Goal: Task Accomplishment & Management: Use online tool/utility

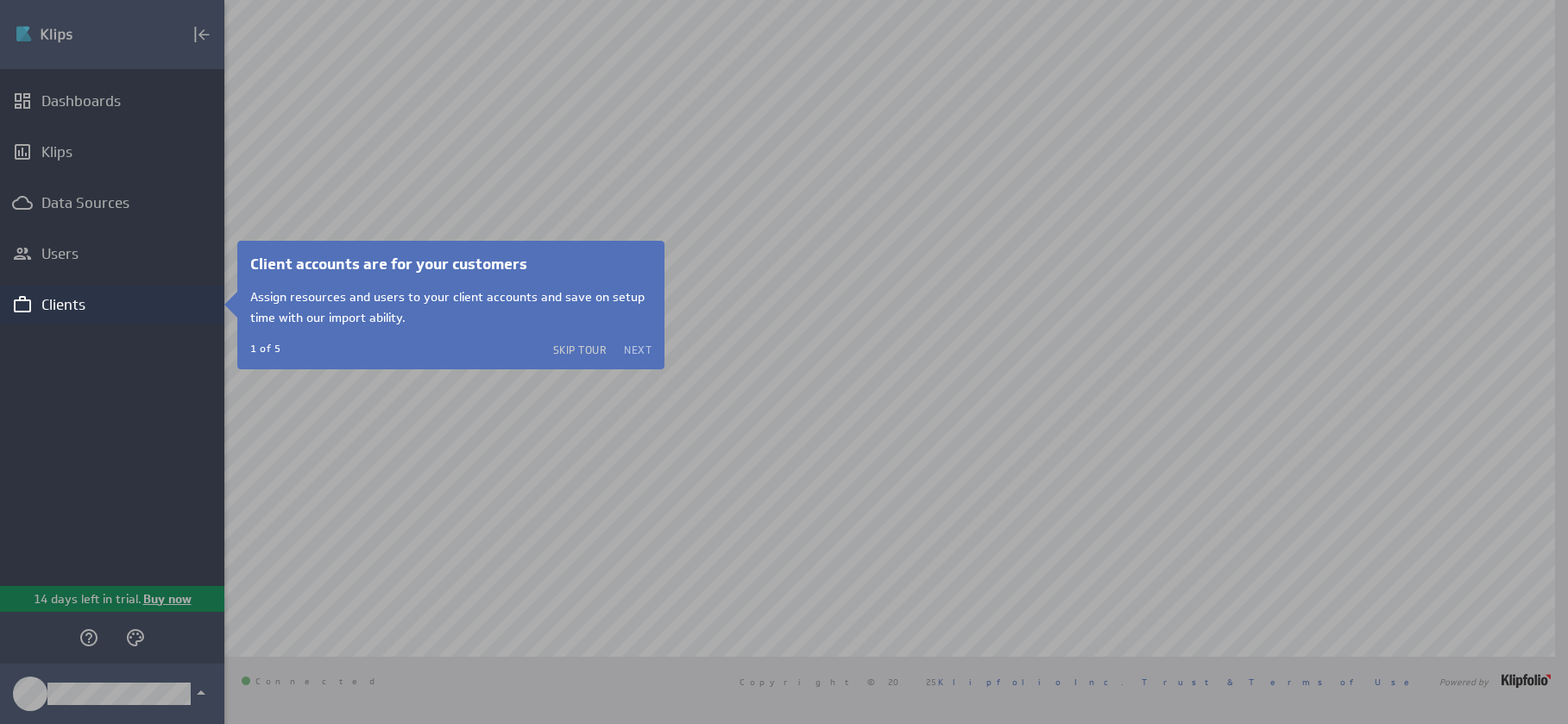
click at [635, 348] on button "Next" at bounding box center [637, 349] width 28 height 13
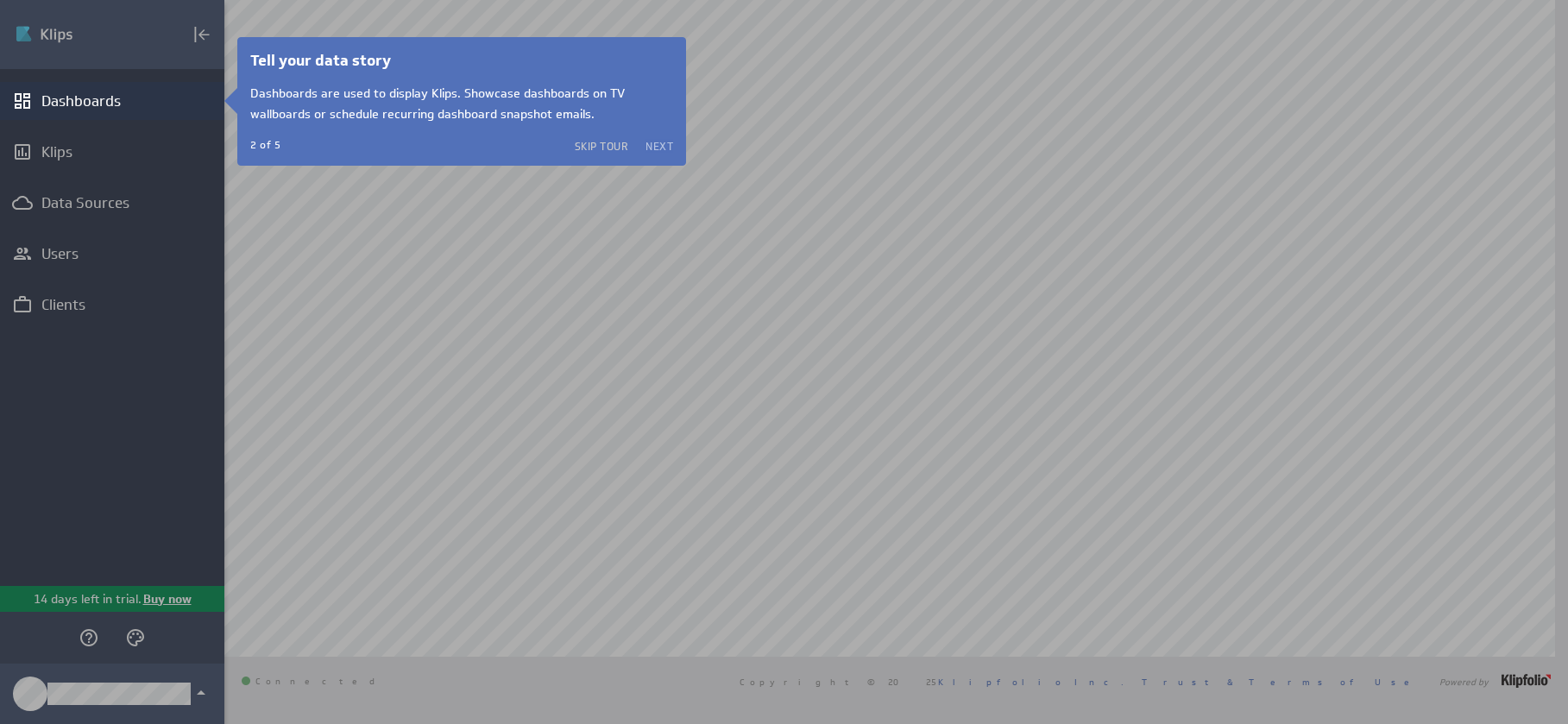
click at [665, 143] on button "Next" at bounding box center [659, 145] width 28 height 13
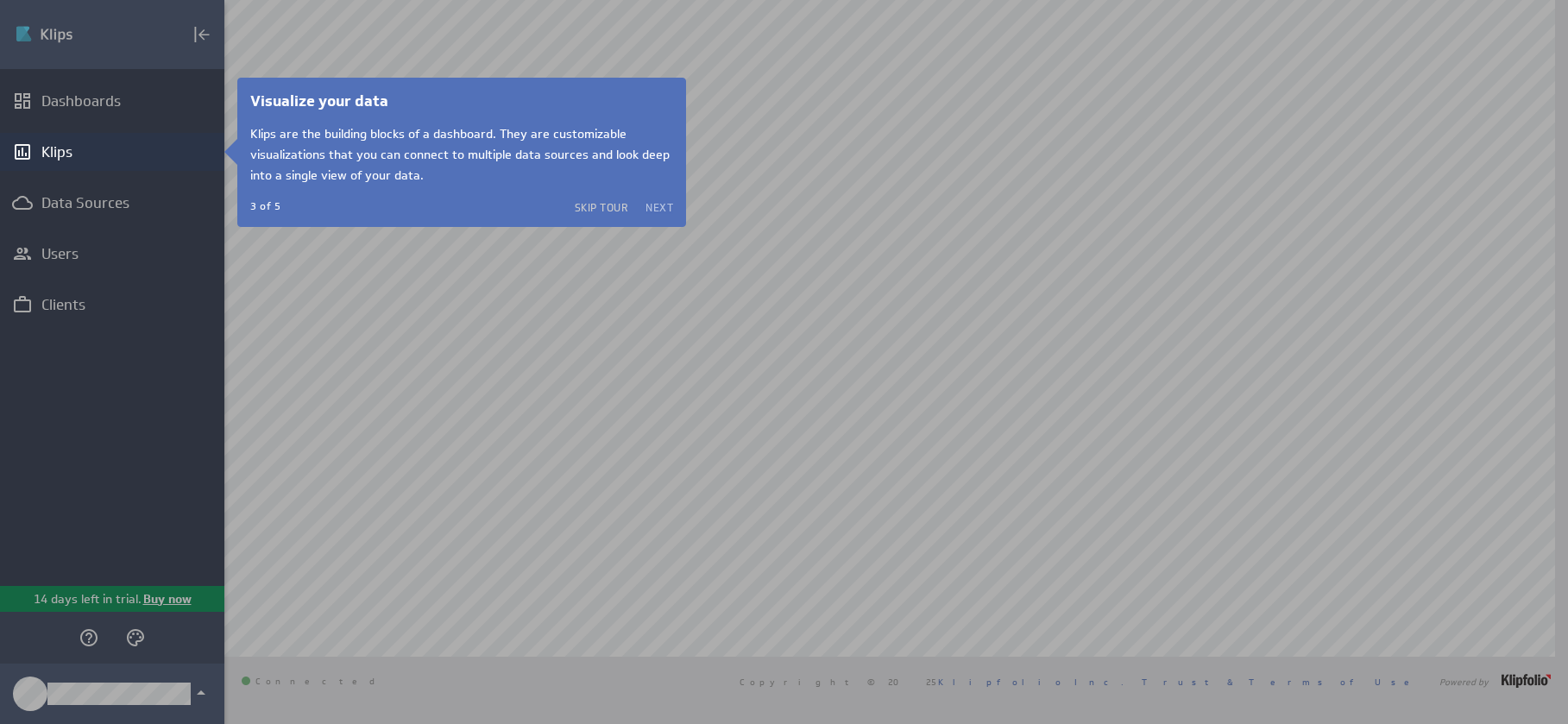
click at [665, 212] on button "Next" at bounding box center [659, 207] width 28 height 13
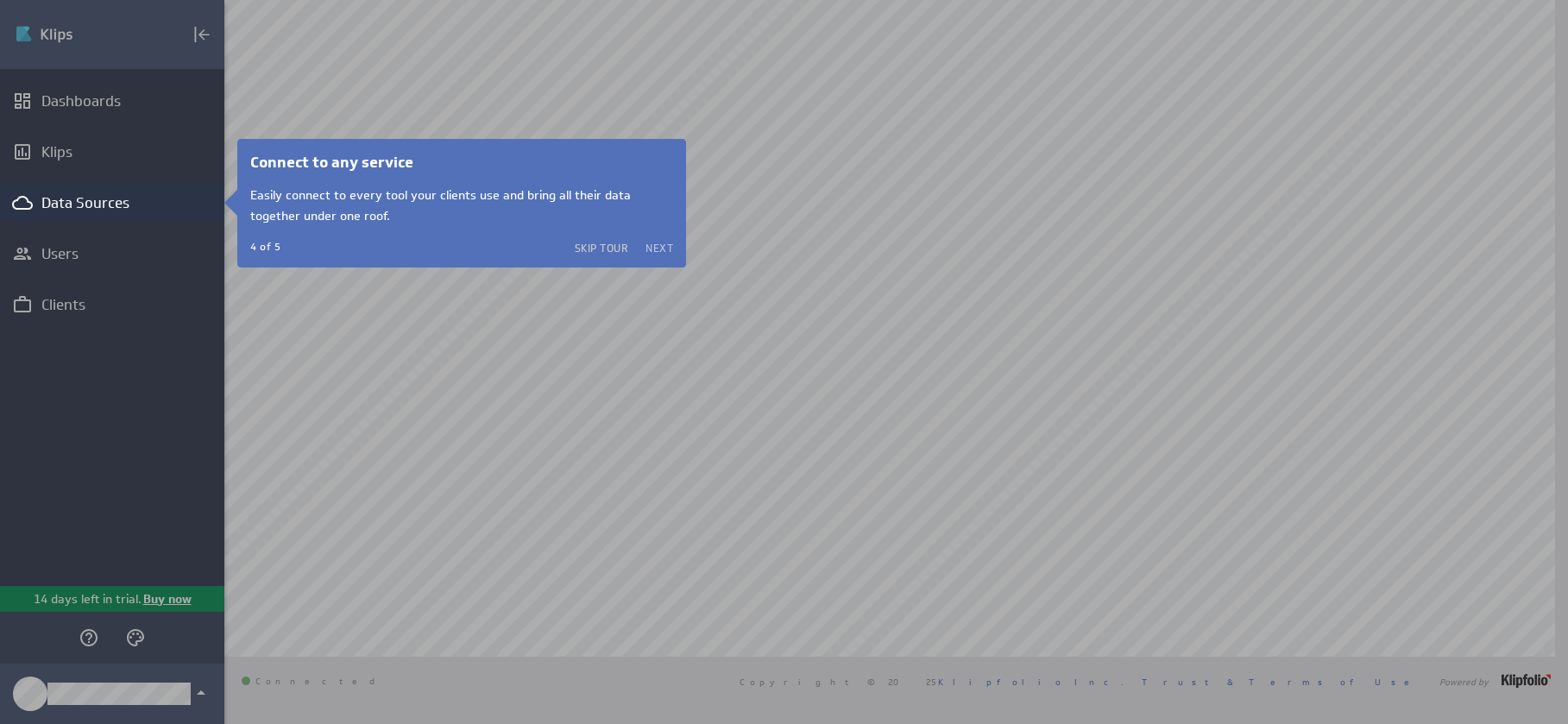
click at [657, 242] on button "Next" at bounding box center [659, 248] width 28 height 13
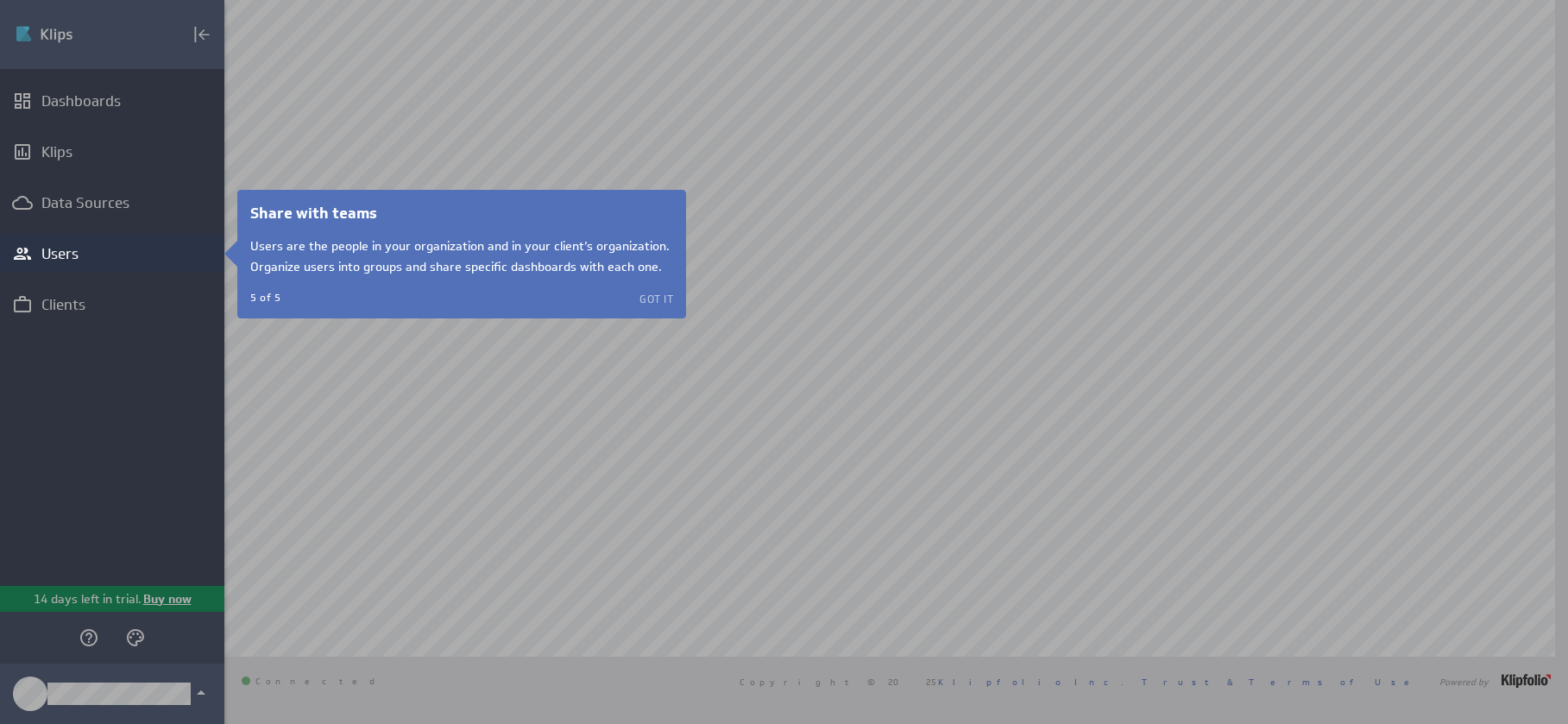
click at [652, 297] on button "Got it" at bounding box center [655, 298] width 33 height 13
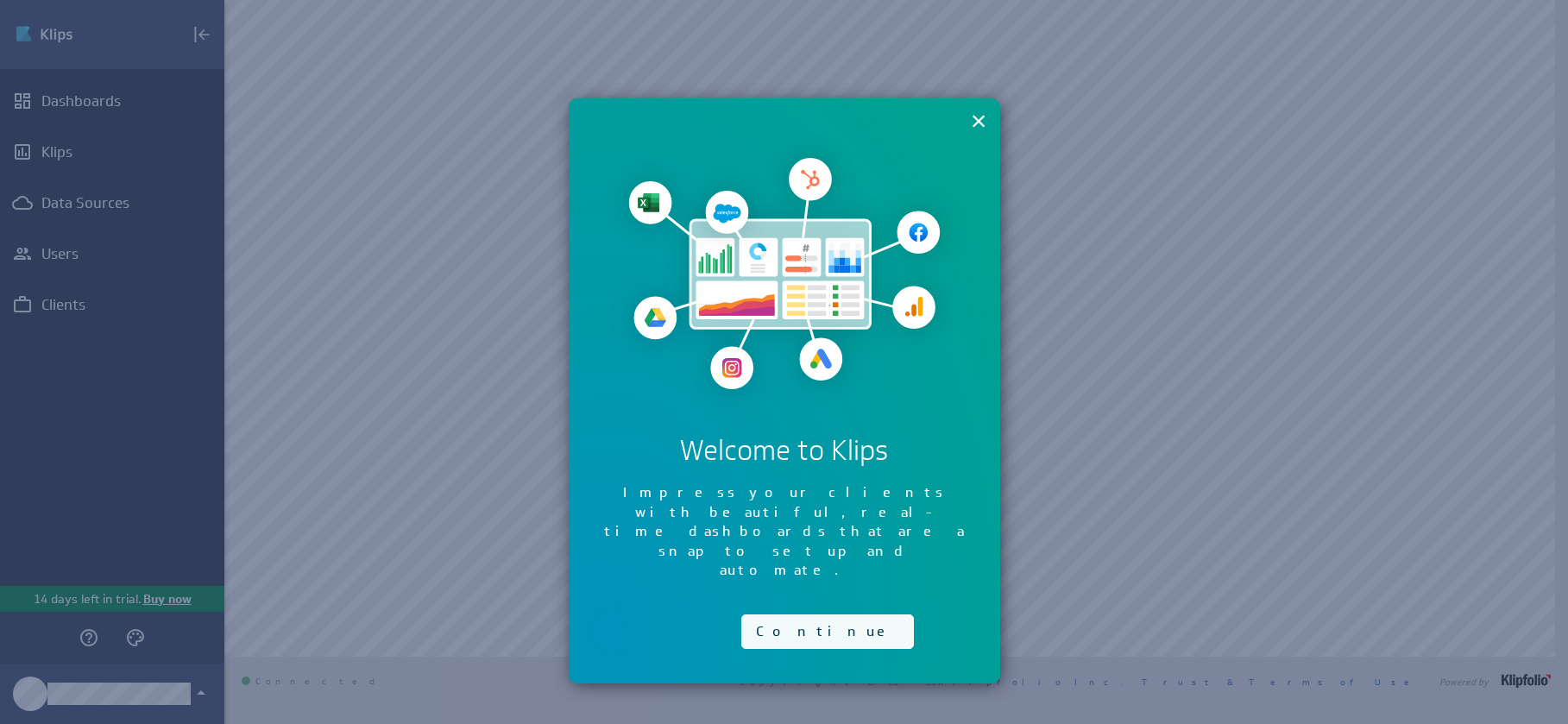
click at [805, 614] on button "Continue" at bounding box center [828, 631] width 172 height 34
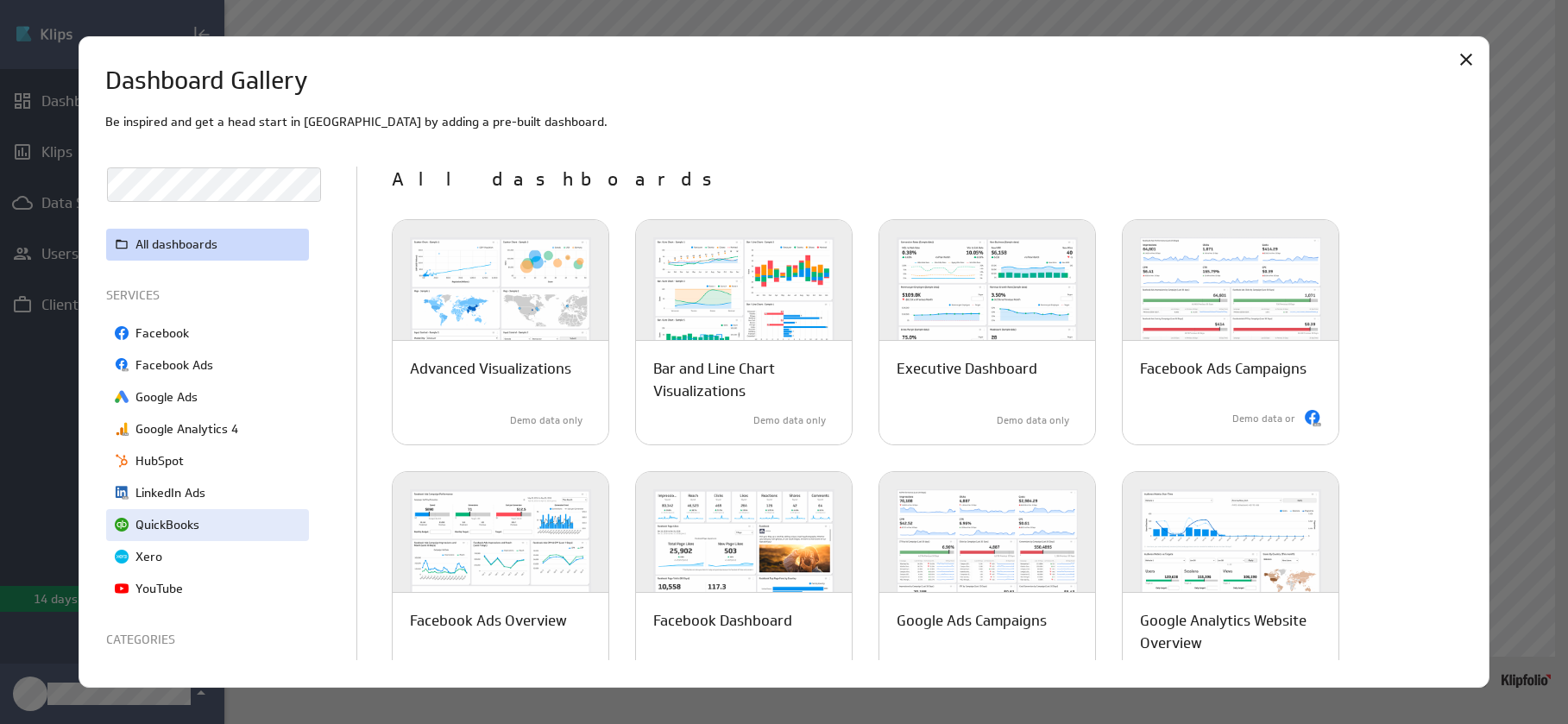
click at [185, 516] on p "QuickBooks" at bounding box center [167, 524] width 64 height 18
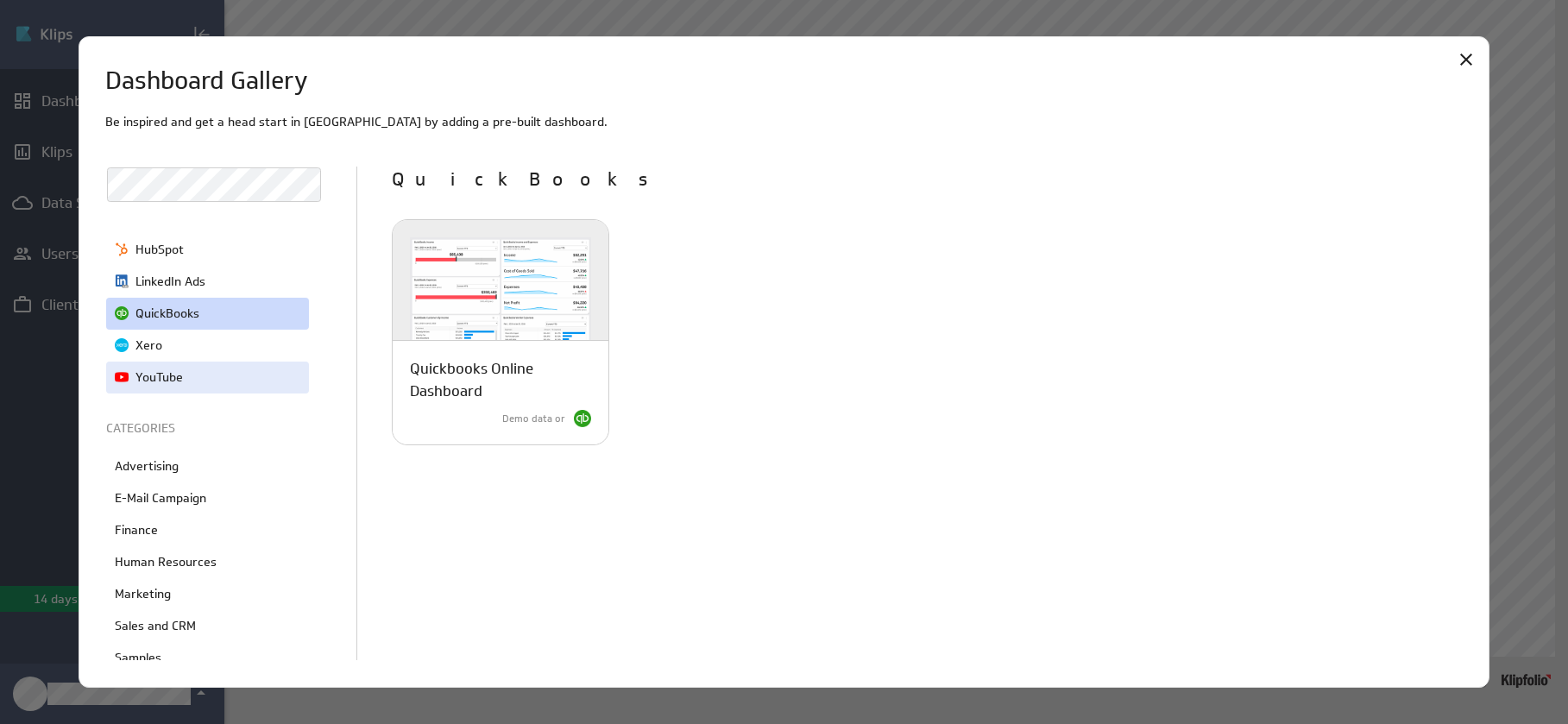
scroll to position [233, 0]
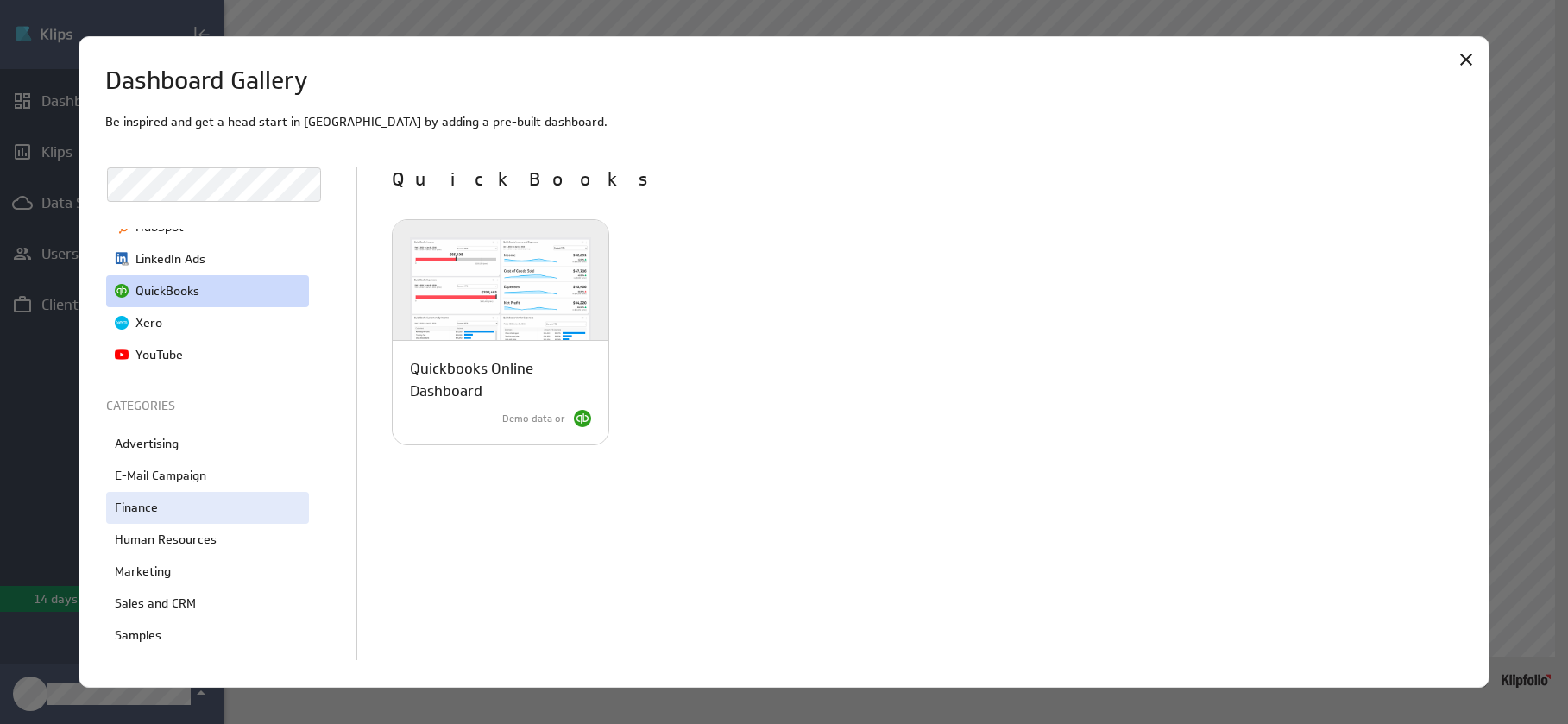
click at [211, 511] on div "Finance" at bounding box center [208, 507] width 203 height 32
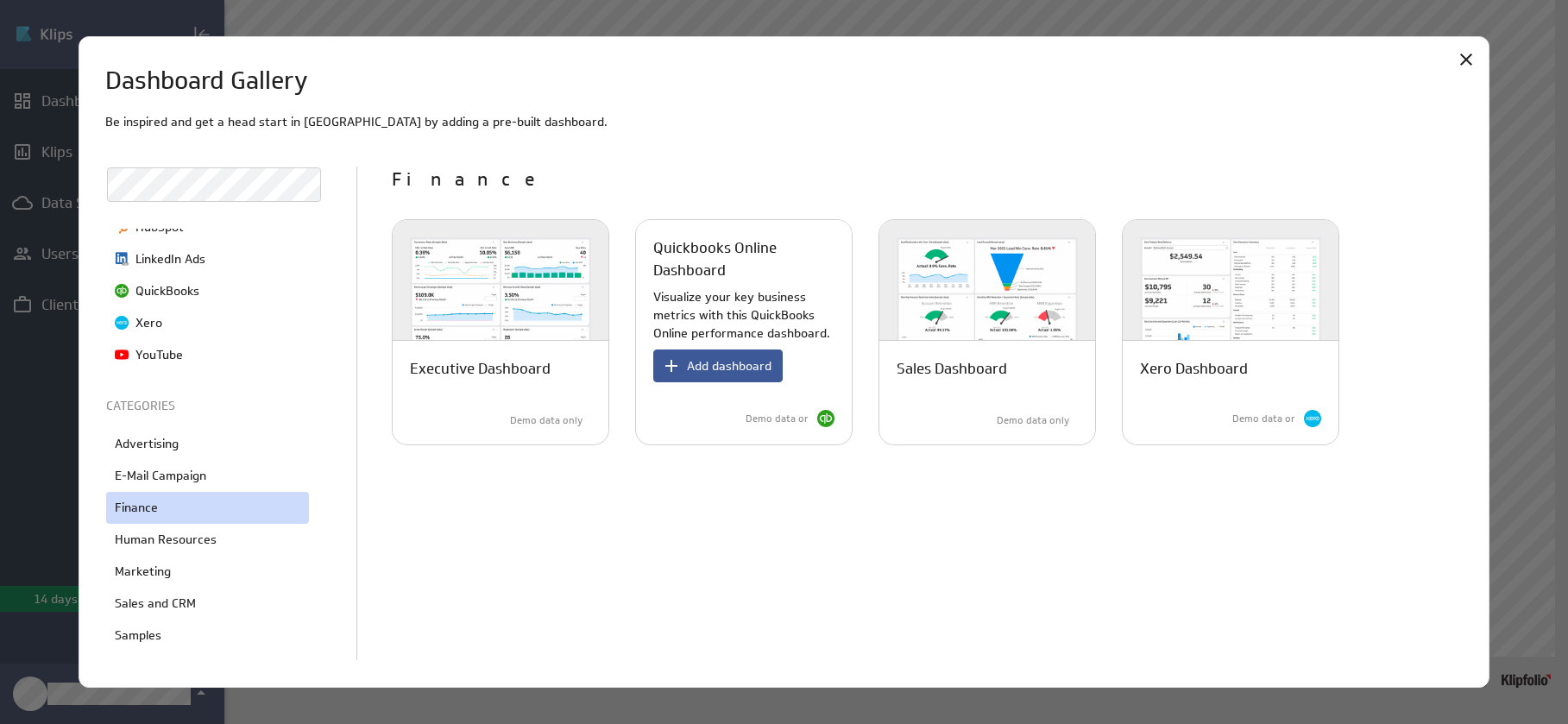
click at [737, 372] on span "Add dashboard" at bounding box center [729, 365] width 84 height 15
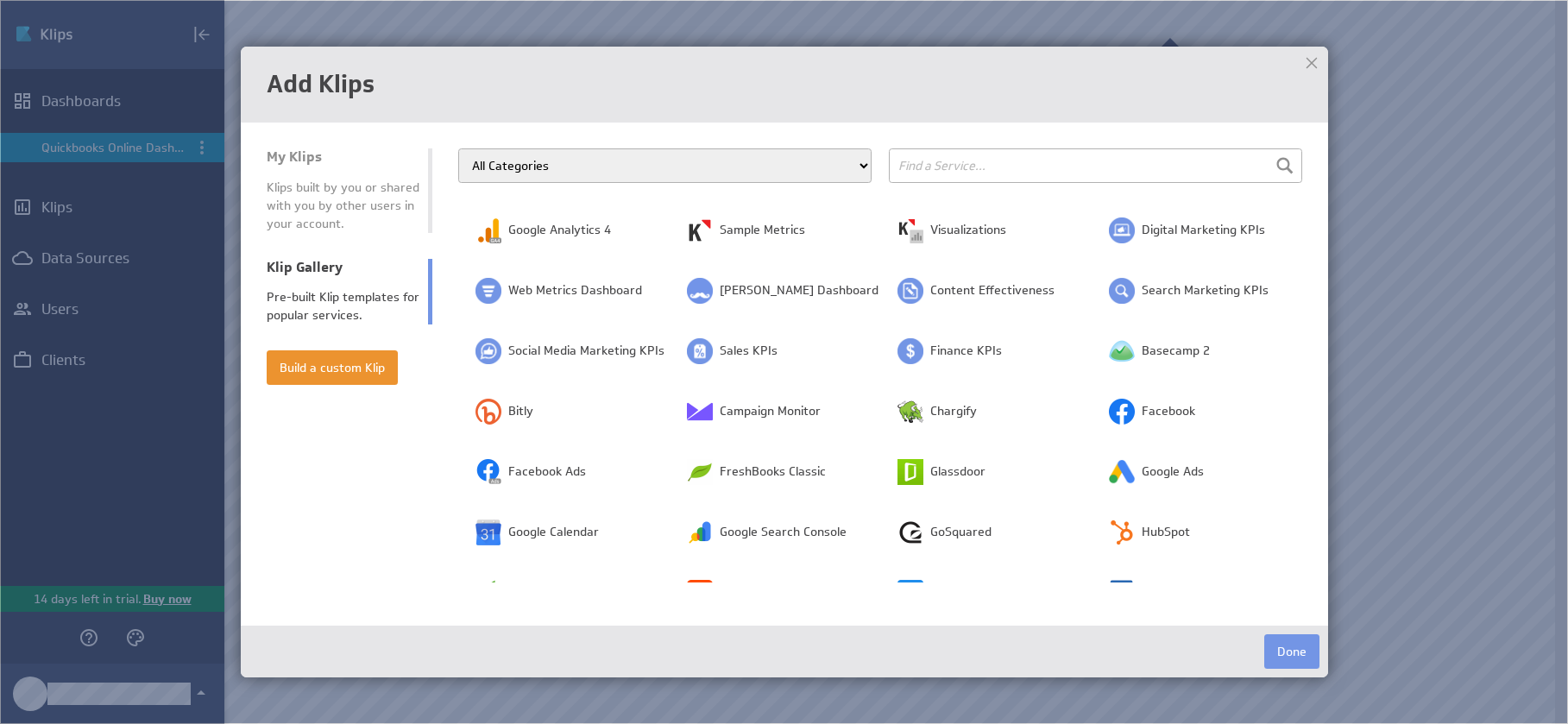
click at [914, 167] on input "text" at bounding box center [1095, 165] width 413 height 34
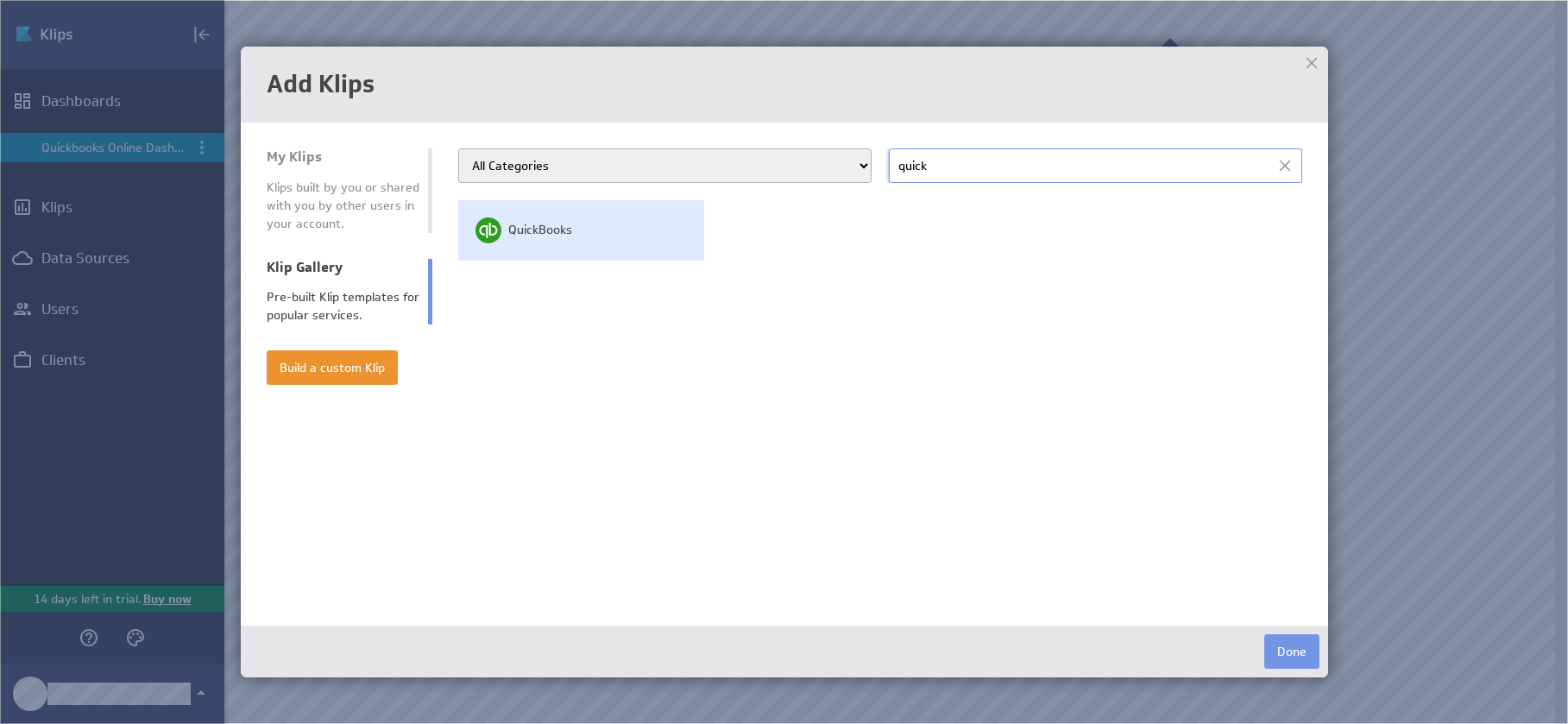
type input "quick"
click at [576, 230] on td "QuickBooks" at bounding box center [581, 230] width 246 height 60
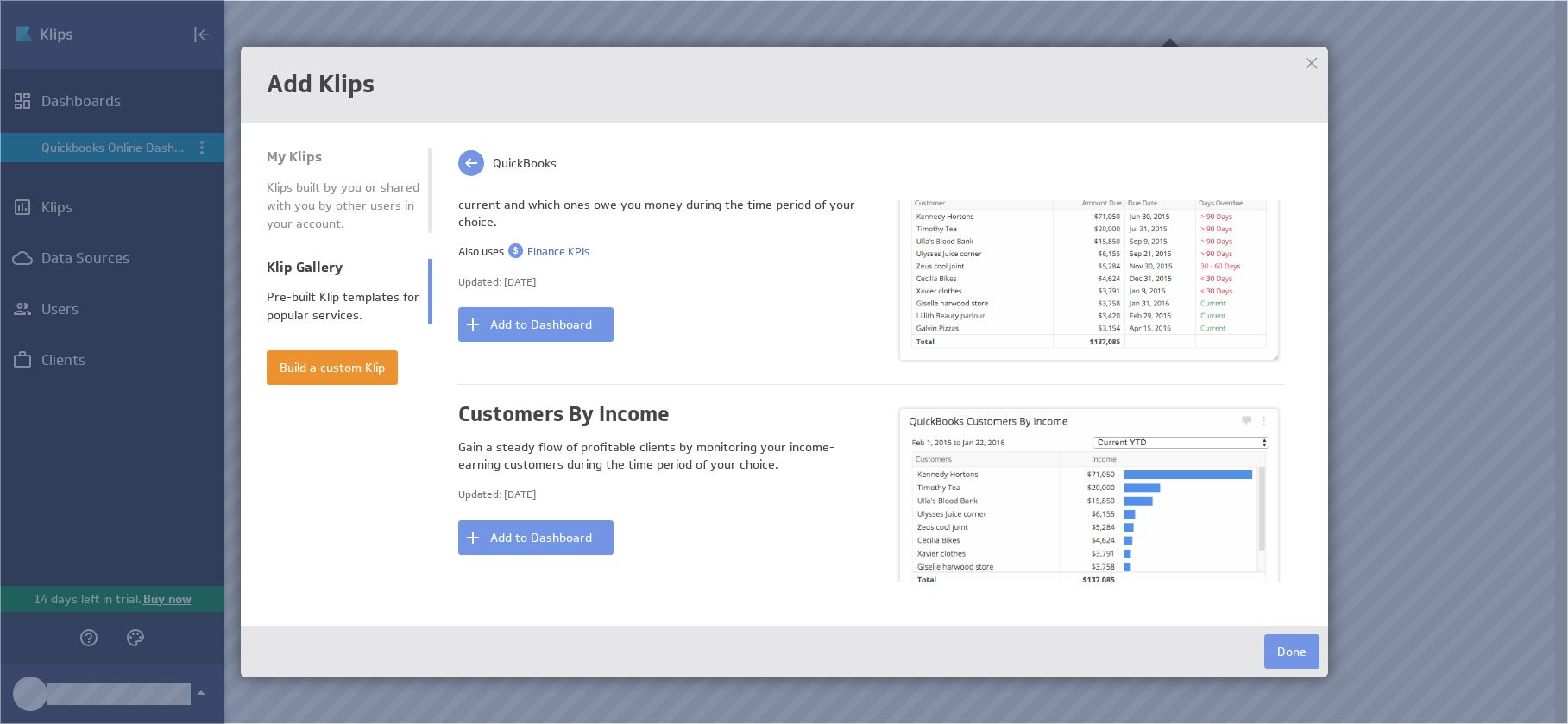
scroll to position [689, 0]
click at [597, 532] on button "Add to Dashboard" at bounding box center [536, 537] width 155 height 34
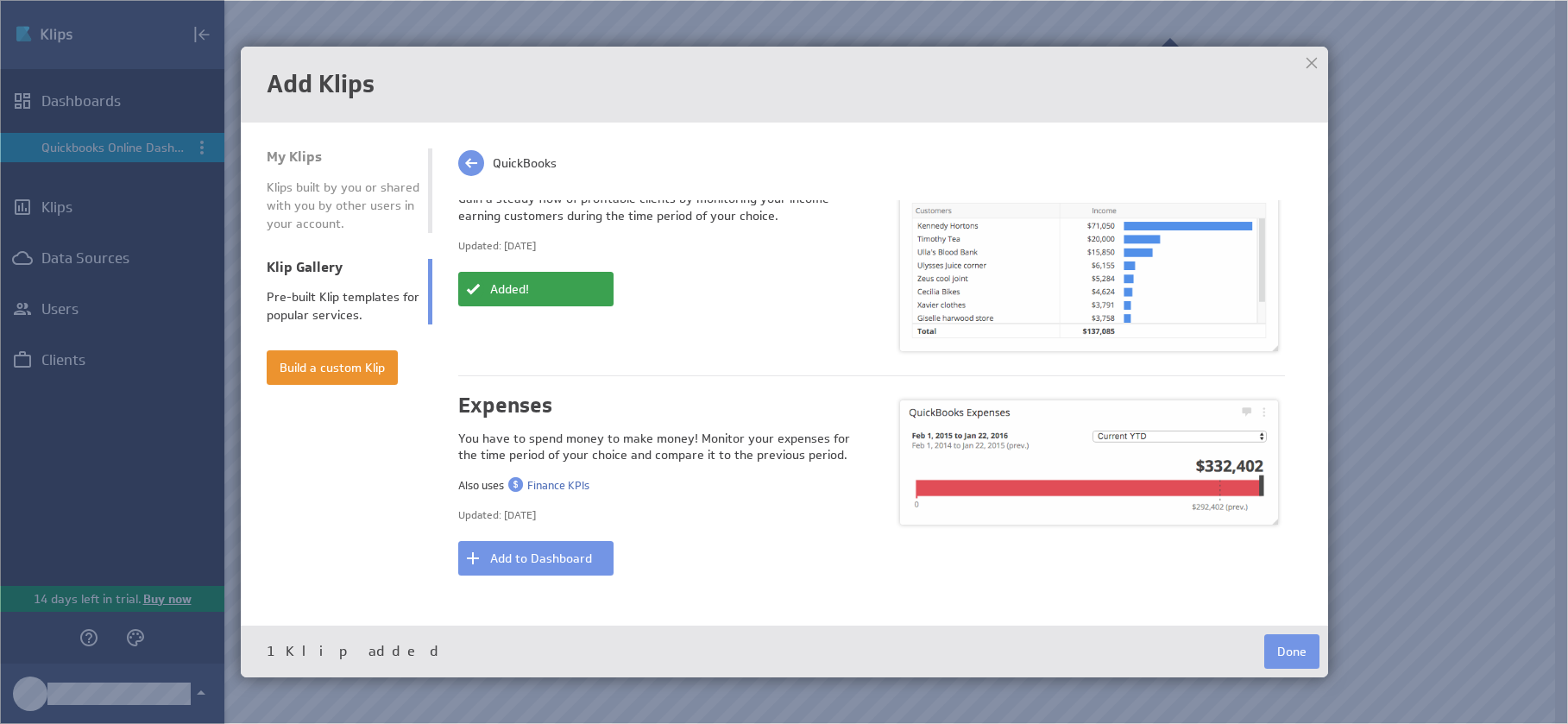
scroll to position [939, 0]
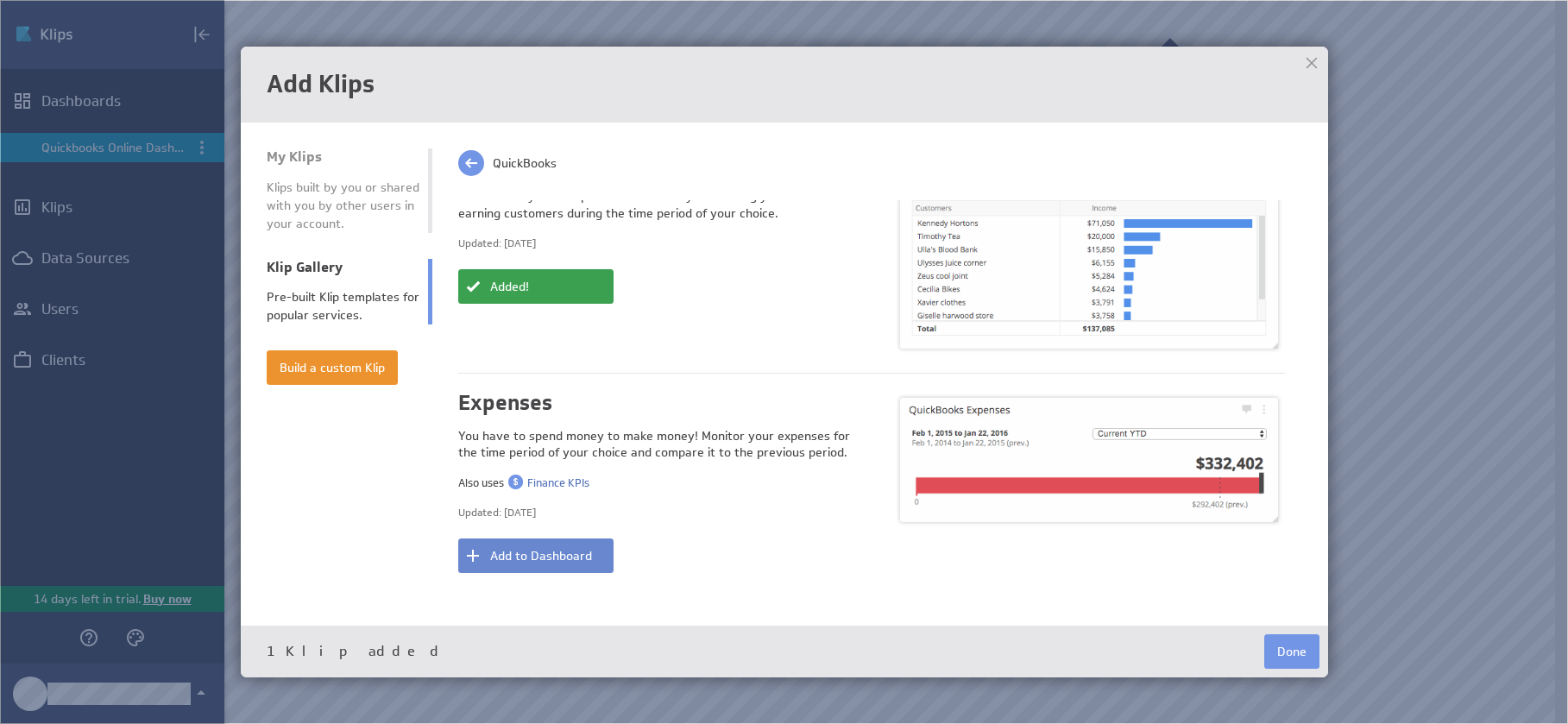
click at [555, 540] on button "Add to Dashboard" at bounding box center [536, 556] width 155 height 34
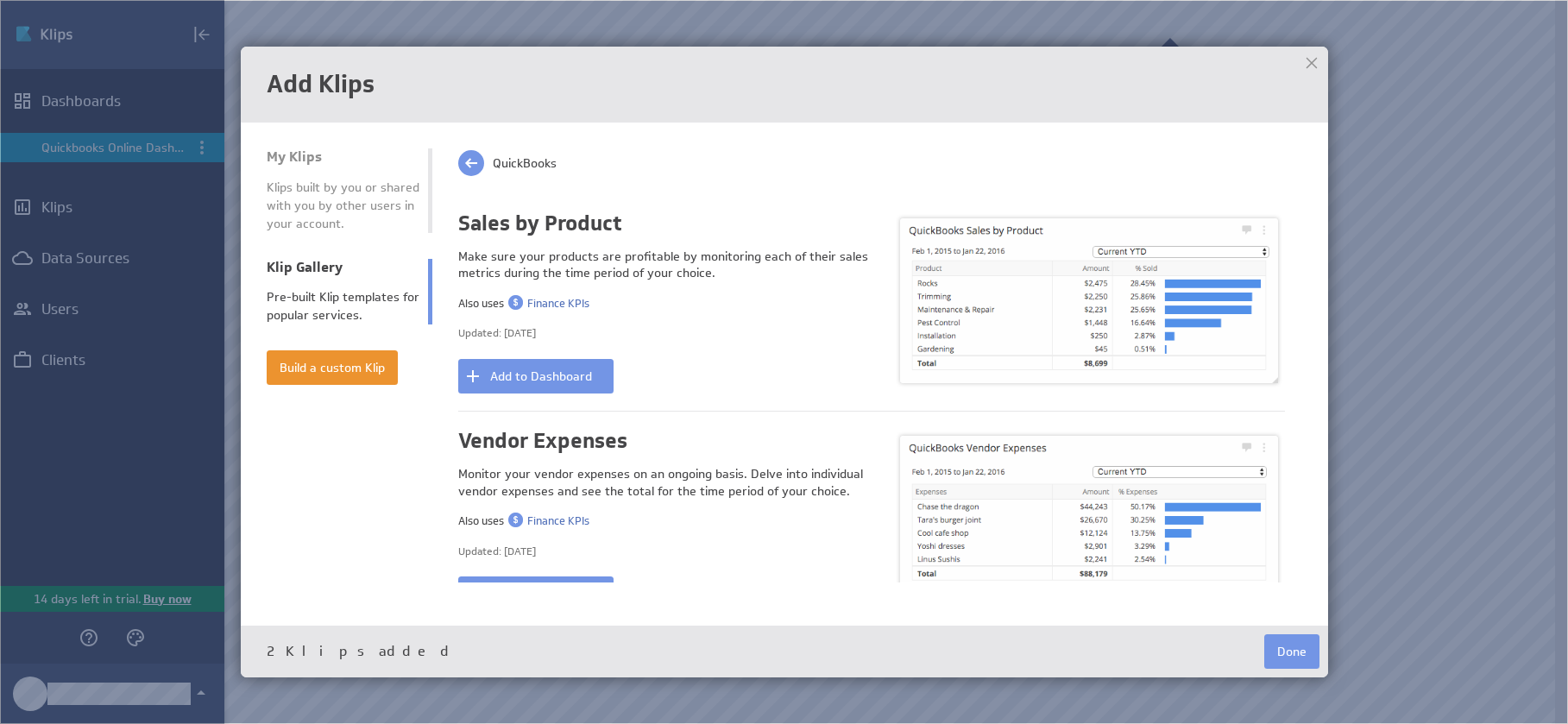
scroll to position [2081, 0]
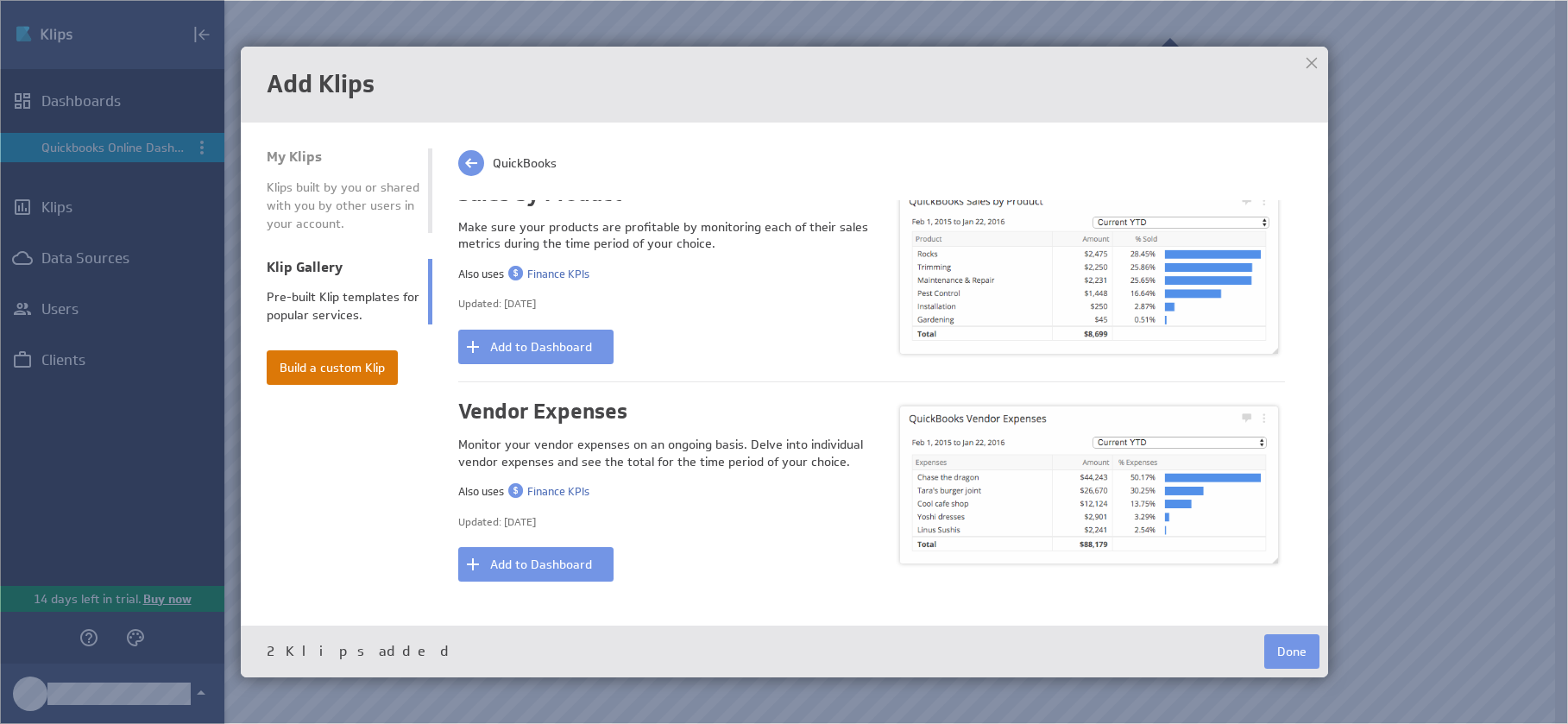
click at [379, 372] on button "Build a custom Klip" at bounding box center [332, 367] width 131 height 34
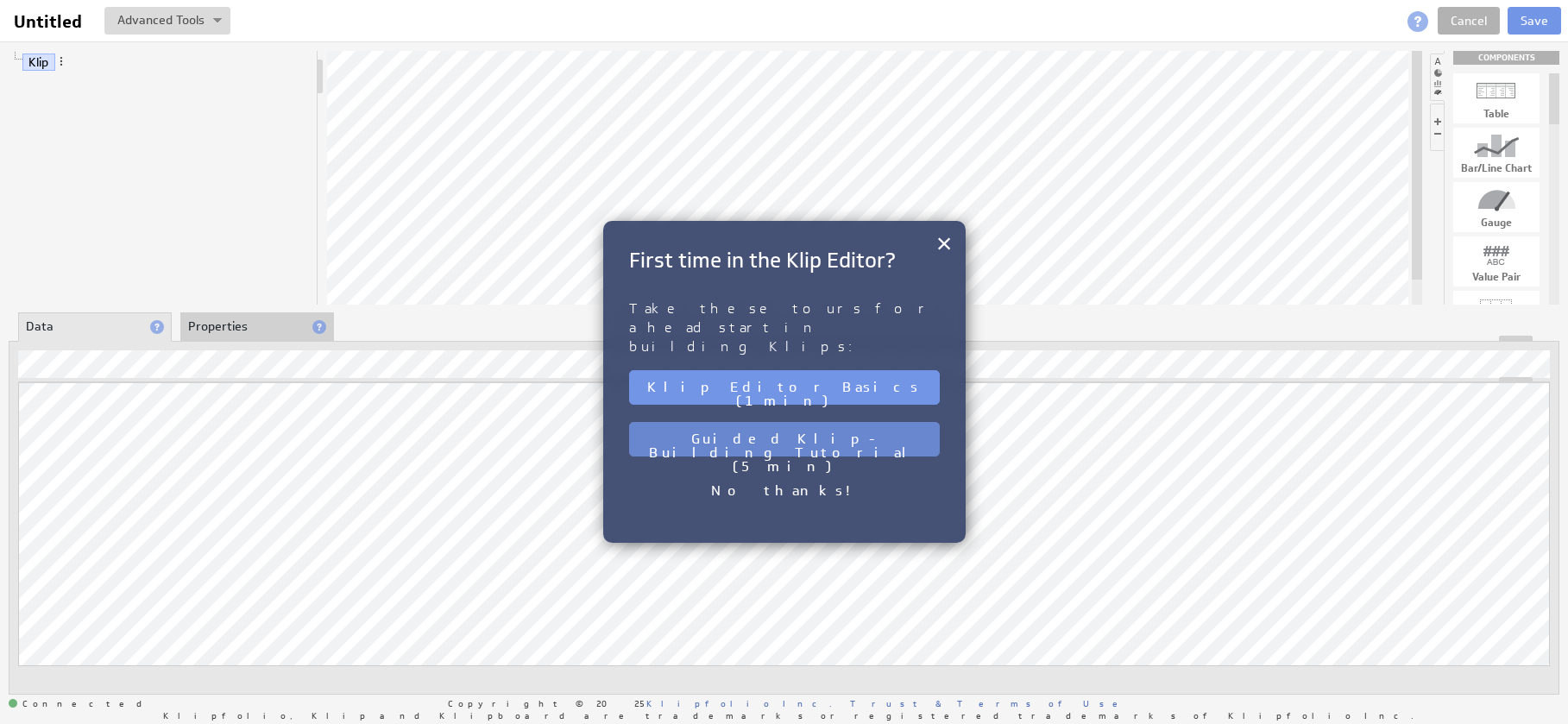
click at [849, 422] on button "Guided Klip-Building Tutorial (5 min)" at bounding box center [784, 439] width 311 height 34
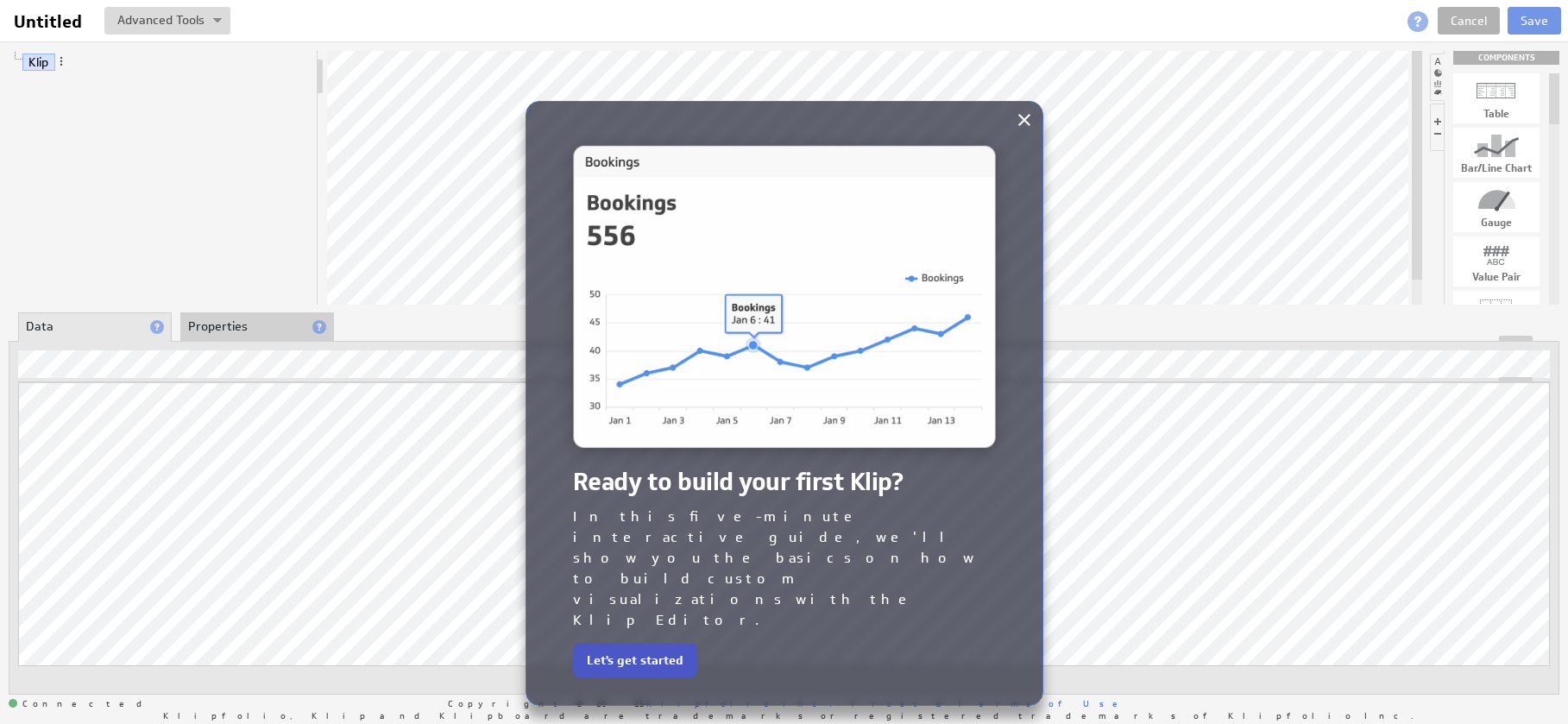
click at [655, 643] on button "Let's get started" at bounding box center [635, 660] width 124 height 34
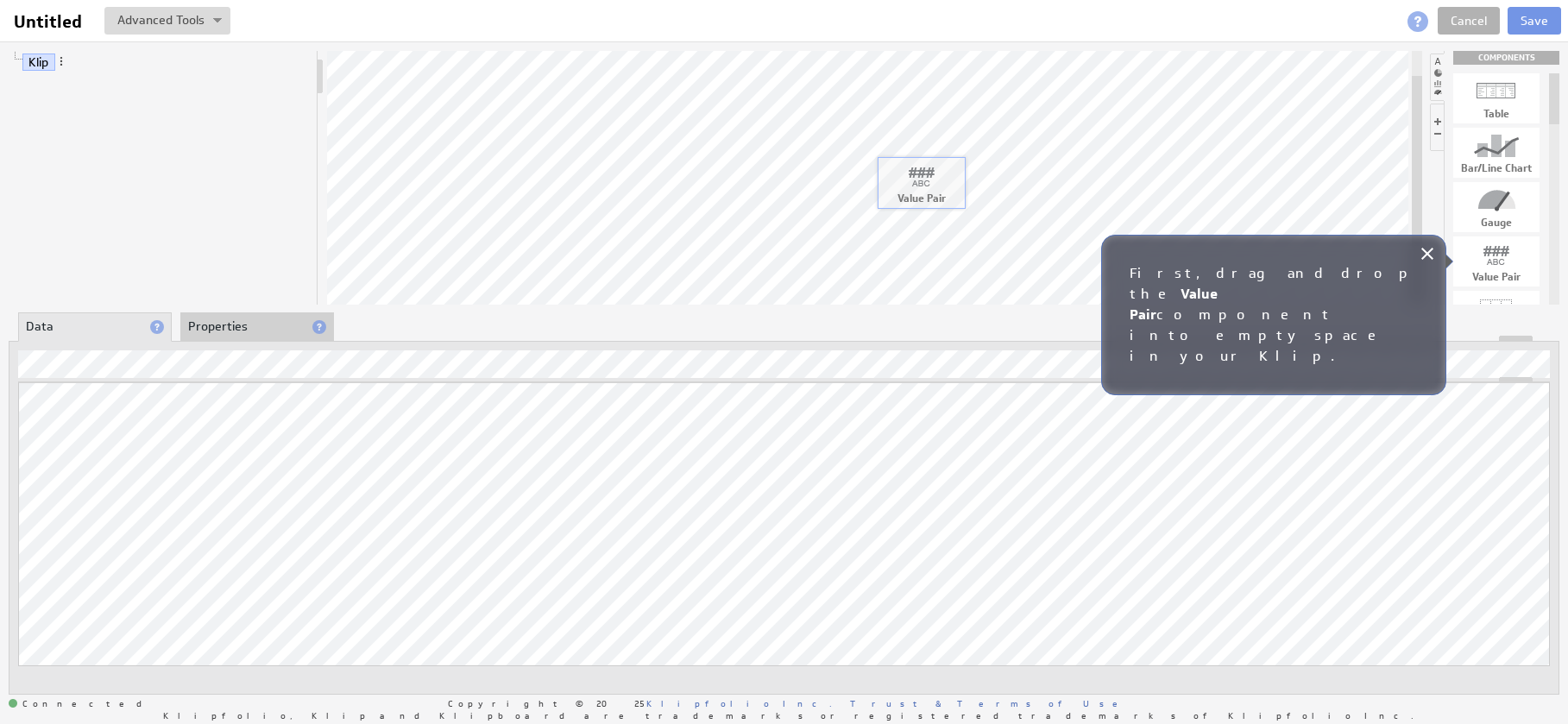
drag, startPoint x: 1492, startPoint y: 268, endPoint x: 917, endPoint y: 188, distance: 580.5
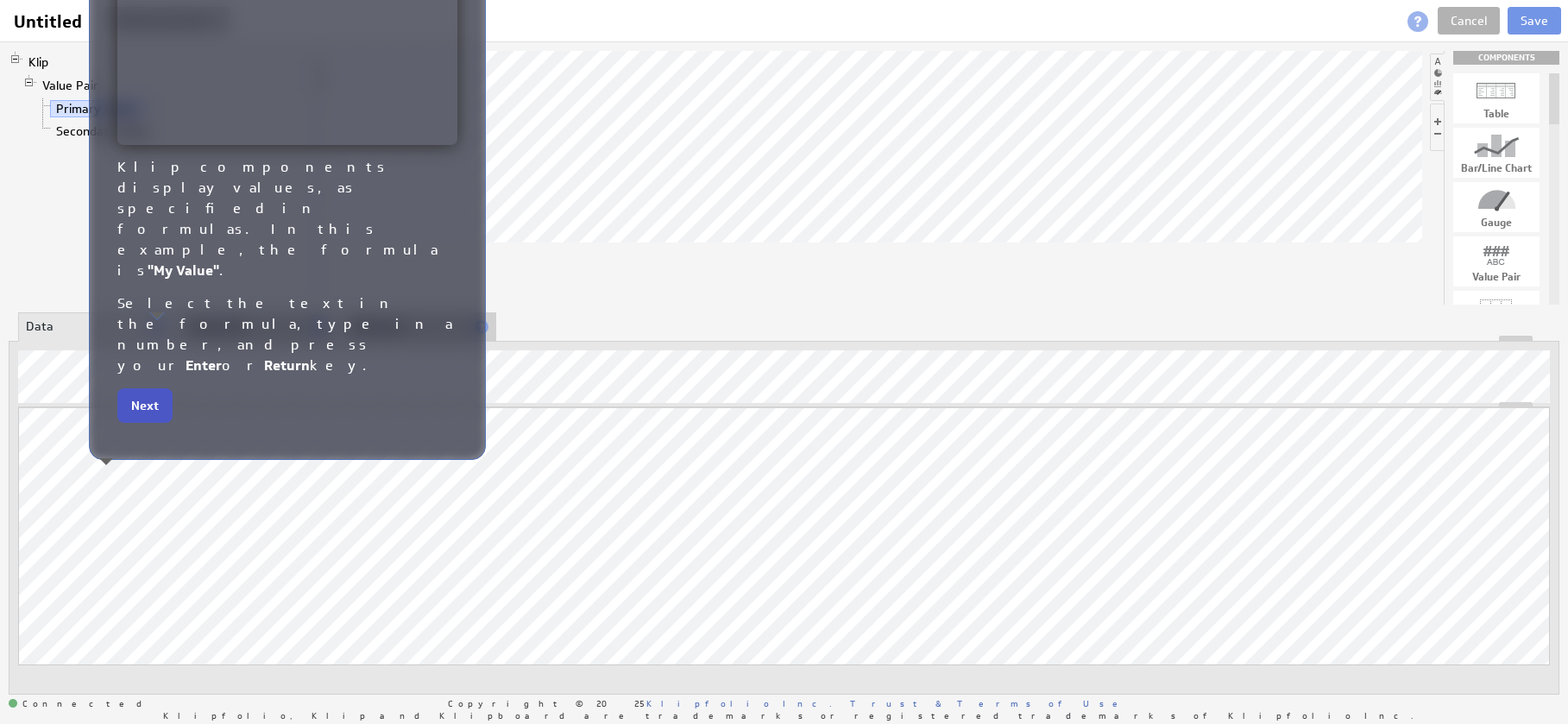
click at [144, 388] on button "Next" at bounding box center [145, 406] width 55 height 34
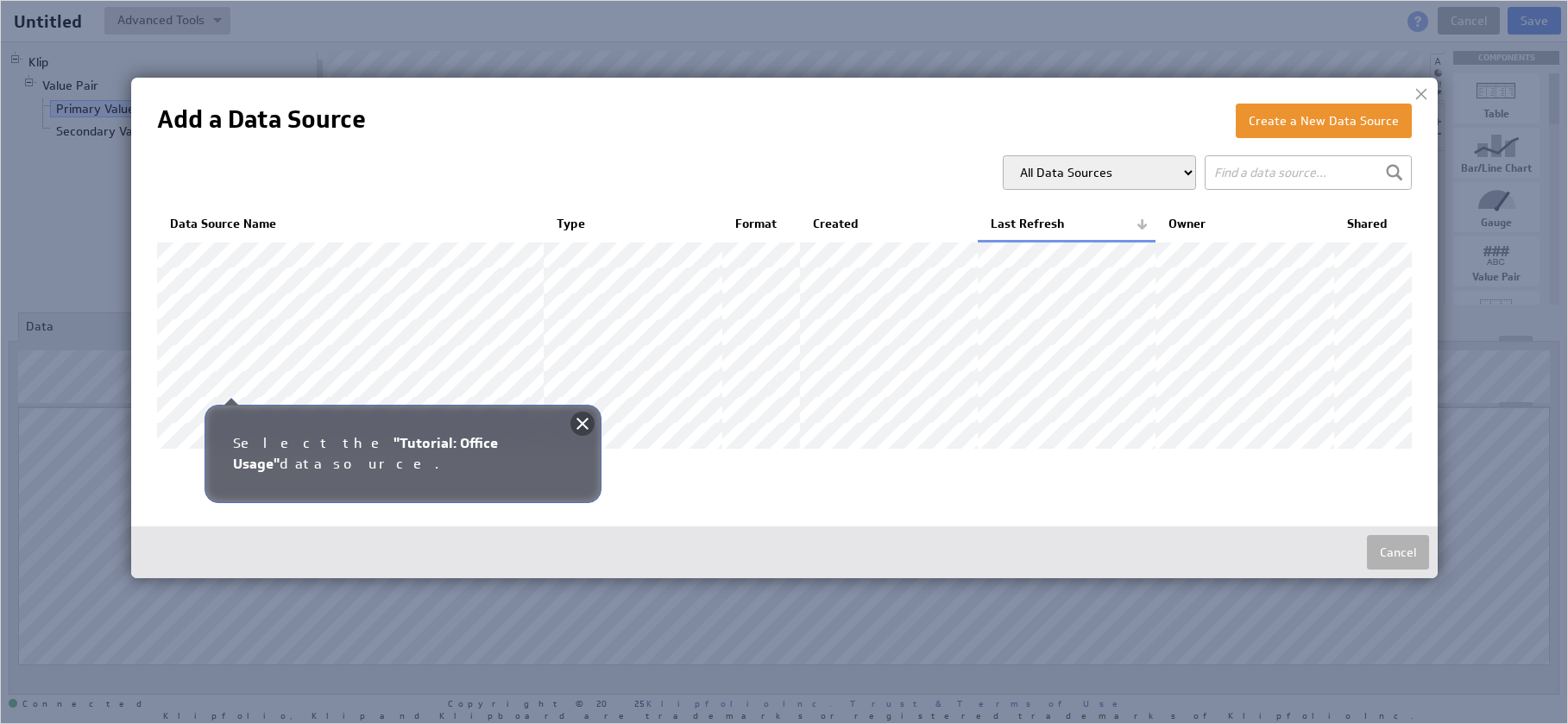
click at [580, 423] on icon at bounding box center [583, 424] width 21 height 21
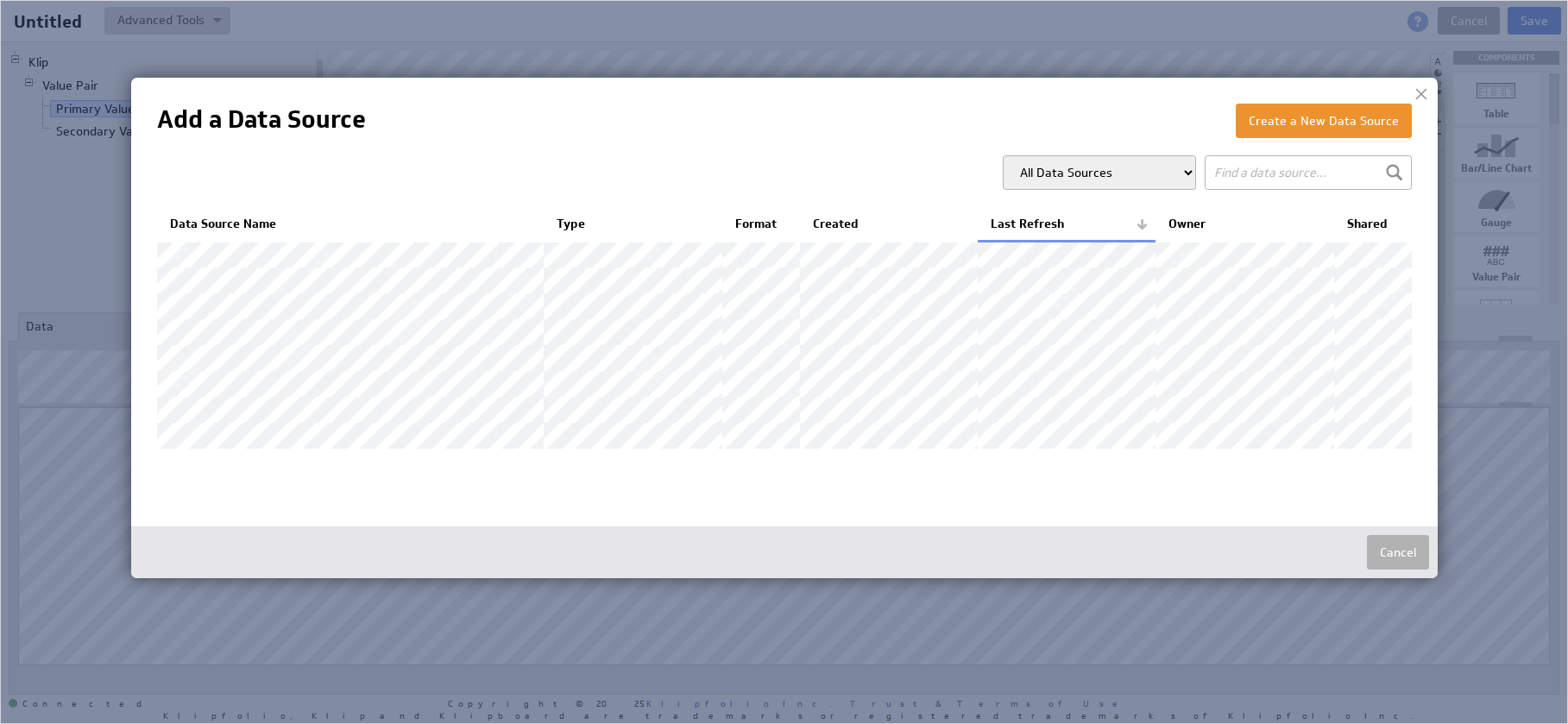
click at [1185, 164] on select "All Data Sources My Data Sources All Modelled Data Sources My Modelled Data Sou…" at bounding box center [1099, 172] width 193 height 34
click at [1274, 121] on button "Create a New Data Source" at bounding box center [1324, 121] width 176 height 34
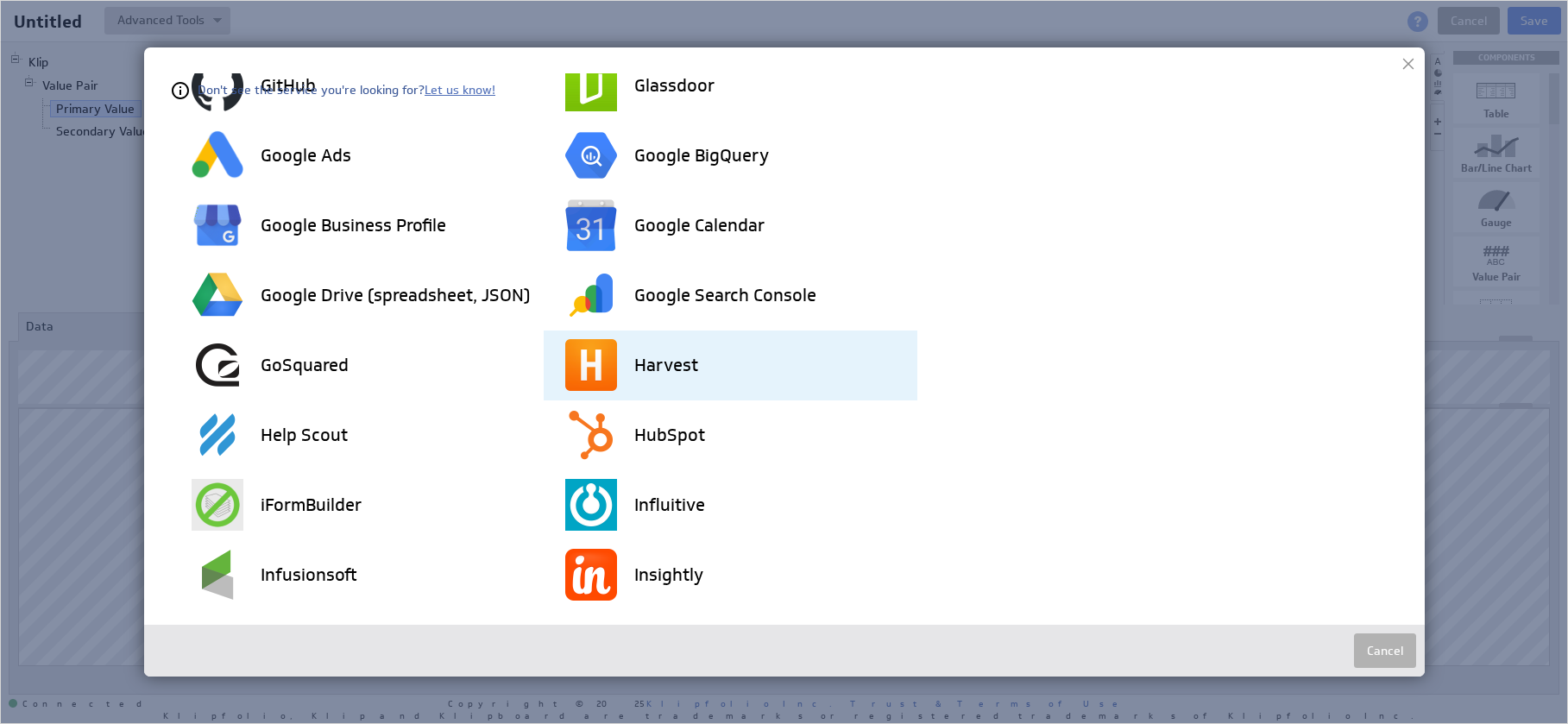
scroll to position [1700, 0]
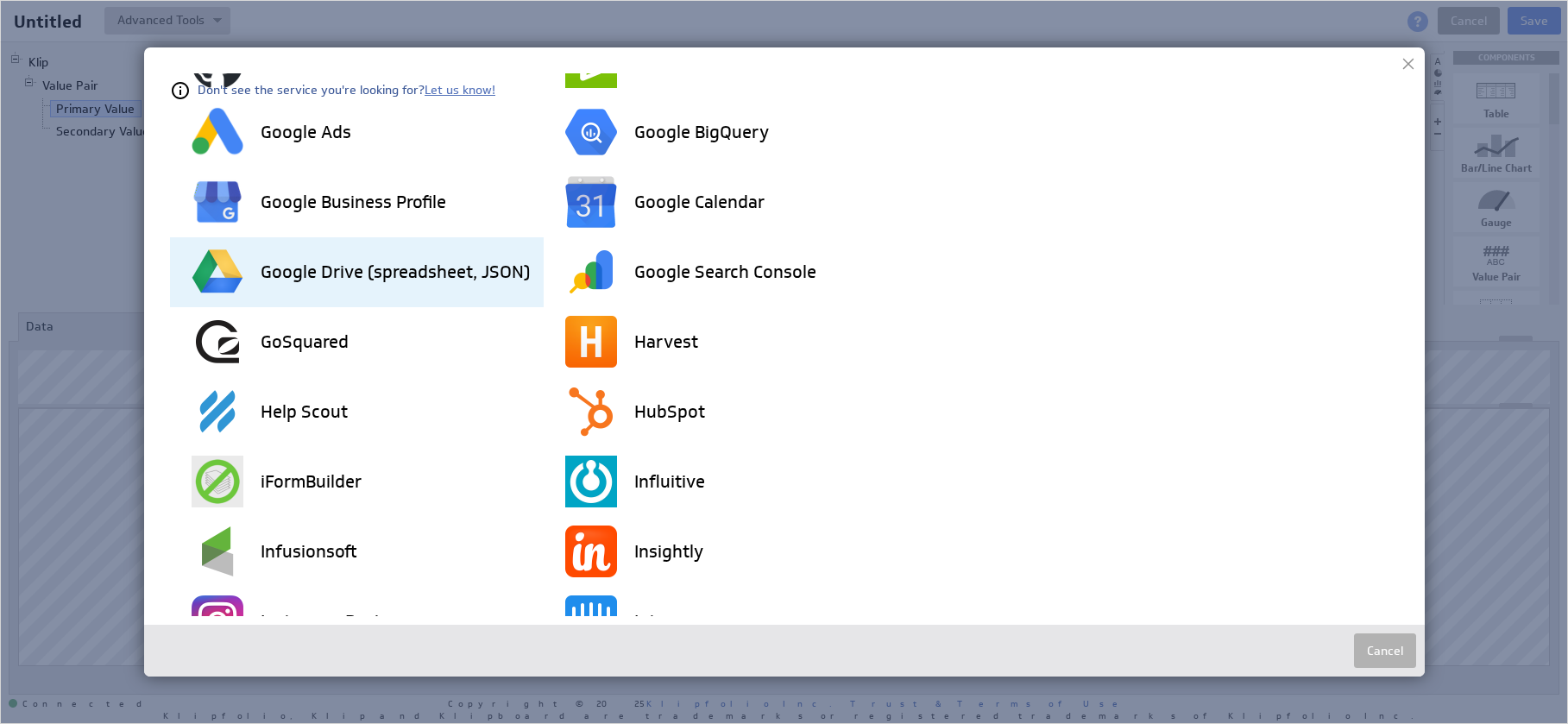
click at [346, 293] on div "Google Drive (spreadsheet, JSON)" at bounding box center [367, 272] width 352 height 70
click at [453, 296] on div "Google Drive (spreadsheet, JSON)" at bounding box center [367, 272] width 352 height 70
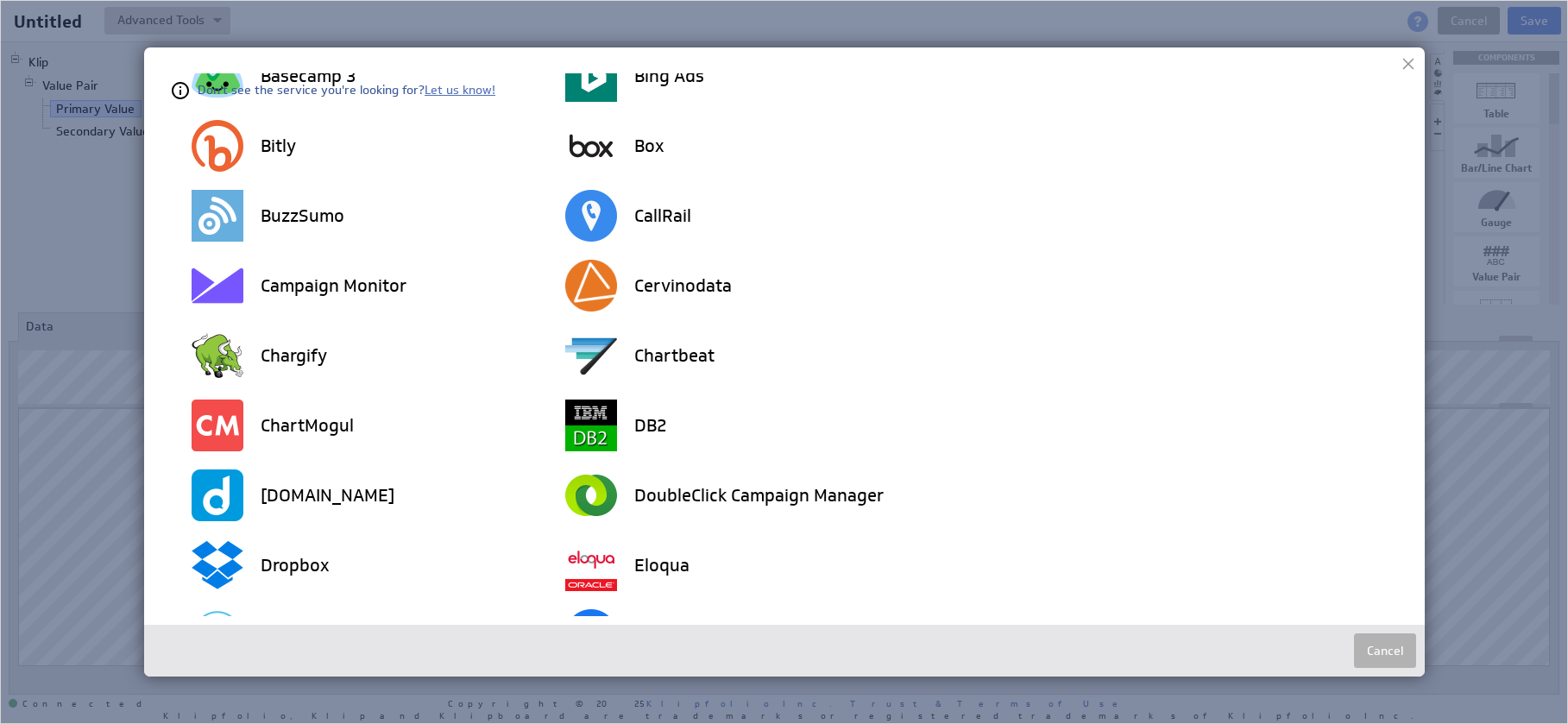
scroll to position [0, 0]
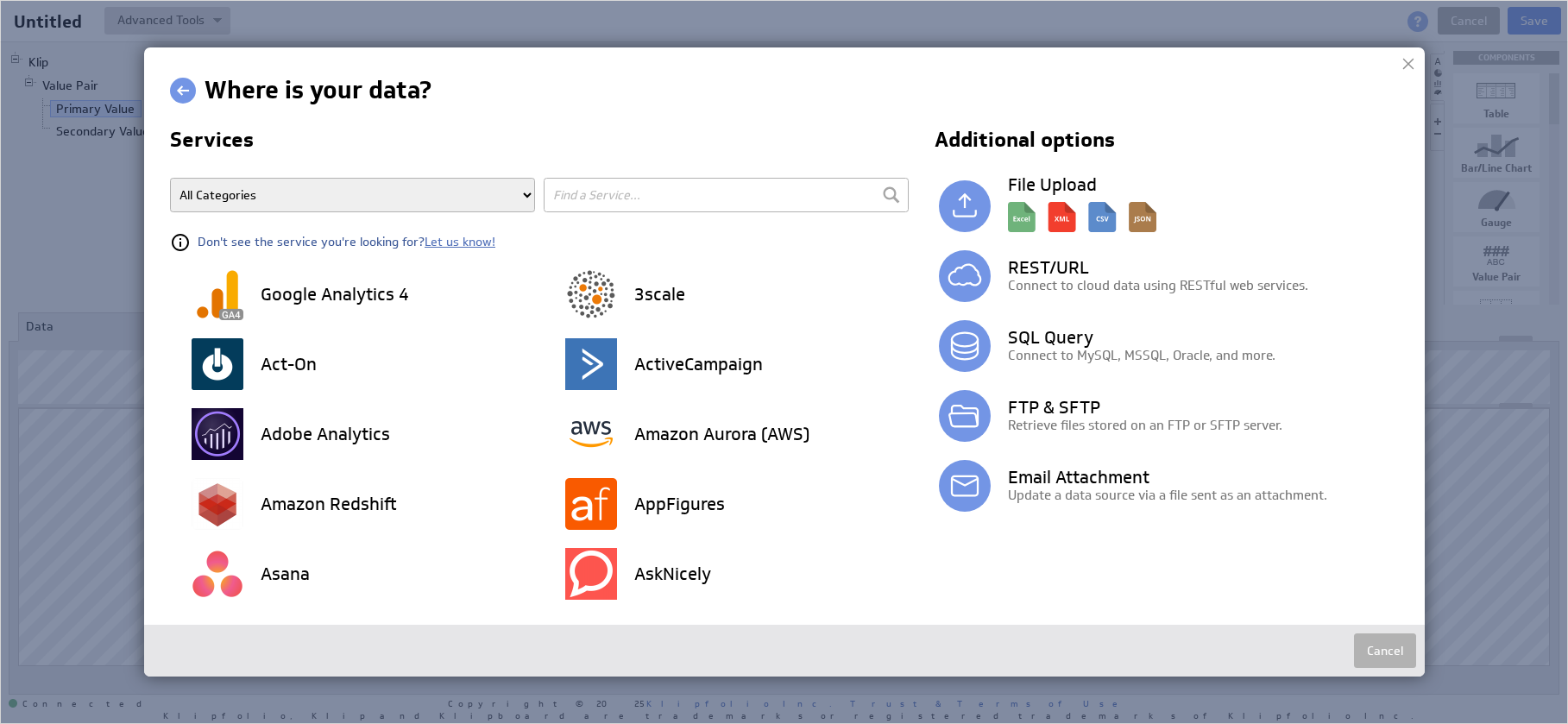
click at [619, 202] on input "text" at bounding box center [726, 195] width 365 height 34
type input "sheet"
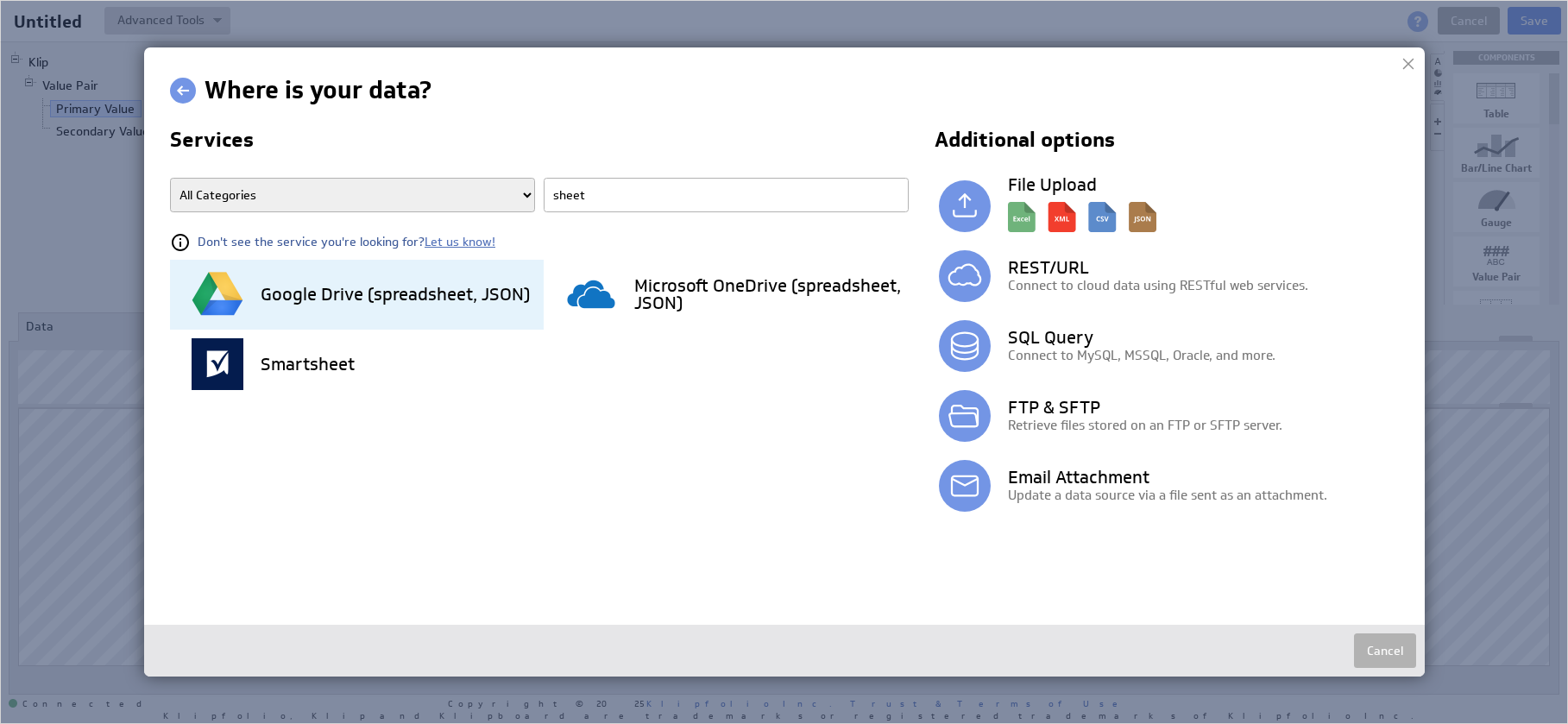
click at [515, 292] on h3 "Google Drive (spreadsheet, JSON)" at bounding box center [394, 295] width 269 height 17
click at [458, 295] on h3 "Google Drive (spreadsheet, JSON)" at bounding box center [394, 295] width 269 height 17
click at [437, 295] on h3 "Google Drive (spreadsheet, JSON)" at bounding box center [394, 295] width 269 height 17
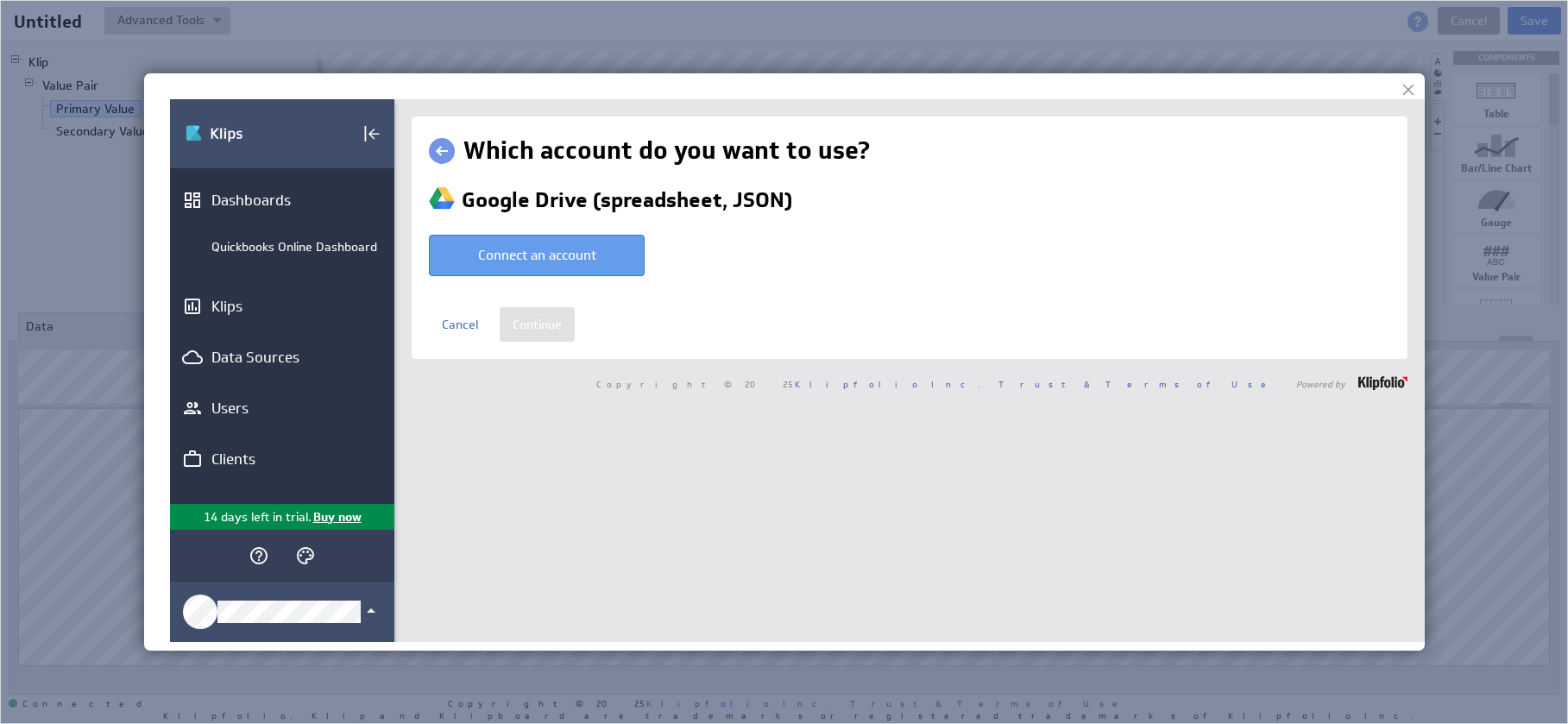
click at [583, 256] on button "Connect an account" at bounding box center [537, 254] width 216 height 41
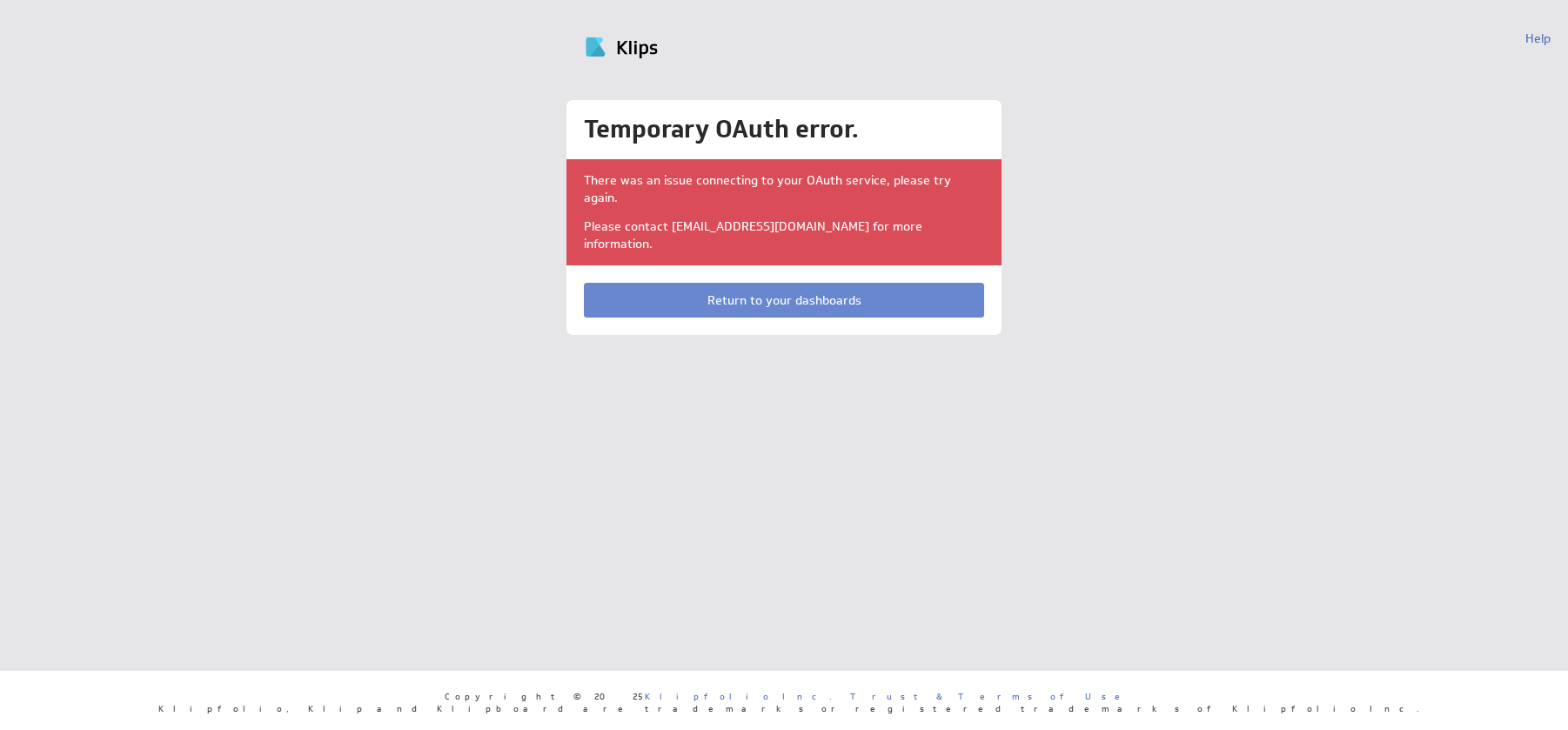
click at [830, 283] on link "Return to your dashboards" at bounding box center [783, 300] width 400 height 35
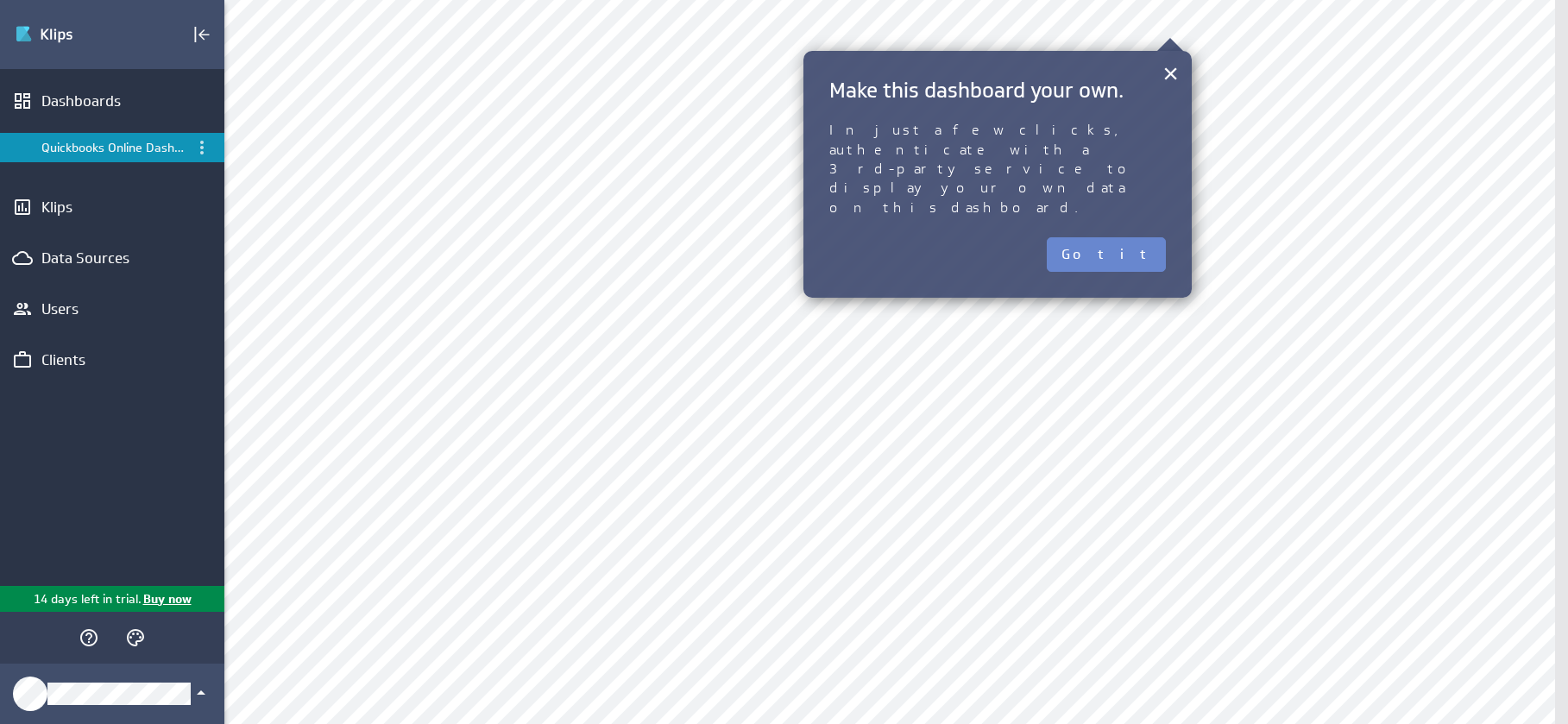
click at [1131, 237] on button "Got it" at bounding box center [1106, 254] width 119 height 34
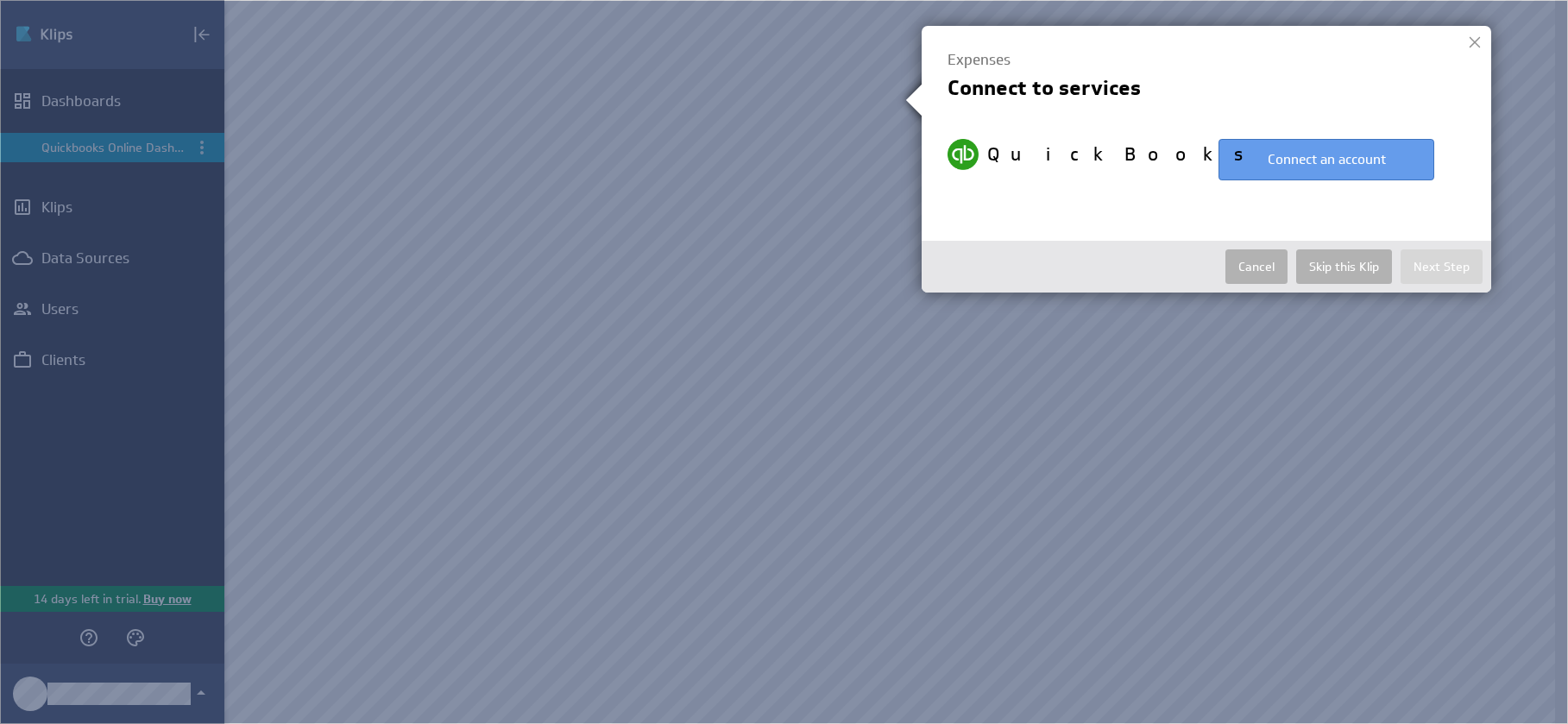
click at [1300, 170] on button "Connect an account" at bounding box center [1327, 159] width 216 height 41
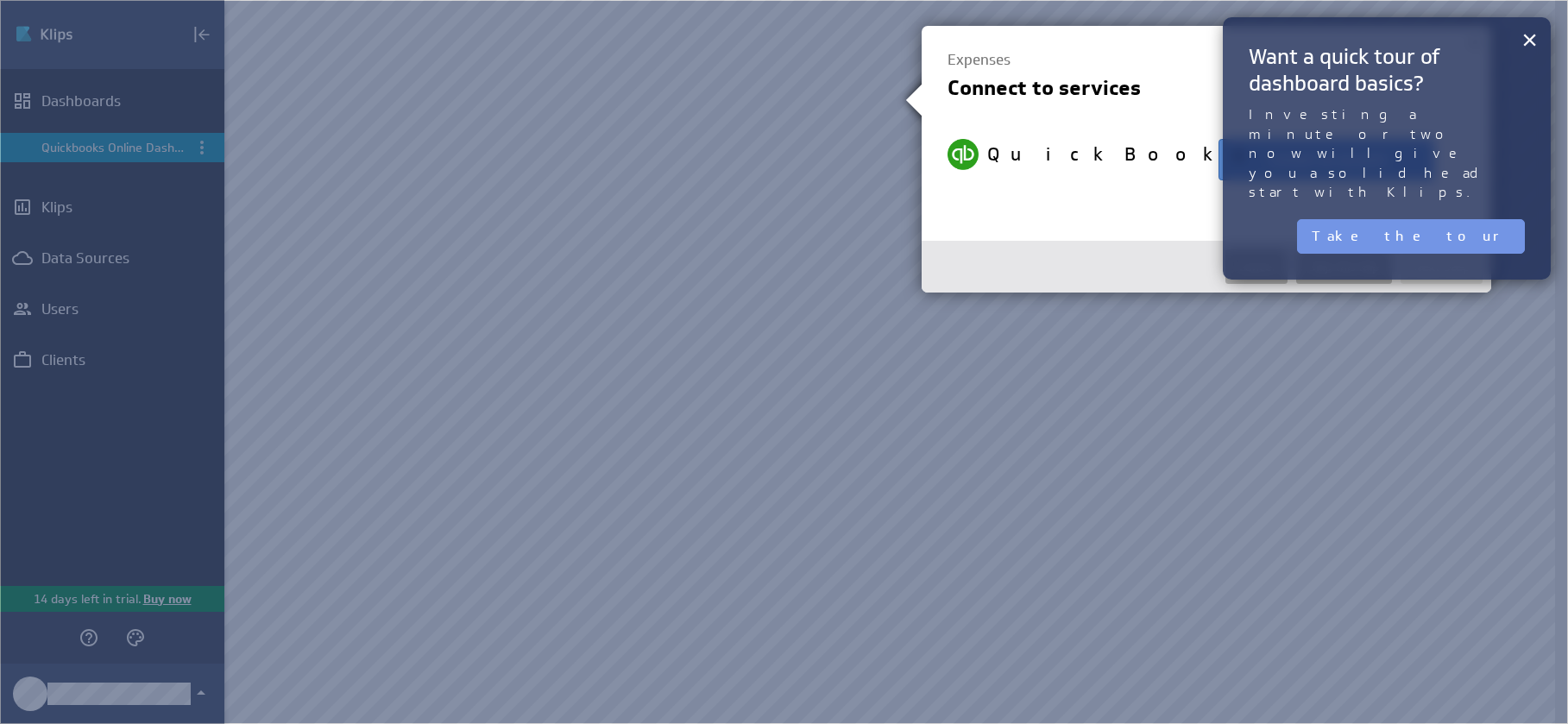
select select "39406ce549bdb20acc005b7ad9fb3959"
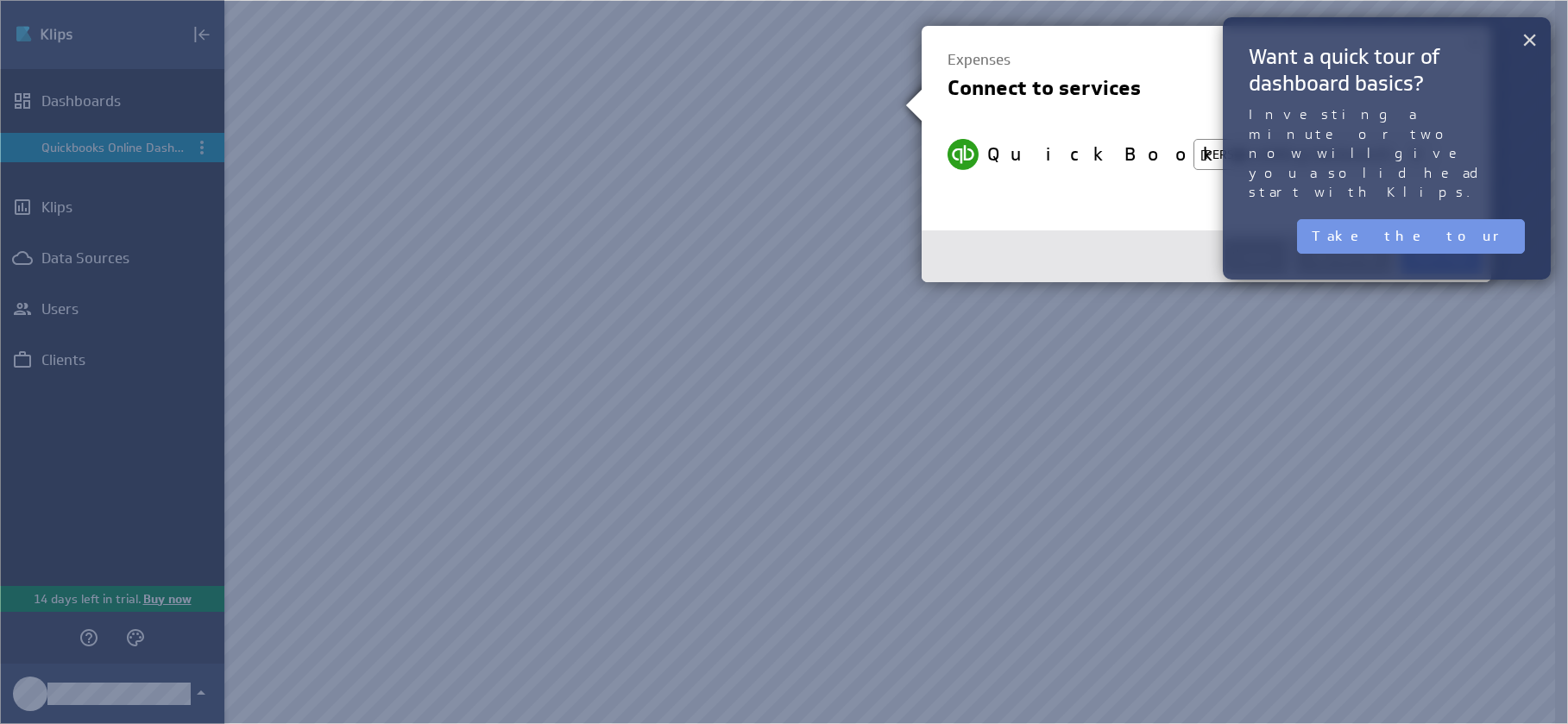
click at [1531, 43] on button "×" at bounding box center [1529, 39] width 16 height 34
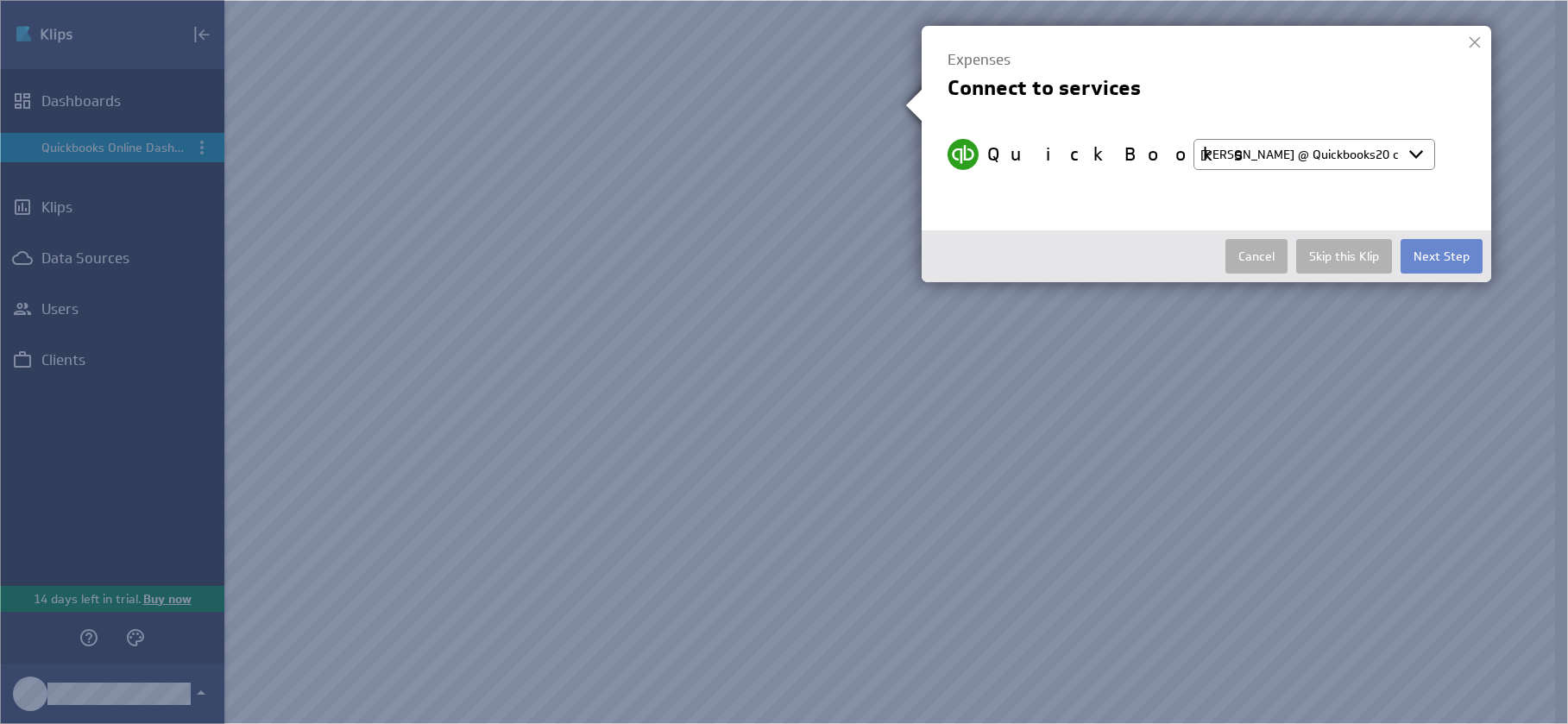
click at [1452, 262] on button "Next Step" at bounding box center [1442, 256] width 82 height 34
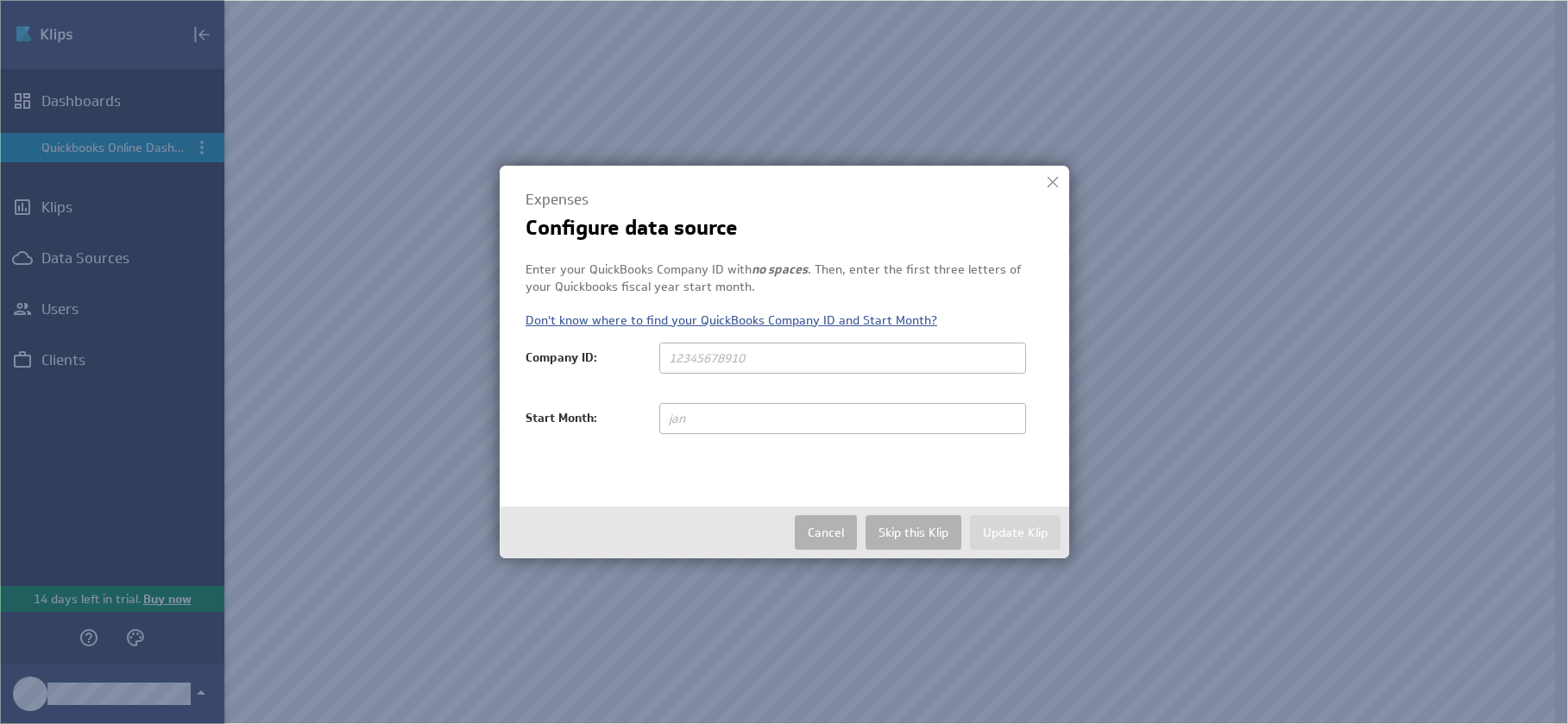
click at [846, 321] on link "Don't know where to find your QuickBooks Company ID and Start Month?" at bounding box center [731, 320] width 411 height 15
click at [680, 357] on input "text" at bounding box center [842, 358] width 366 height 31
paste input "9341454587801410"
type input "9341454587801410"
click at [702, 418] on input "text" at bounding box center [842, 418] width 366 height 31
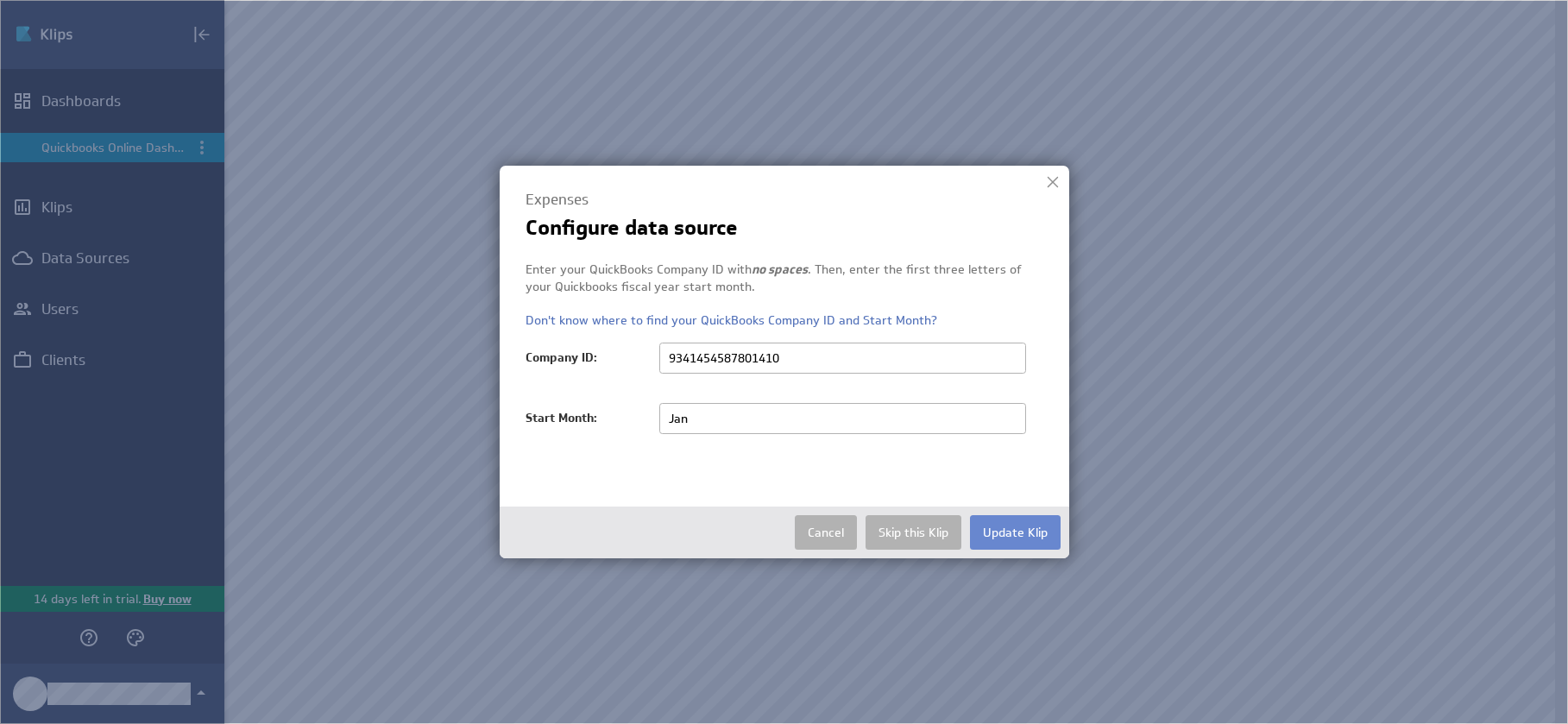
type input "Jan"
click at [1020, 531] on button "Update Klip" at bounding box center [1015, 533] width 91 height 34
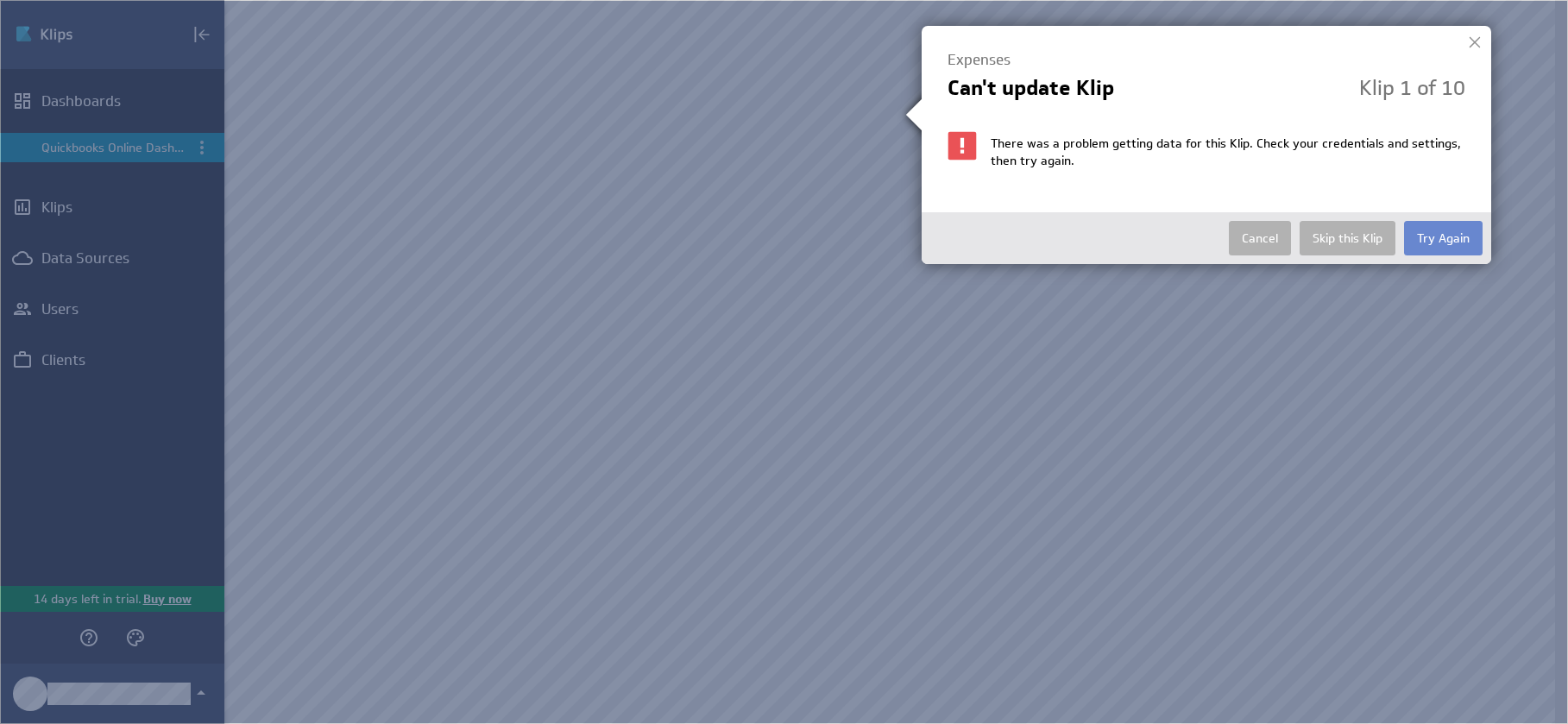
click at [1446, 237] on button "Try Again" at bounding box center [1444, 238] width 78 height 34
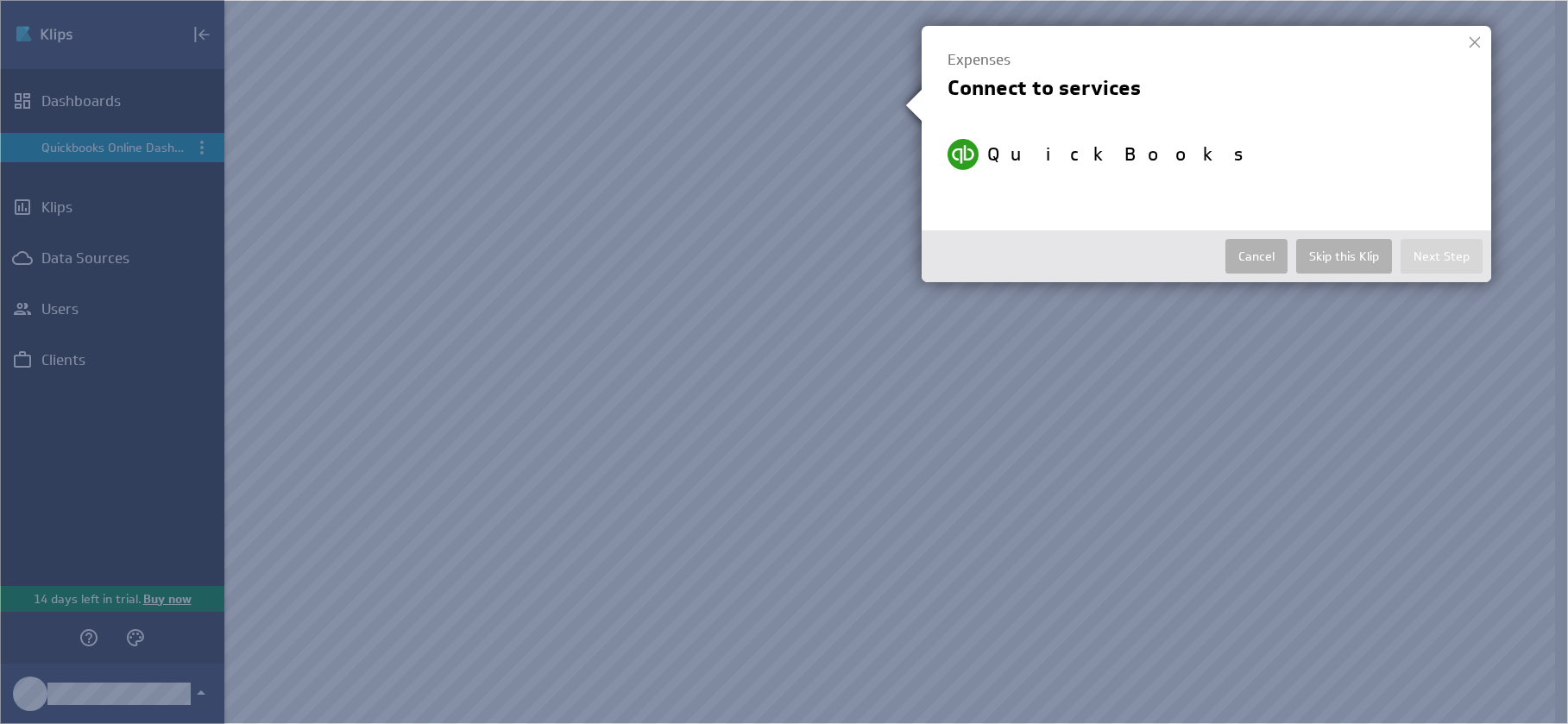
select select "39406ce549bdb20acc005b7ad9fb3959"
click at [1414, 169] on select "Select account Kathryn @ Quickbooks20 created Oct 02, 2025 at 7:36 AM EDT + Con…" at bounding box center [1314, 154] width 242 height 31
click at [1194, 139] on select "Select account Kathryn @ Quickbooks20 created Oct 02, 2025 at 7:36 AM EDT + Con…" at bounding box center [1314, 154] width 242 height 31
click at [1425, 260] on button "Next Step" at bounding box center [1442, 256] width 82 height 34
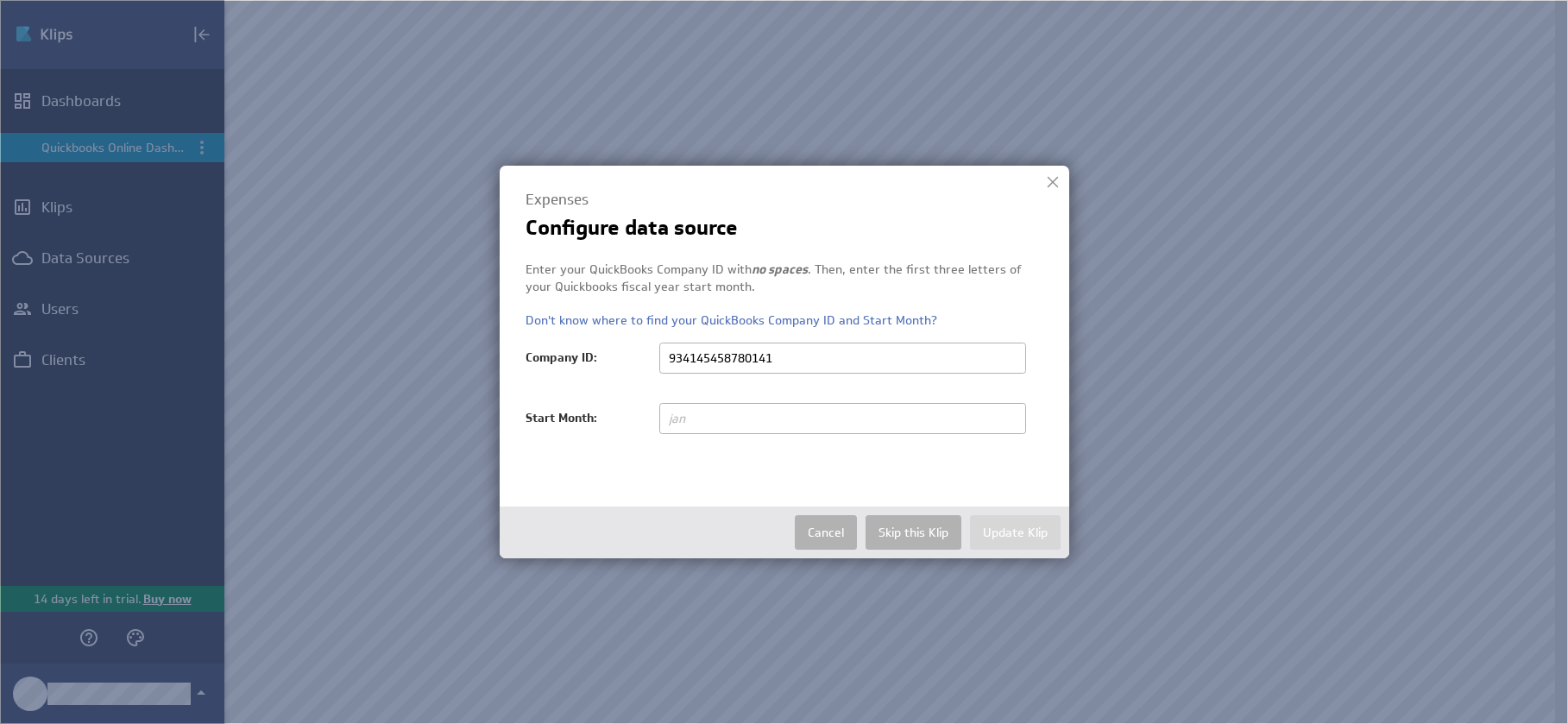
type input "9341454587801410"
type input "Jan"
click at [1005, 527] on button "Update Klip" at bounding box center [1015, 533] width 91 height 34
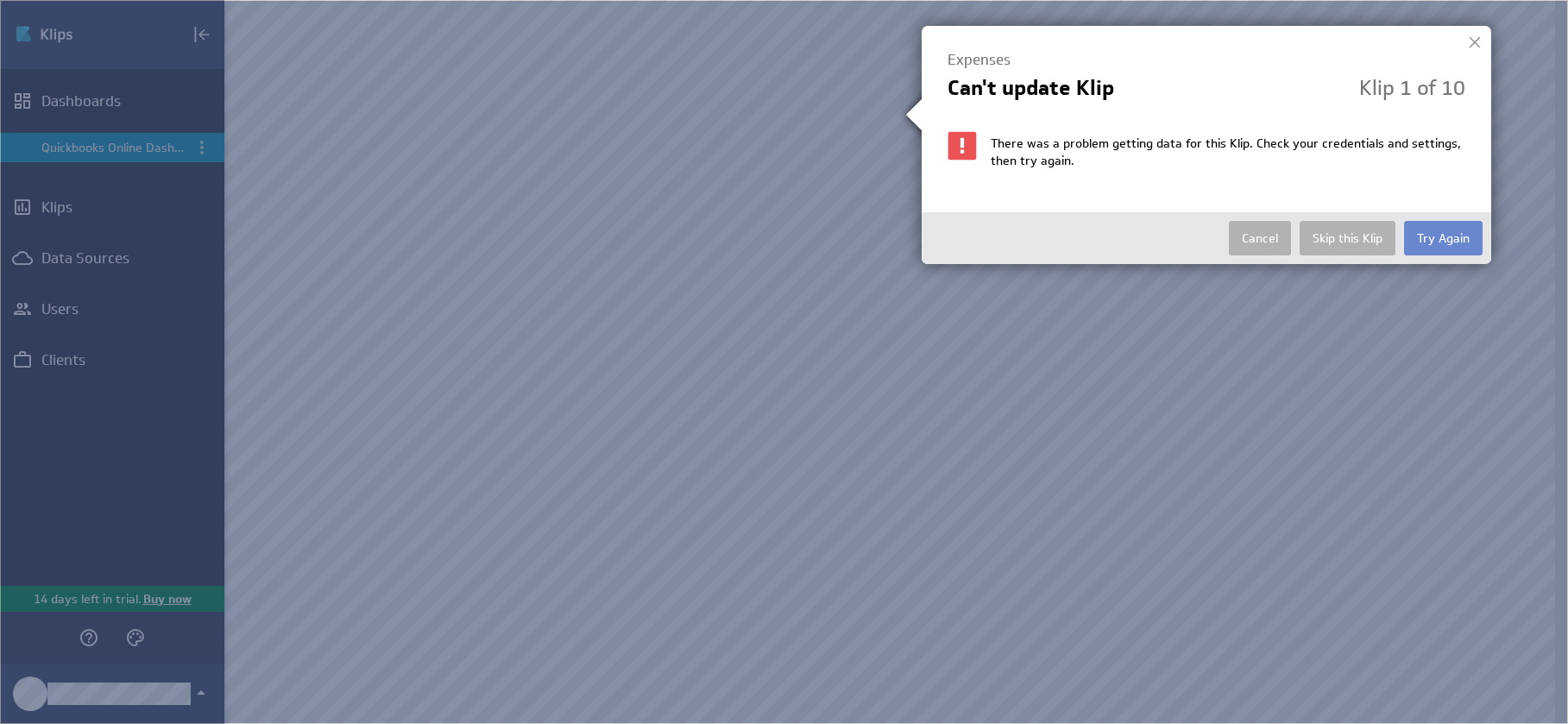
click at [1433, 252] on button "Try Again" at bounding box center [1444, 238] width 78 height 34
select select "39406ce549bdb20acc005b7ad9fb3959"
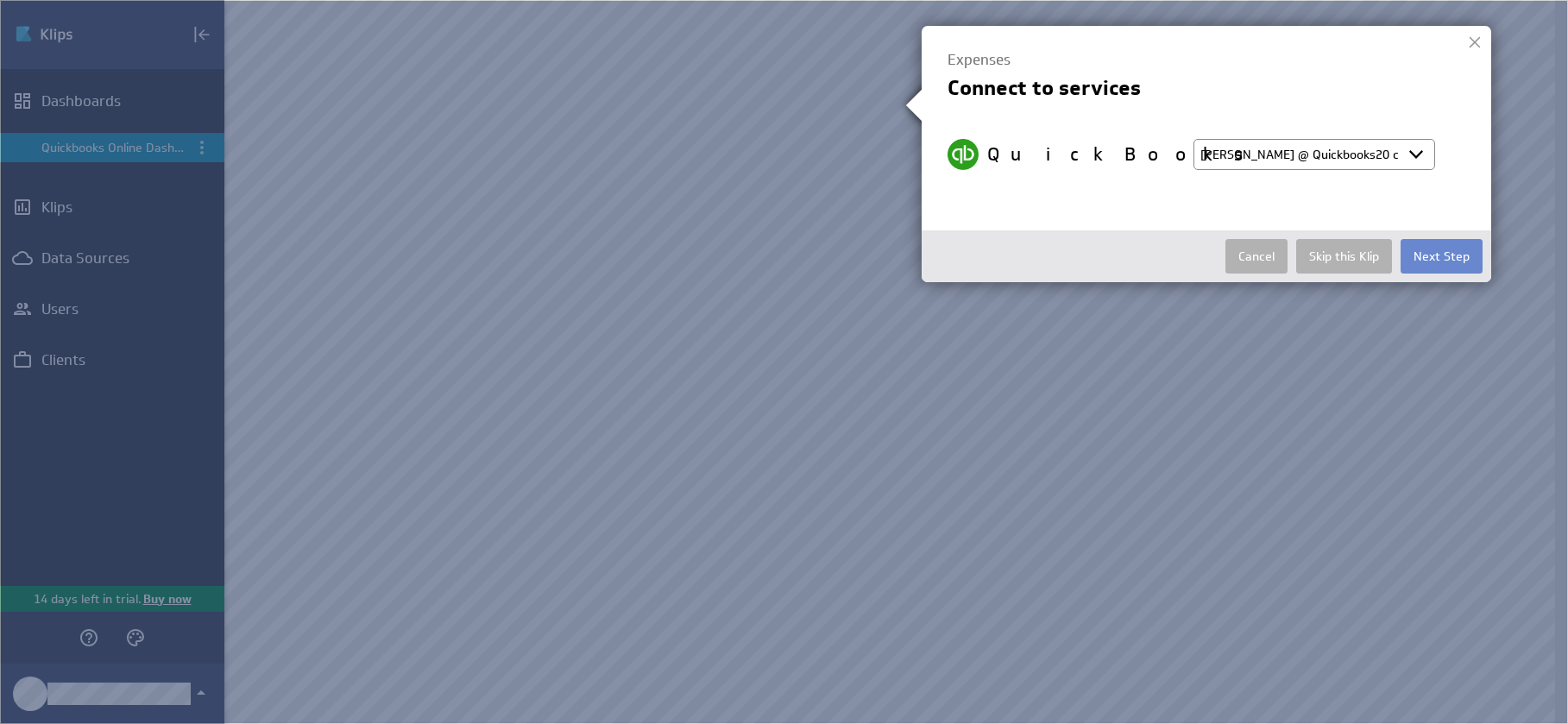
click at [1436, 259] on button "Next Step" at bounding box center [1442, 256] width 82 height 34
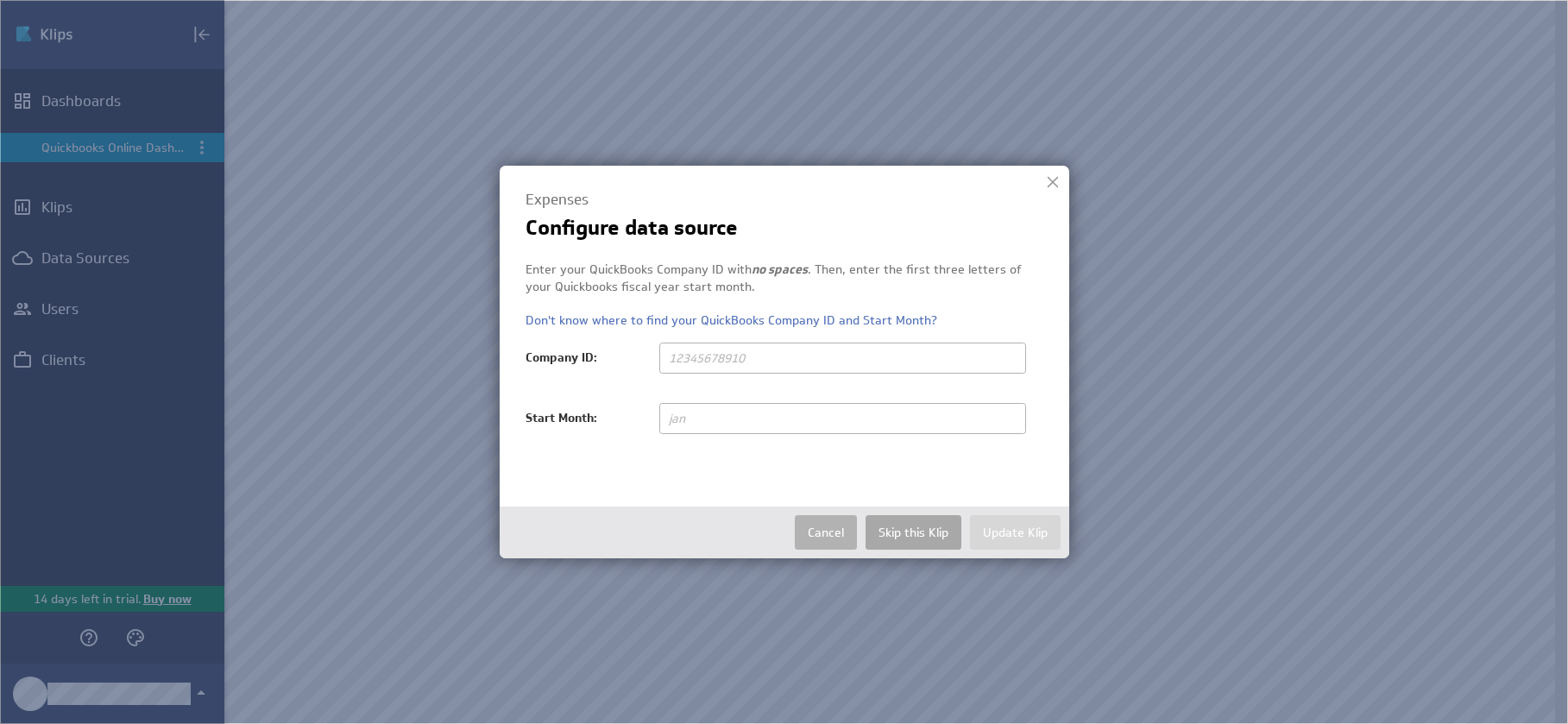
click at [905, 530] on button "Skip this Klip" at bounding box center [914, 533] width 96 height 34
select select "39406ce549bdb20acc005b7ad9fb3959"
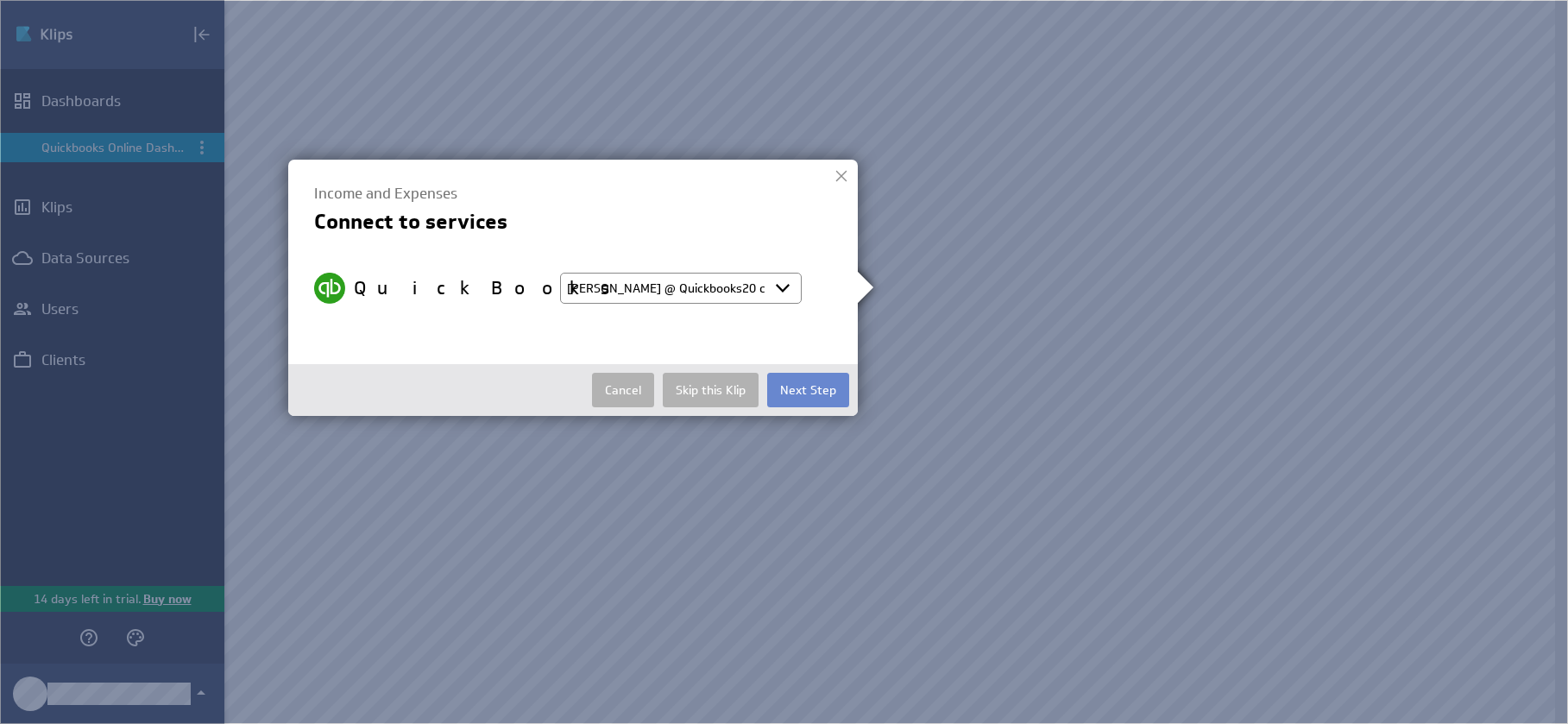
click at [806, 394] on button "Next Step" at bounding box center [808, 390] width 82 height 34
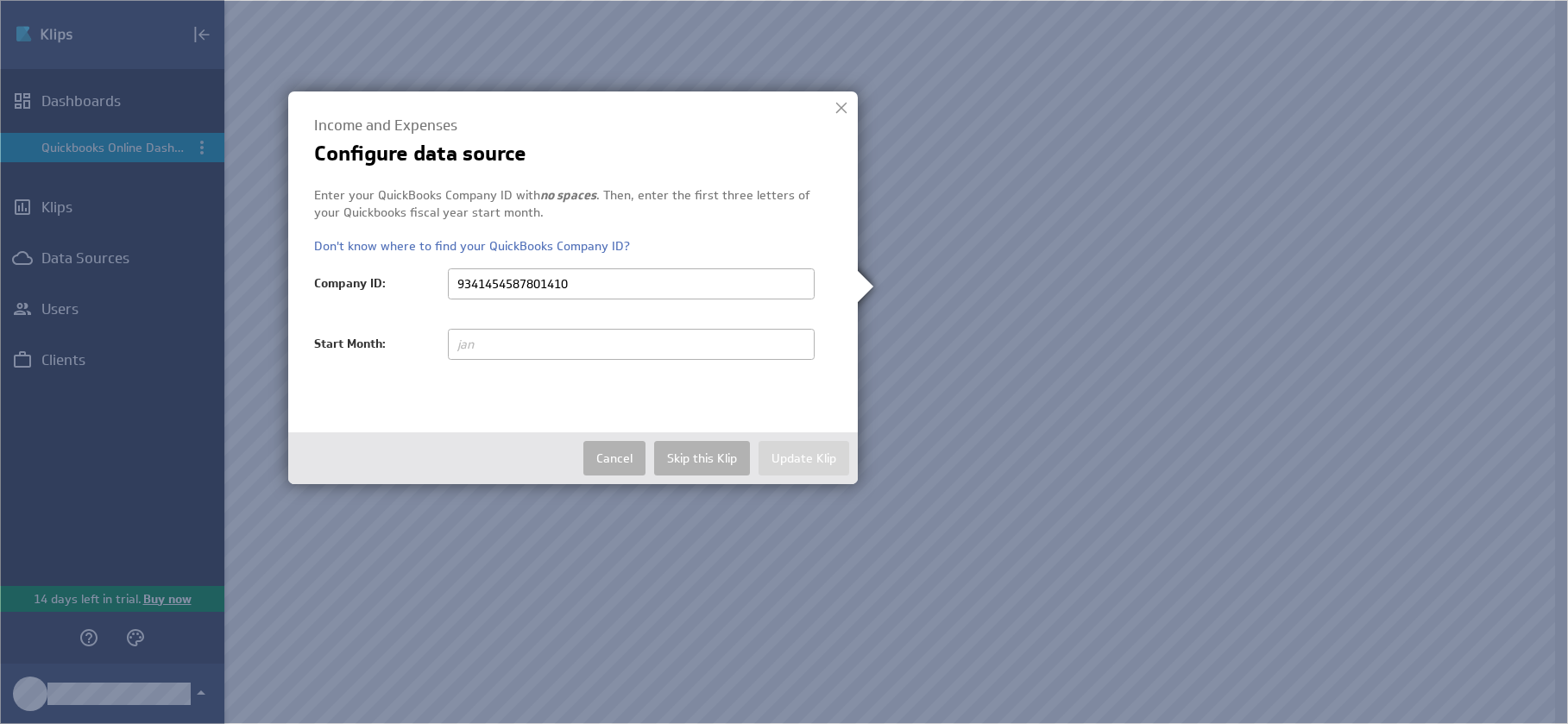
type input "9341454587801410"
click at [659, 340] on input "text" at bounding box center [630, 344] width 366 height 31
type input "Jan"
click at [829, 472] on button "Update Klip" at bounding box center [804, 458] width 91 height 34
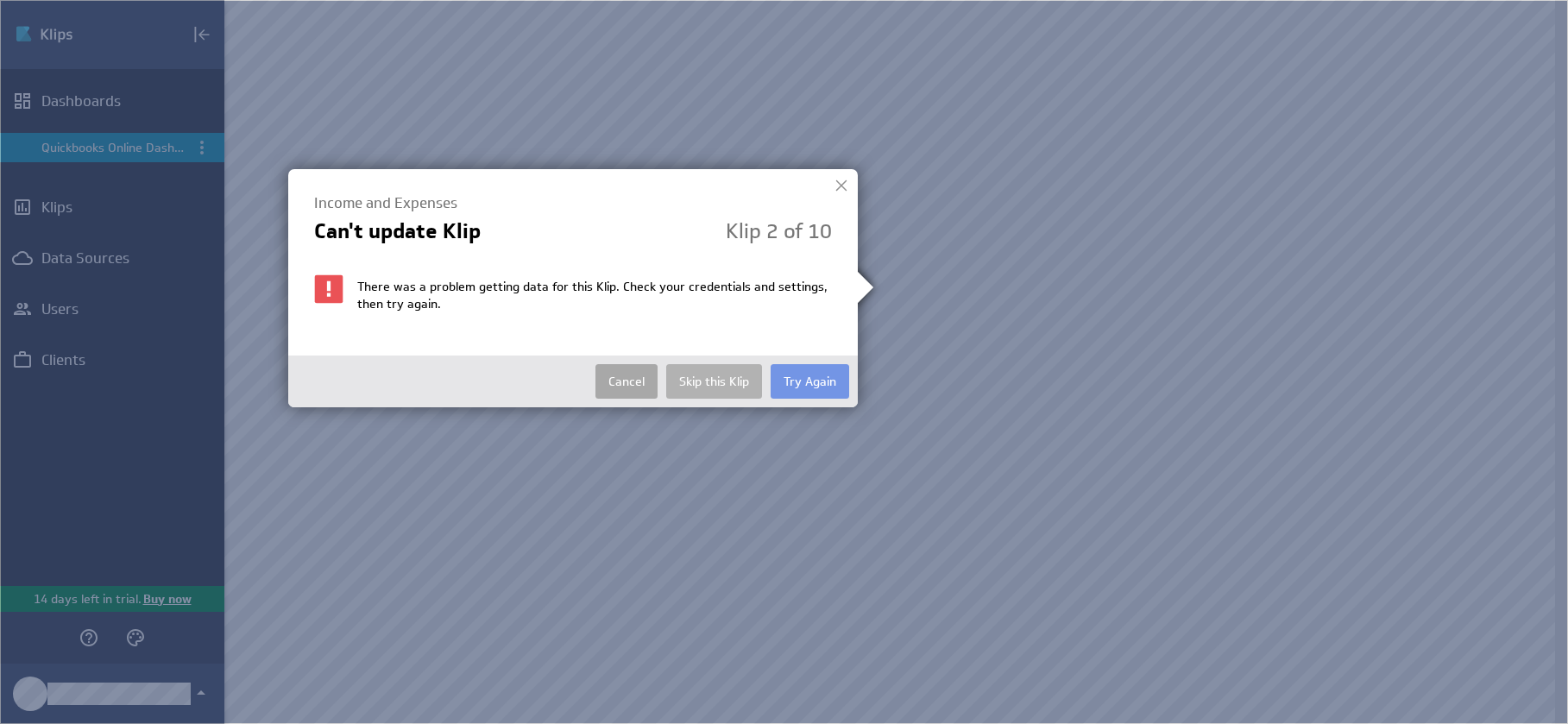
click at [636, 386] on button "Cancel" at bounding box center [626, 382] width 62 height 34
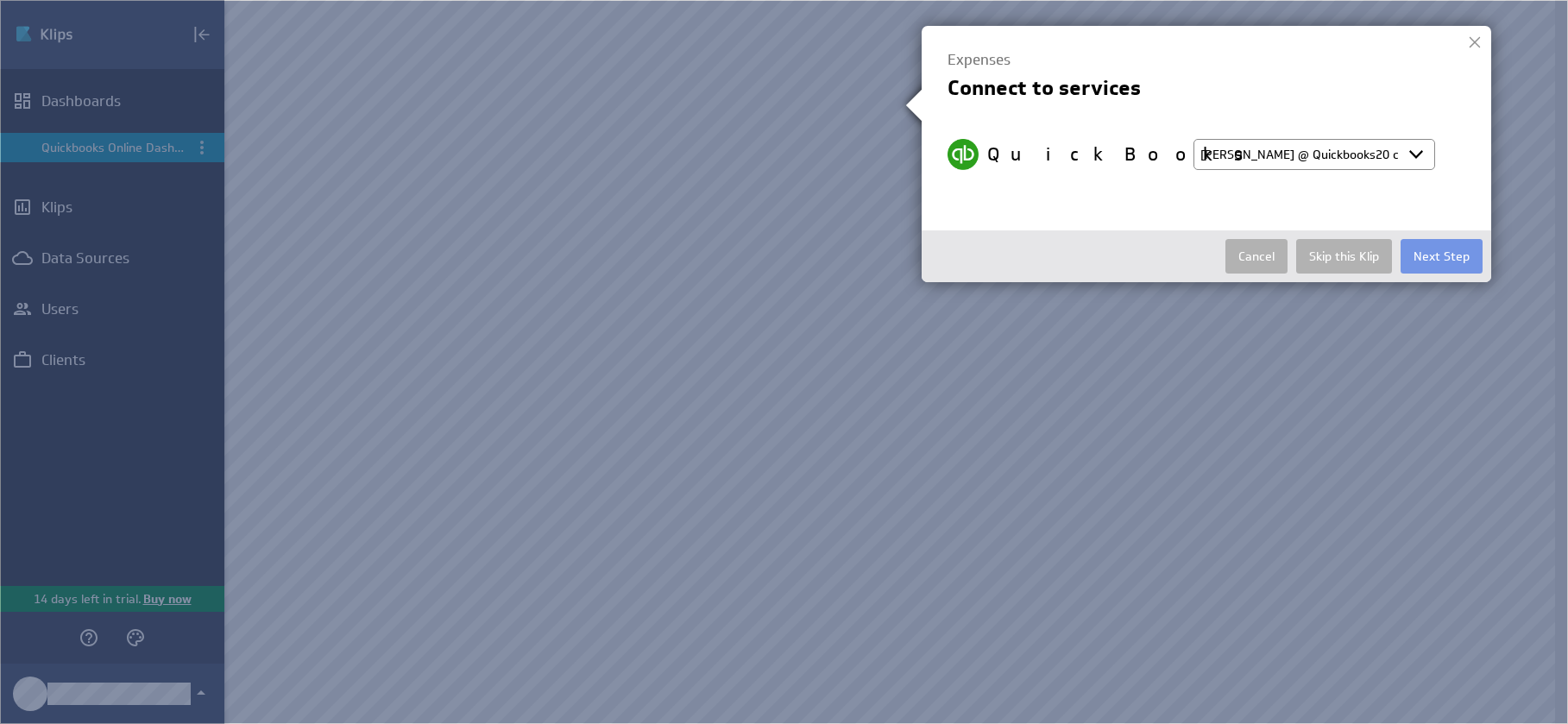
click at [1298, 142] on select "Select account Kathryn @ Quickbooks20 created Oct 02, 2025 at 7:36 AM EDT + Con…" at bounding box center [1314, 154] width 242 height 31
click at [1194, 139] on select "Select account Kathryn @ Quickbooks20 created Oct 02, 2025 at 7:36 AM EDT + Con…" at bounding box center [1314, 154] width 242 height 31
click at [1291, 158] on select "Select account Kathryn @ Quickbooks20 created Oct 02, 2025 at 7:36 AM EDT + Con…" at bounding box center [1314, 154] width 242 height 31
select select "create_token"
click at [1194, 139] on select "Select account Kathryn @ Quickbooks20 created Oct 02, 2025 at 7:36 AM EDT + Con…" at bounding box center [1314, 154] width 242 height 31
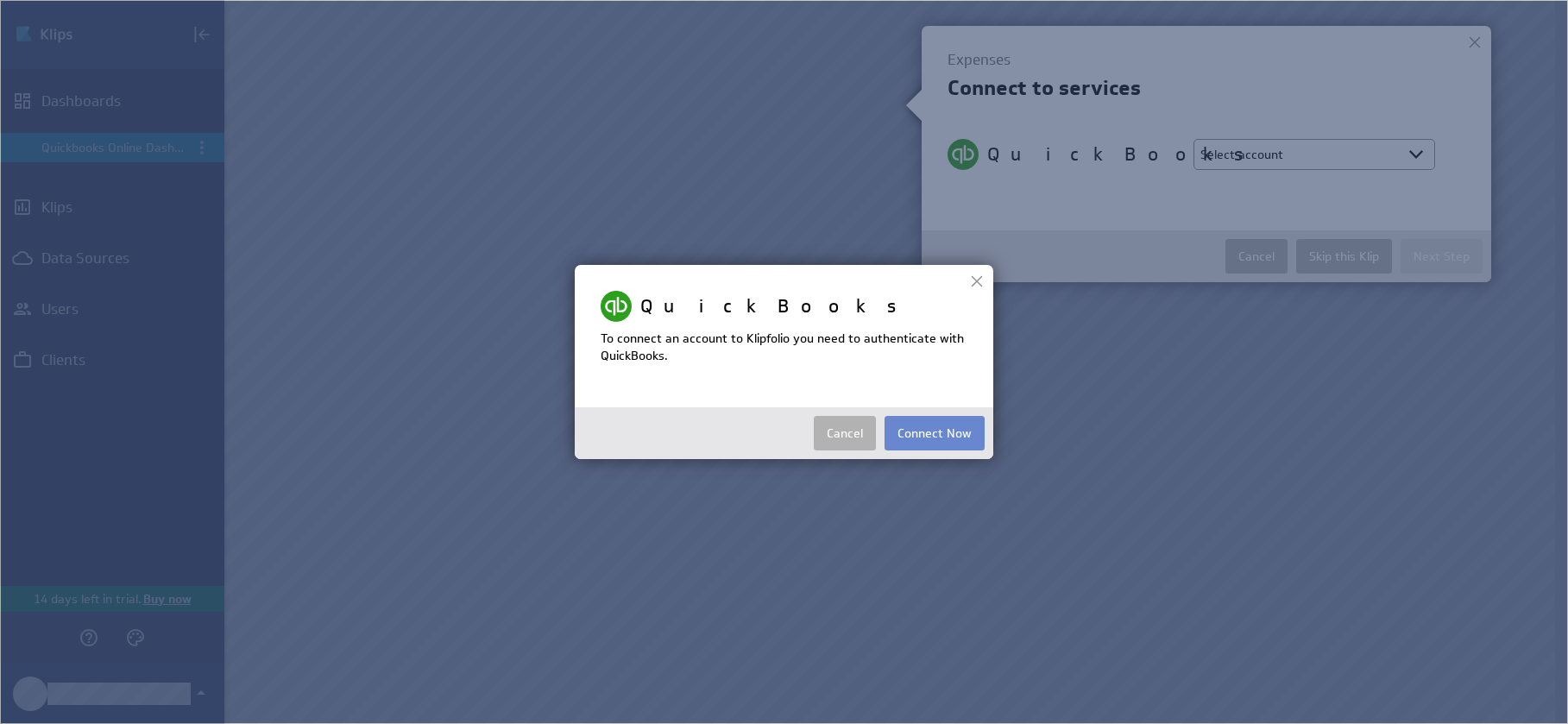
click at [957, 432] on button "Connect Now" at bounding box center [935, 433] width 100 height 34
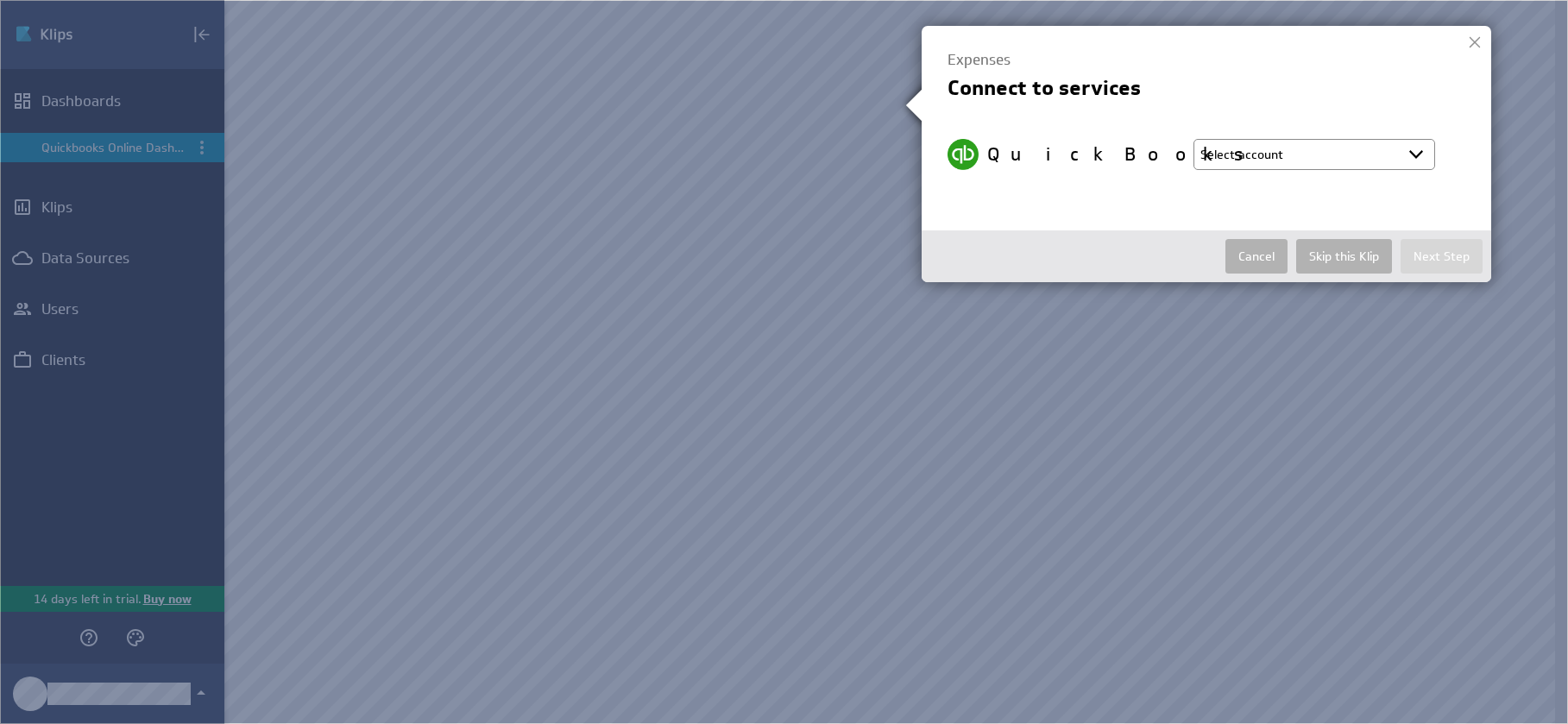
select select "7645704c6de3d38a76c167dd192a8e34"
click at [1442, 248] on button "Next Step" at bounding box center [1442, 256] width 82 height 34
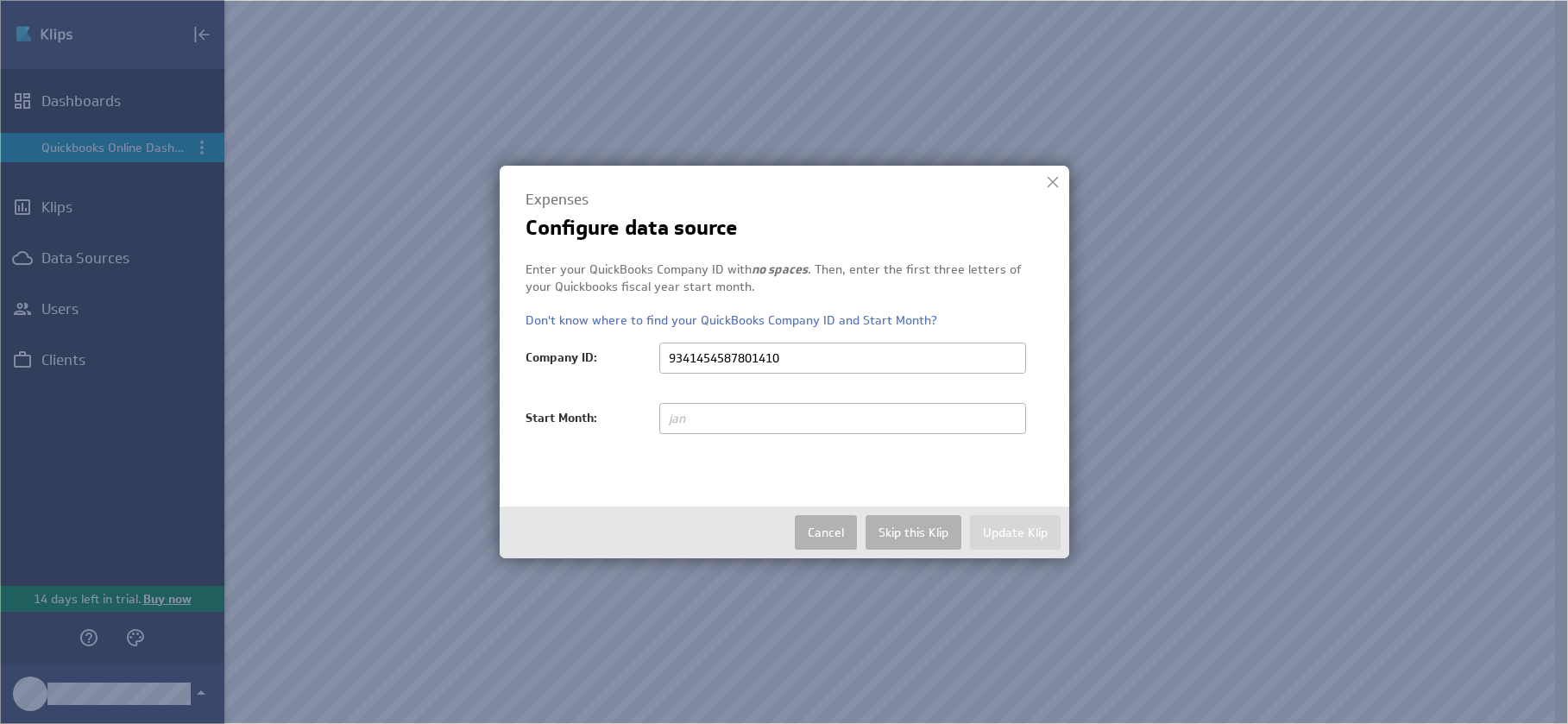
type input "9341454587801410"
type input "jan"
click at [1014, 534] on button "Update Klip" at bounding box center [1015, 533] width 91 height 34
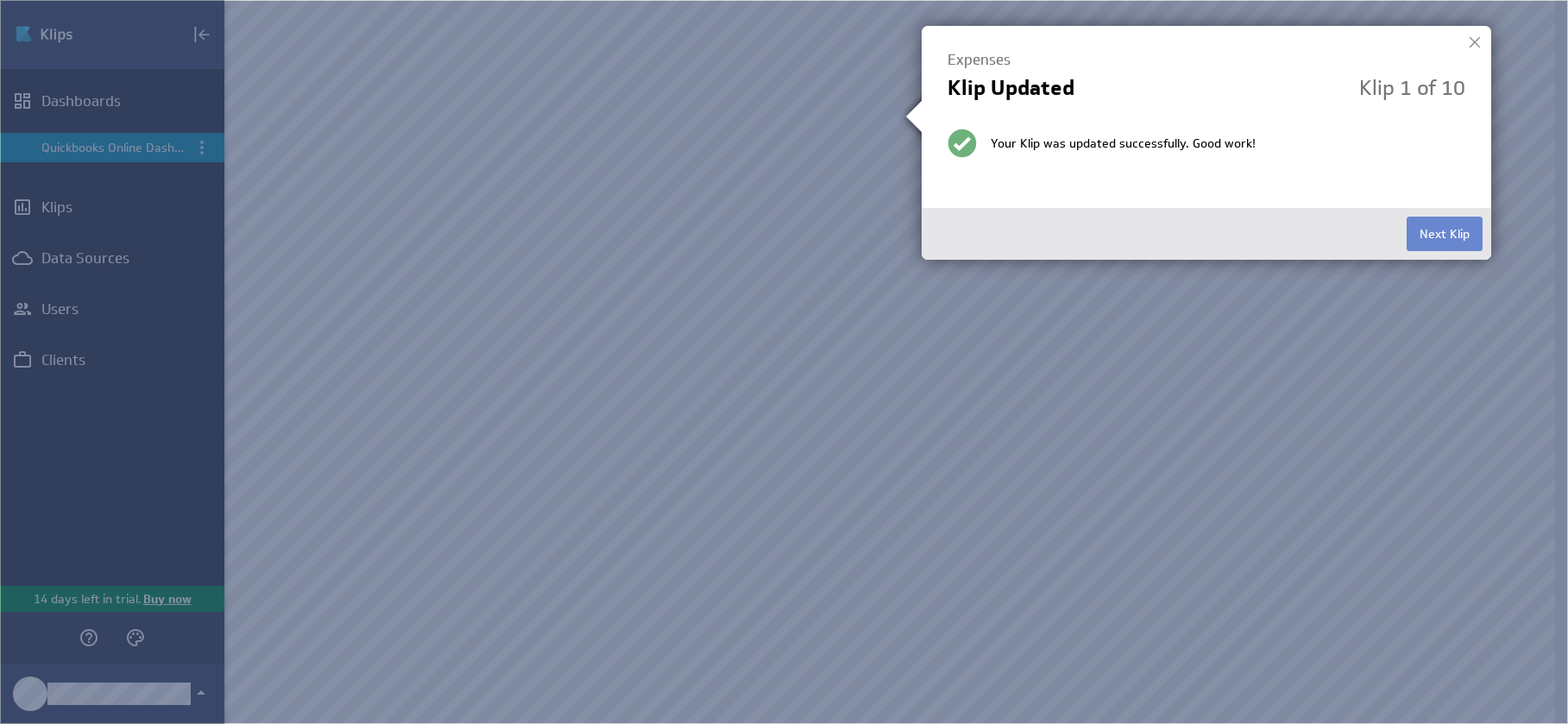
click at [1447, 233] on button "Next Klip" at bounding box center [1444, 233] width 76 height 34
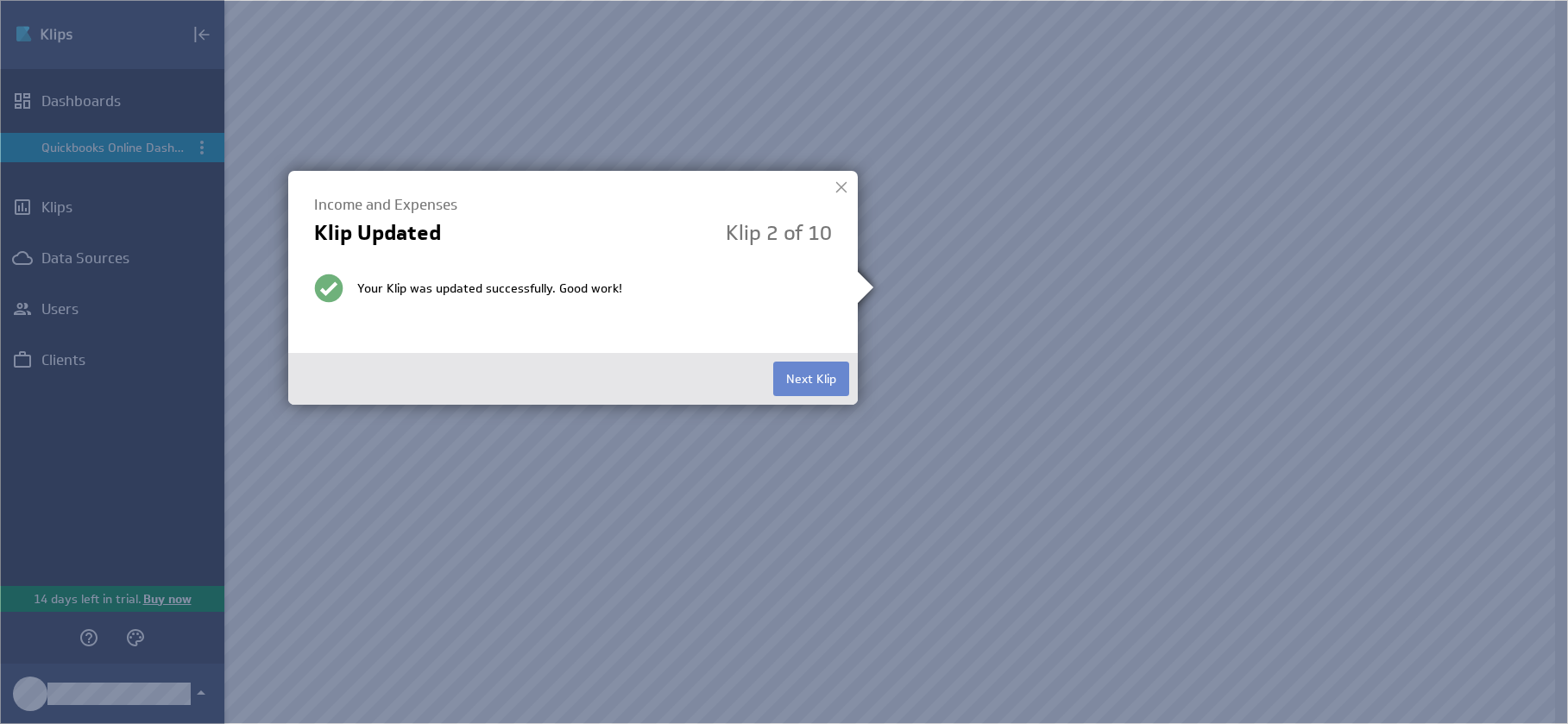
click at [839, 381] on button "Next Klip" at bounding box center [810, 379] width 76 height 34
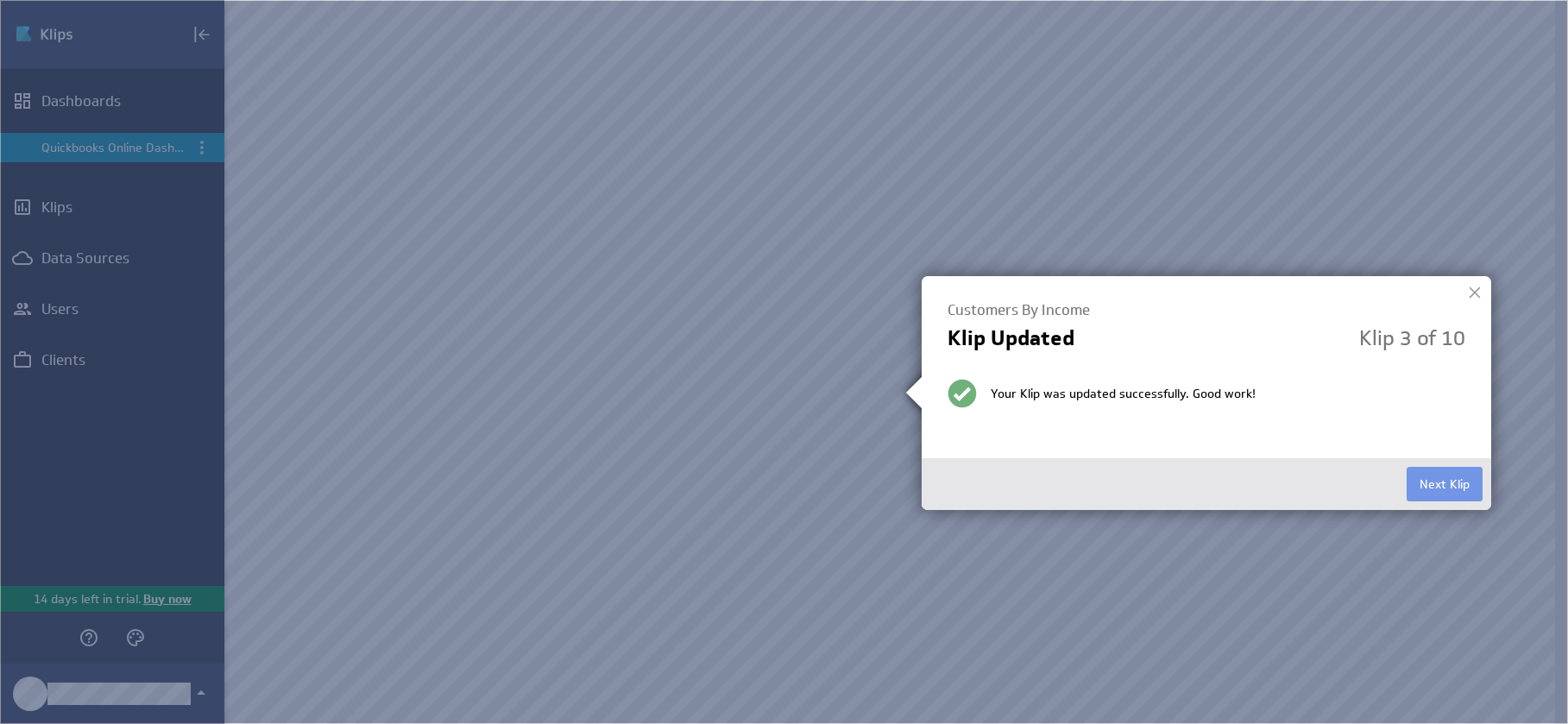
scroll to position [4, 0]
click at [1472, 474] on button "Next Klip" at bounding box center [1444, 484] width 76 height 34
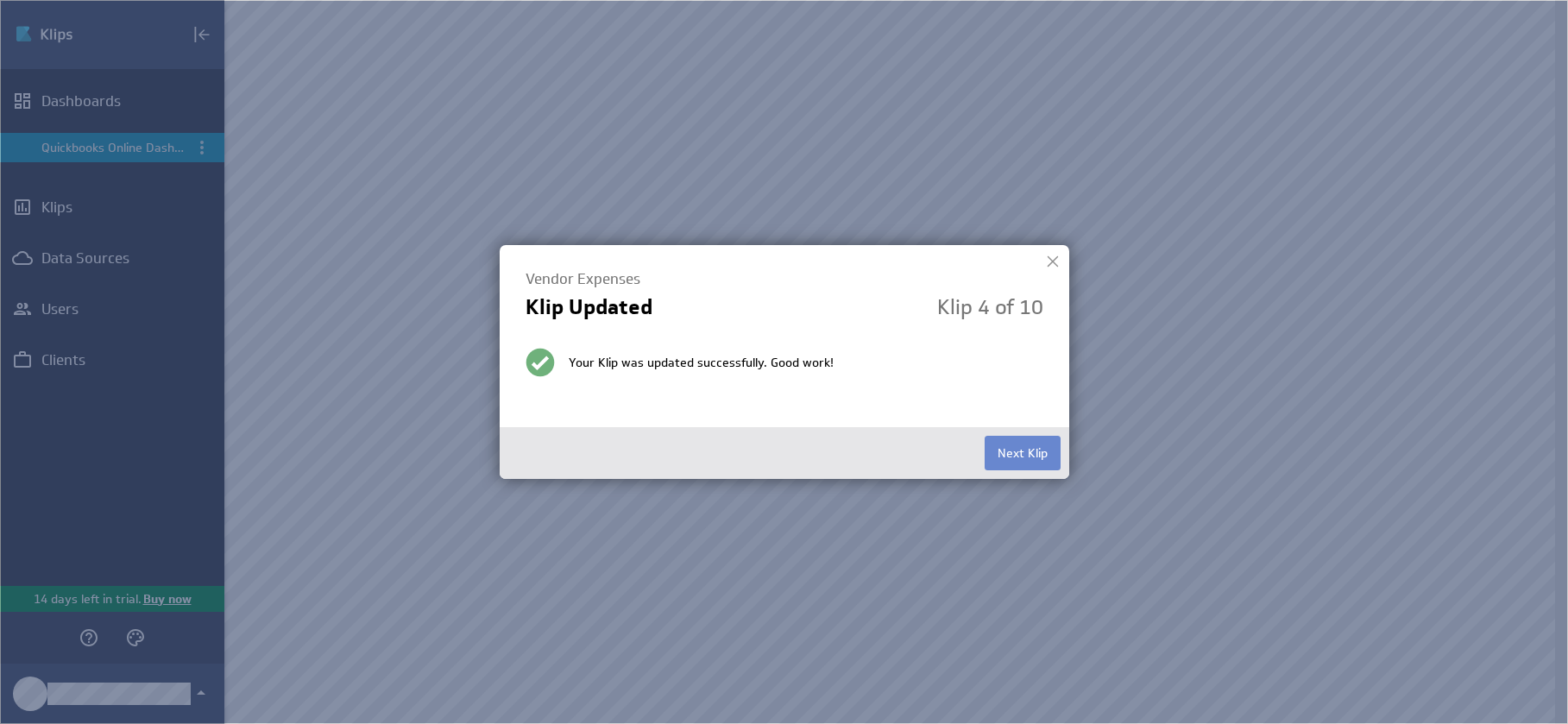
click at [1027, 450] on button "Next Klip" at bounding box center [1022, 453] width 76 height 34
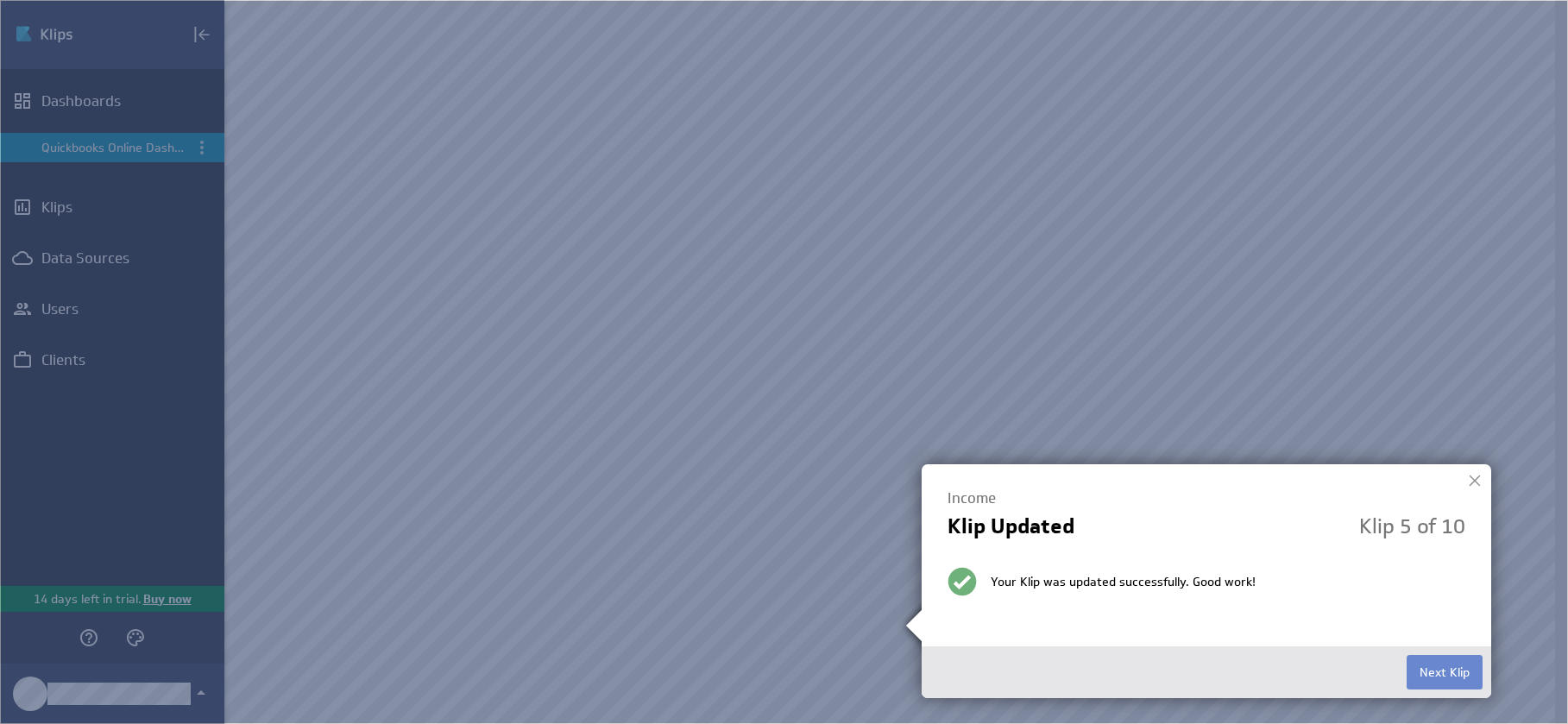
click at [1442, 672] on button "Next Klip" at bounding box center [1444, 672] width 76 height 34
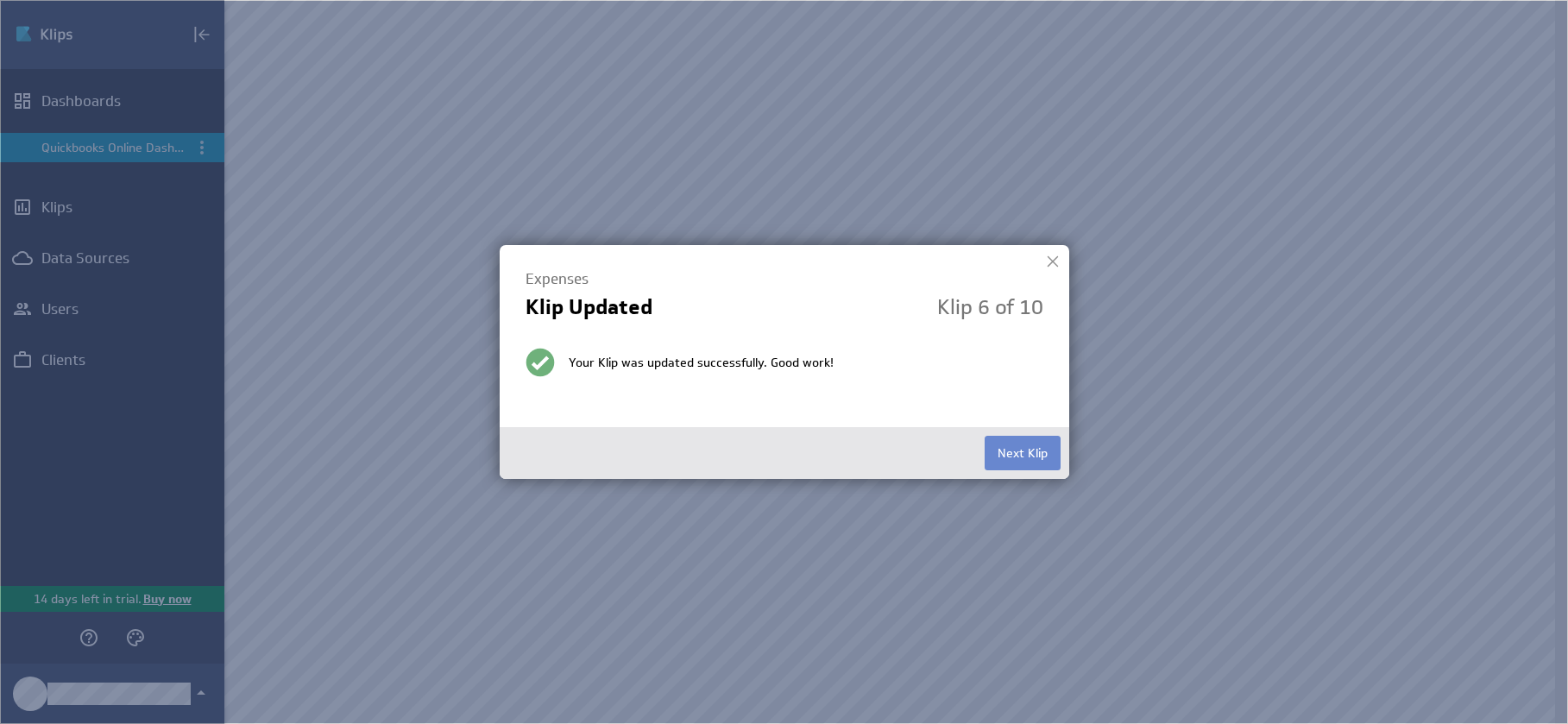
click at [1044, 451] on button "Next Klip" at bounding box center [1022, 453] width 76 height 34
click at [1033, 449] on button "Next Klip" at bounding box center [1022, 453] width 76 height 34
click at [1027, 447] on button "Next Klip" at bounding box center [1022, 453] width 76 height 34
click at [1028, 447] on button "Finished" at bounding box center [1025, 453] width 72 height 34
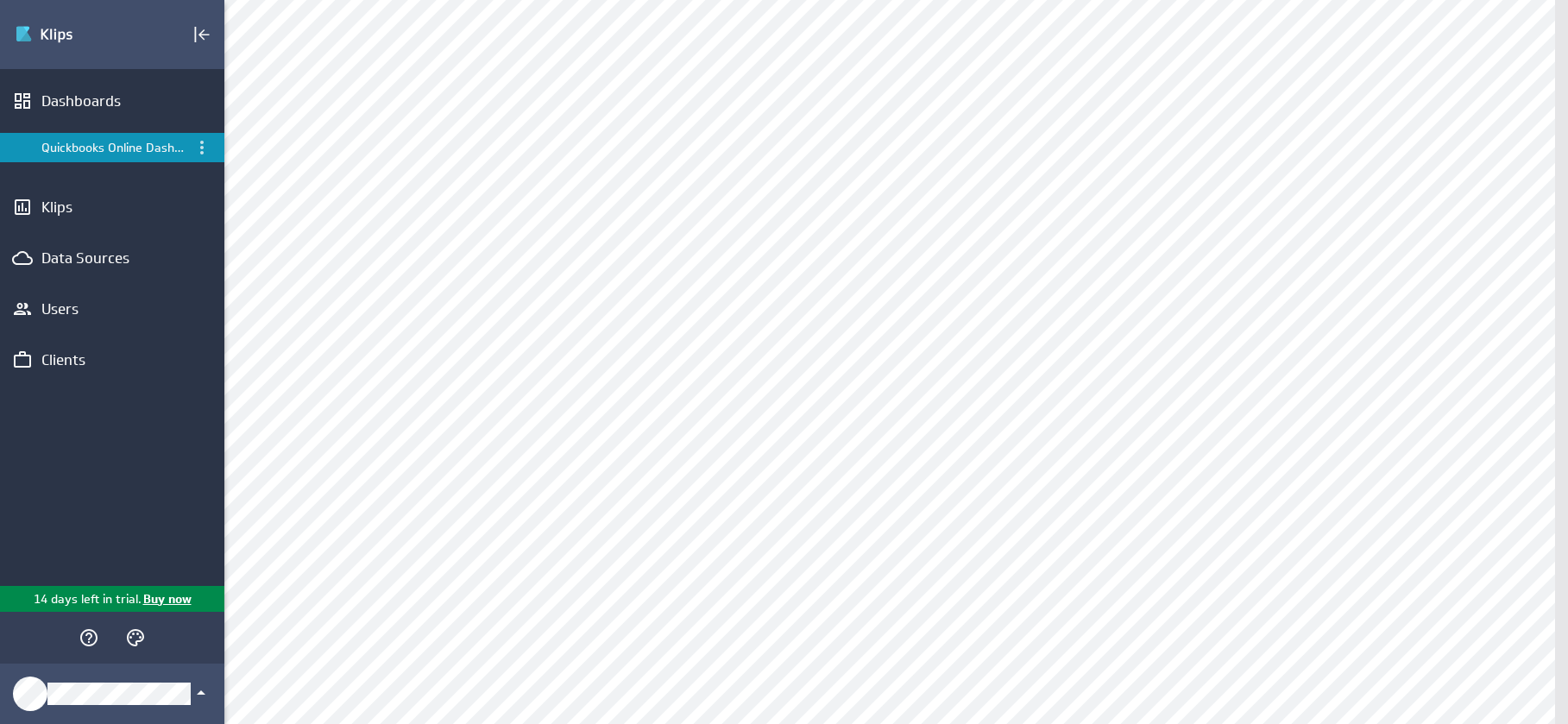
scroll to position [0, 0]
click at [148, 99] on div "Dashboards" at bounding box center [112, 101] width 142 height 19
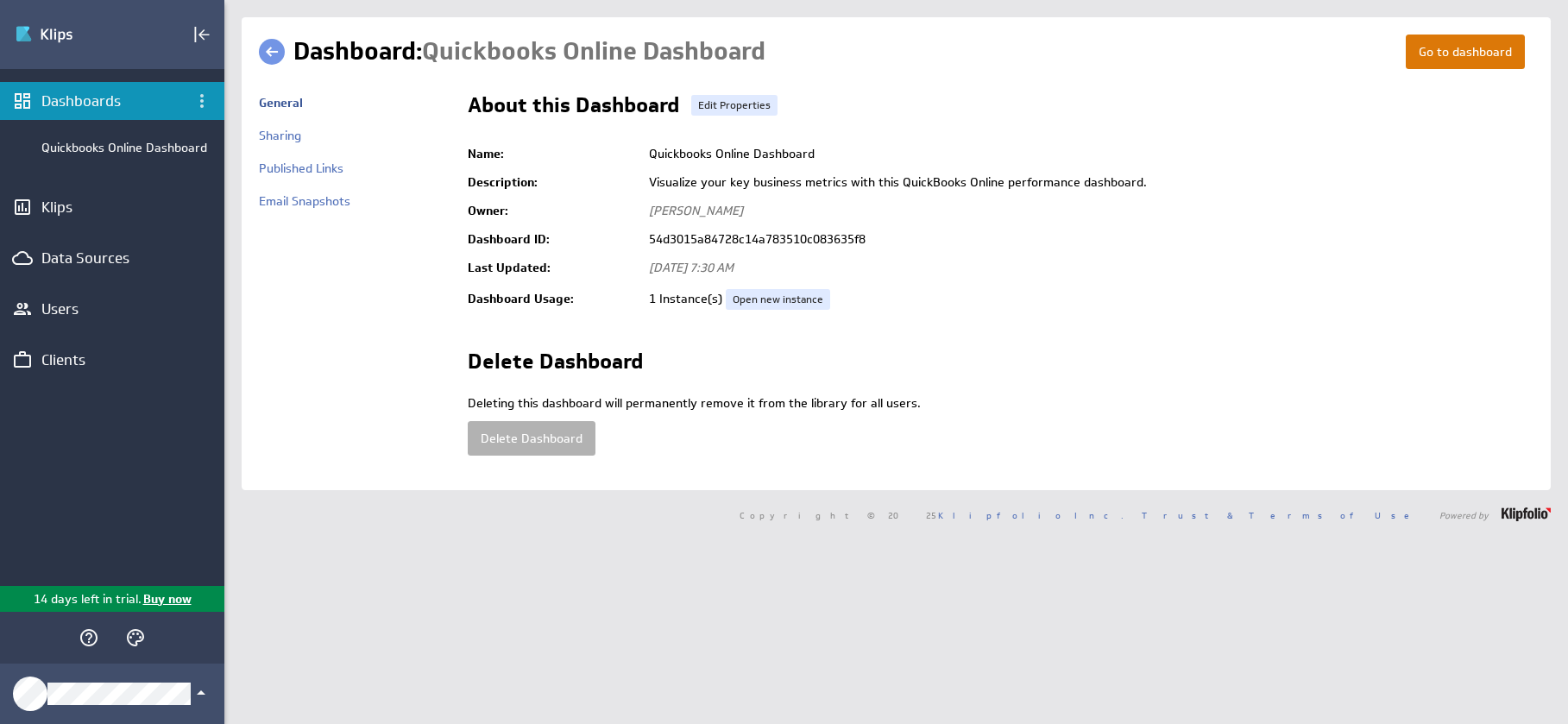
click at [1424, 55] on link "Go to dashboard" at bounding box center [1466, 52] width 119 height 34
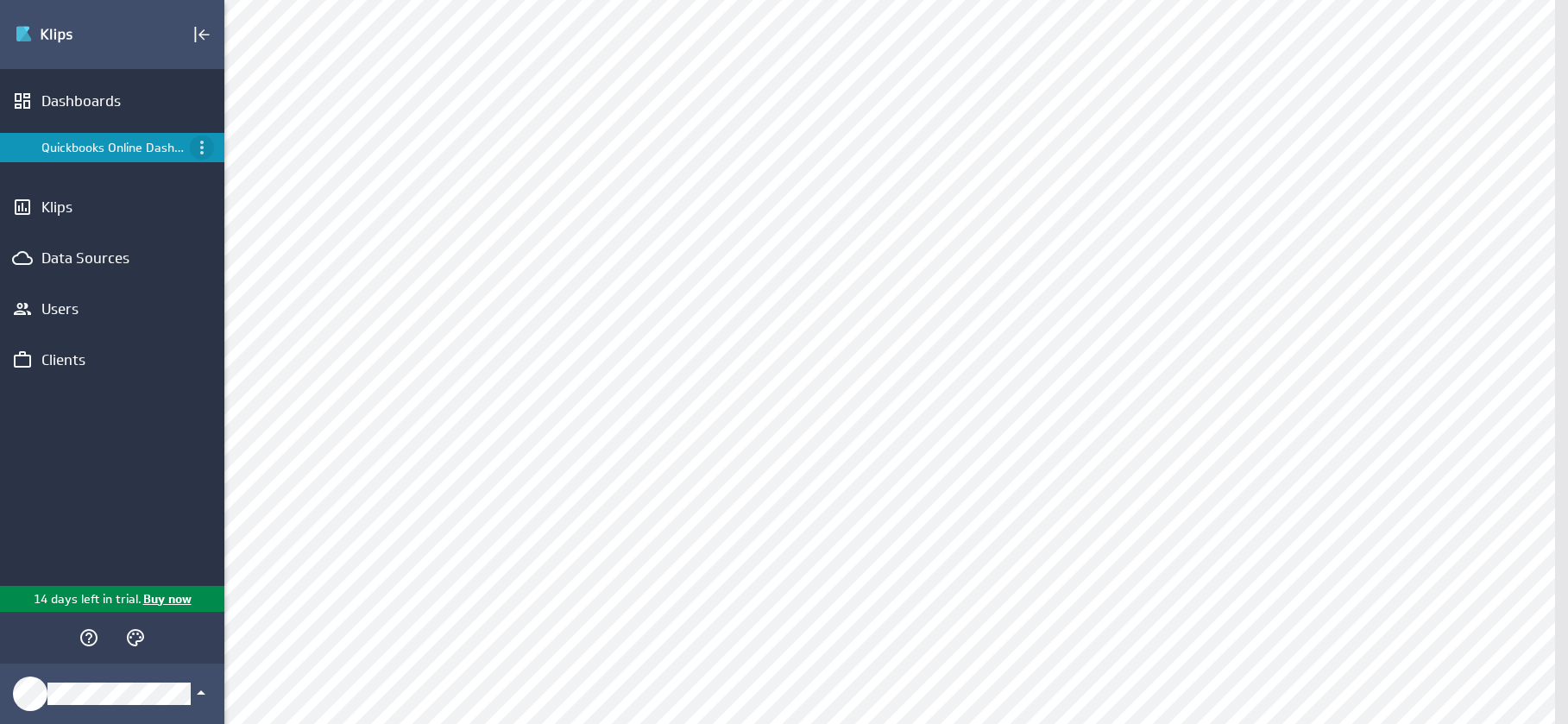
click at [205, 151] on icon "Menu" at bounding box center [202, 147] width 21 height 21
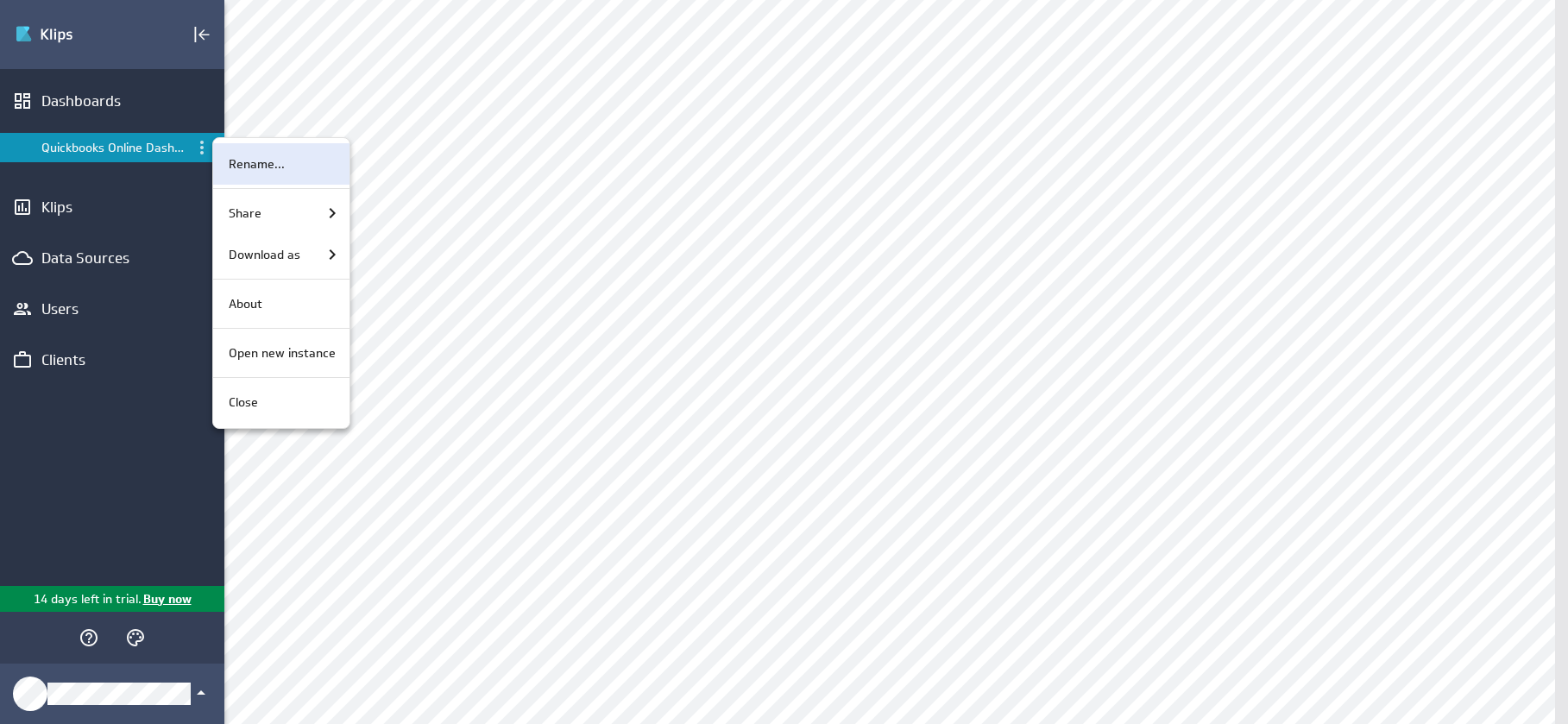
click at [239, 163] on p "Rename..." at bounding box center [256, 164] width 56 height 18
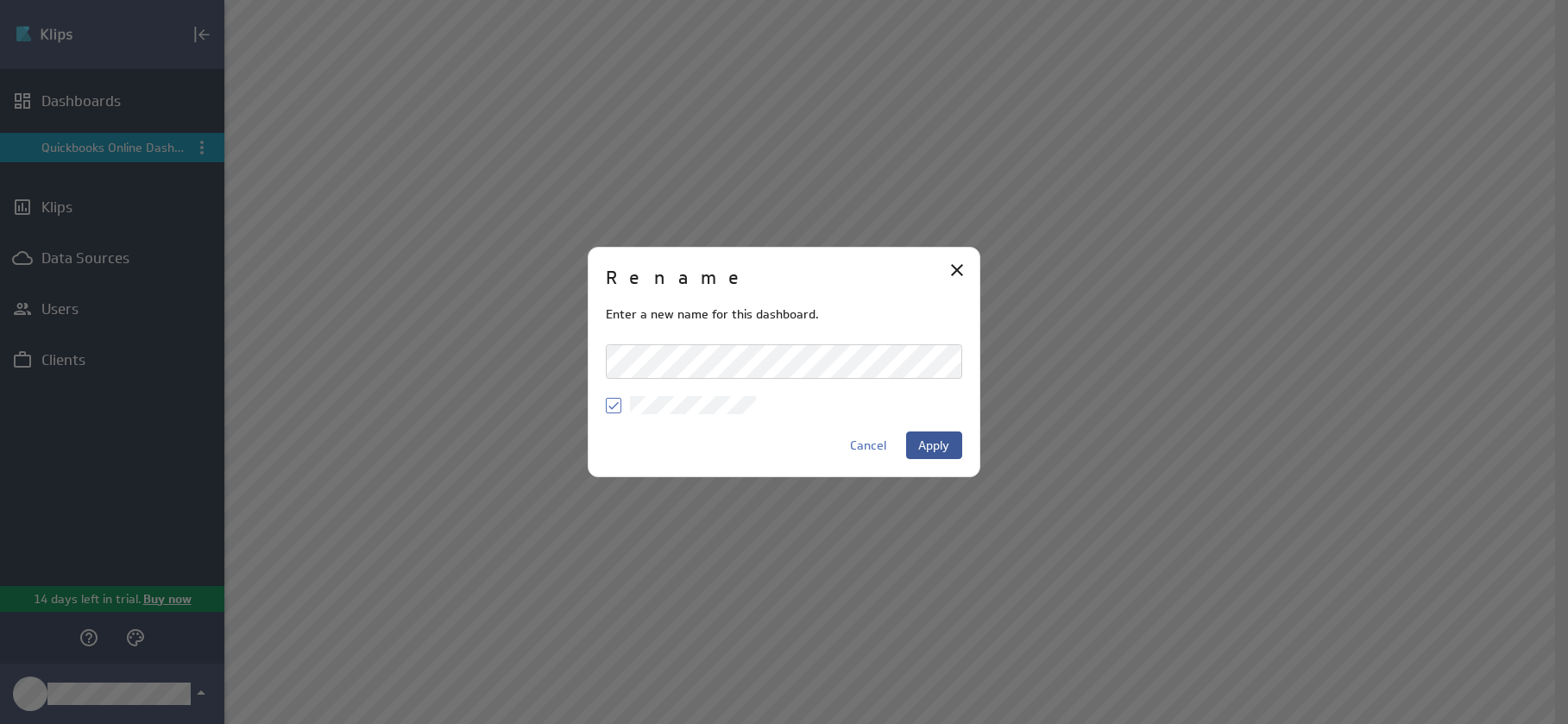
click at [934, 436] on button "Apply" at bounding box center [934, 445] width 56 height 28
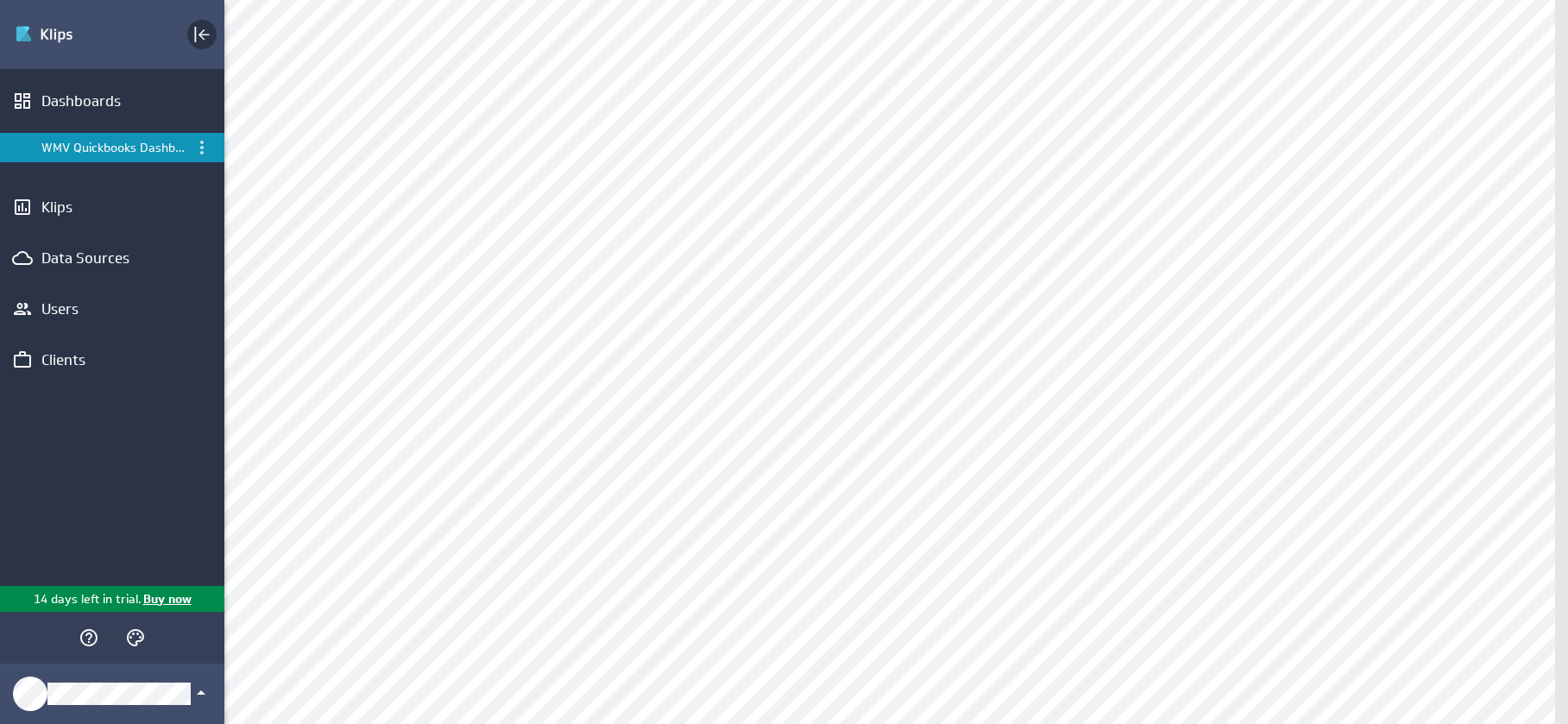
click at [210, 37] on icon "Collapse" at bounding box center [202, 34] width 21 height 21
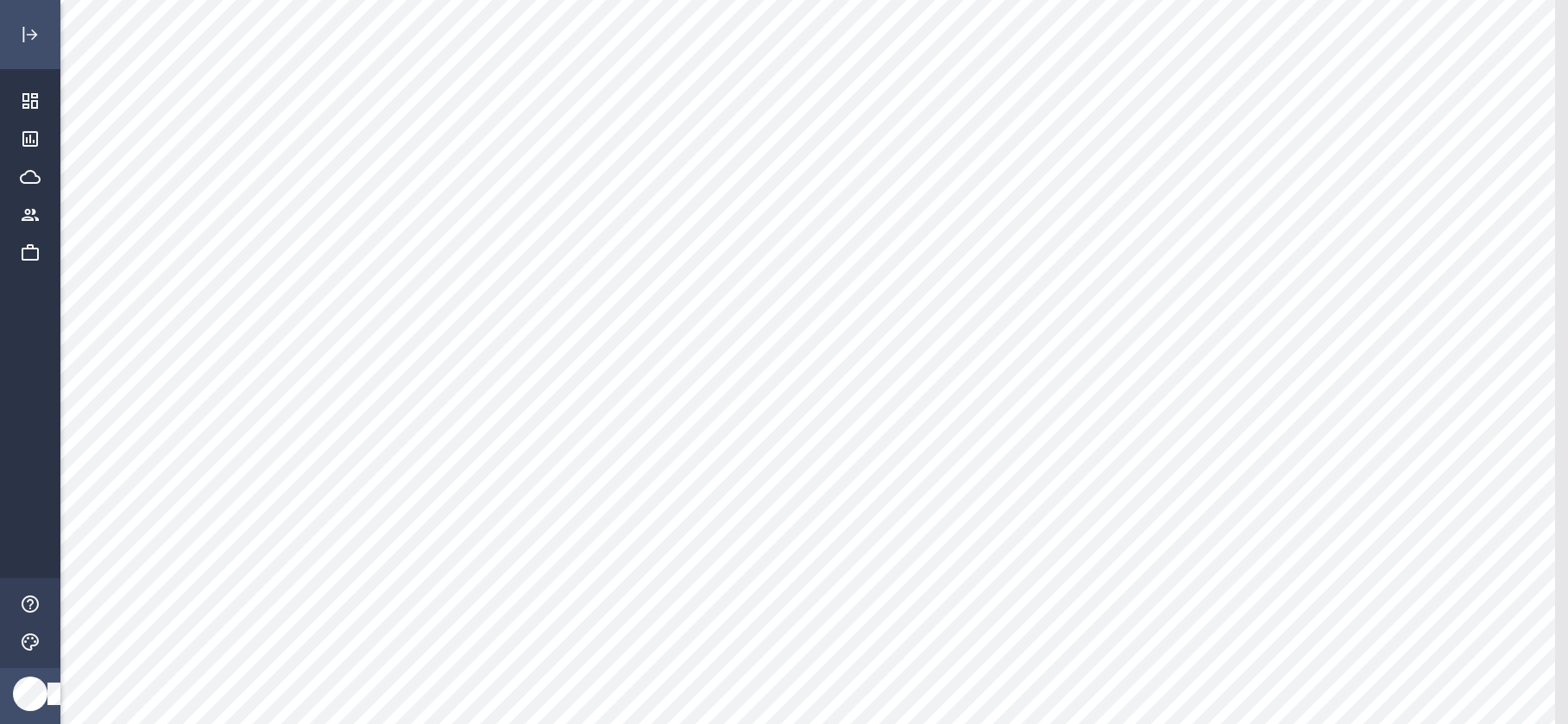
scroll to position [1112, 0]
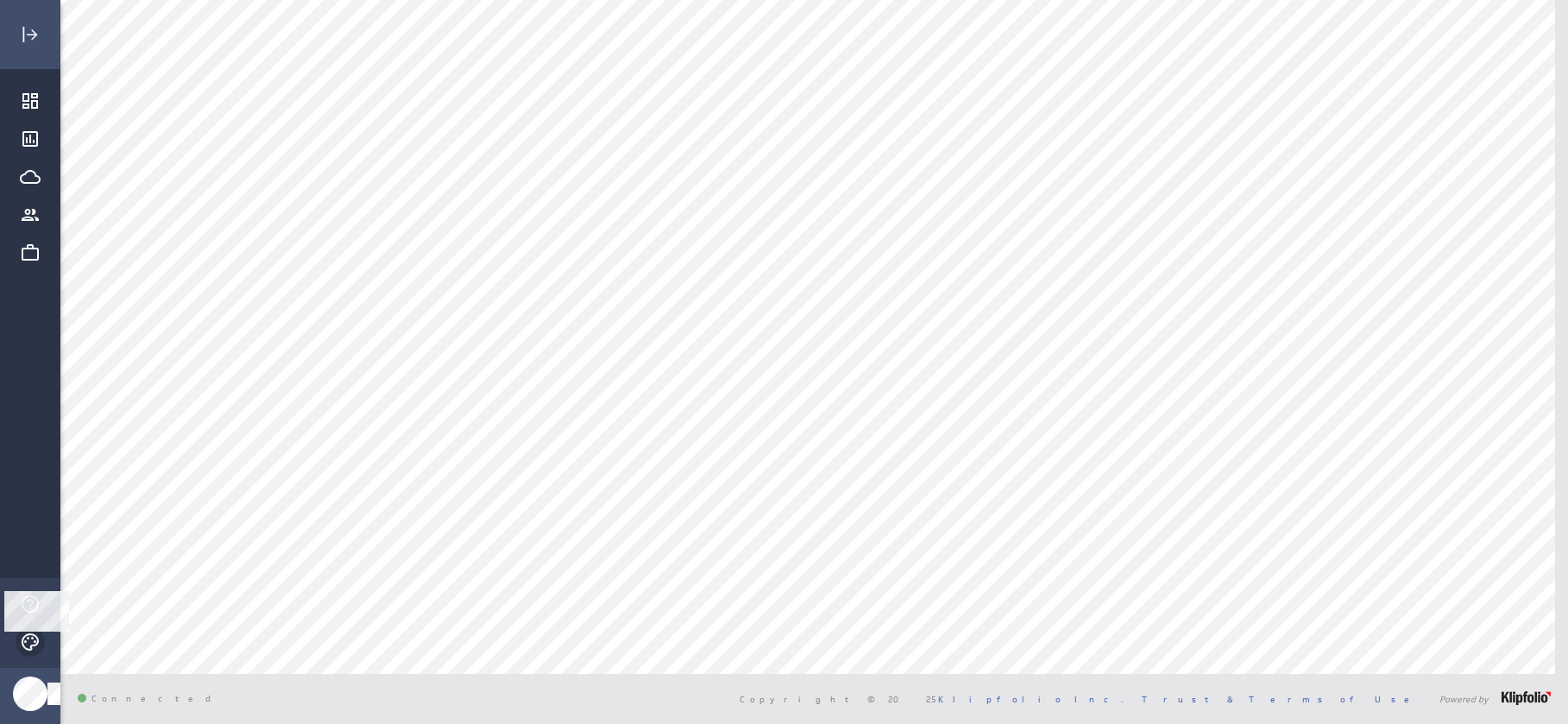
click at [31, 642] on icon "Themes" at bounding box center [31, 642] width 21 height 21
click at [95, 529] on div "Light" at bounding box center [113, 533] width 36 height 18
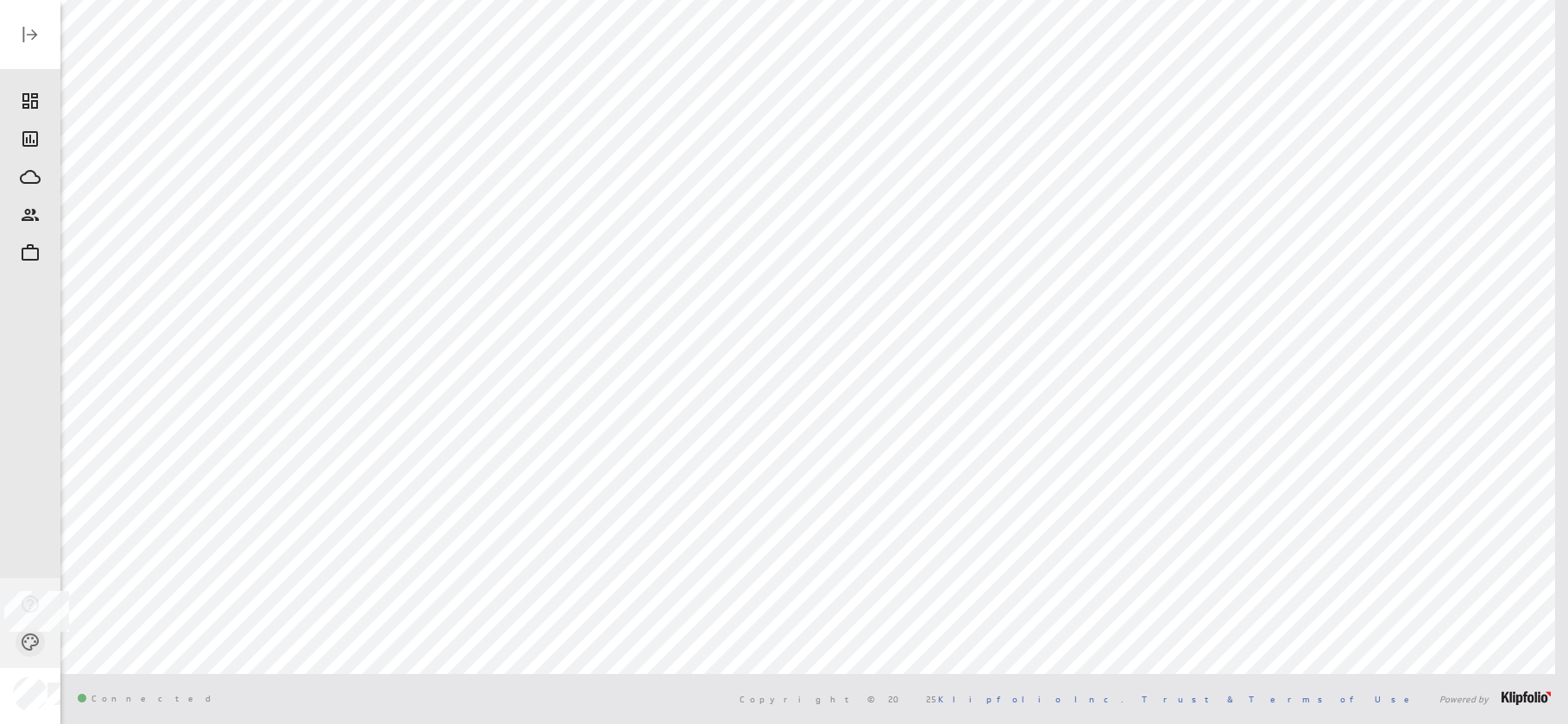
click at [30, 647] on icon "Themes" at bounding box center [31, 642] width 21 height 21
click at [92, 625] on icon "Dark" at bounding box center [85, 615] width 21 height 21
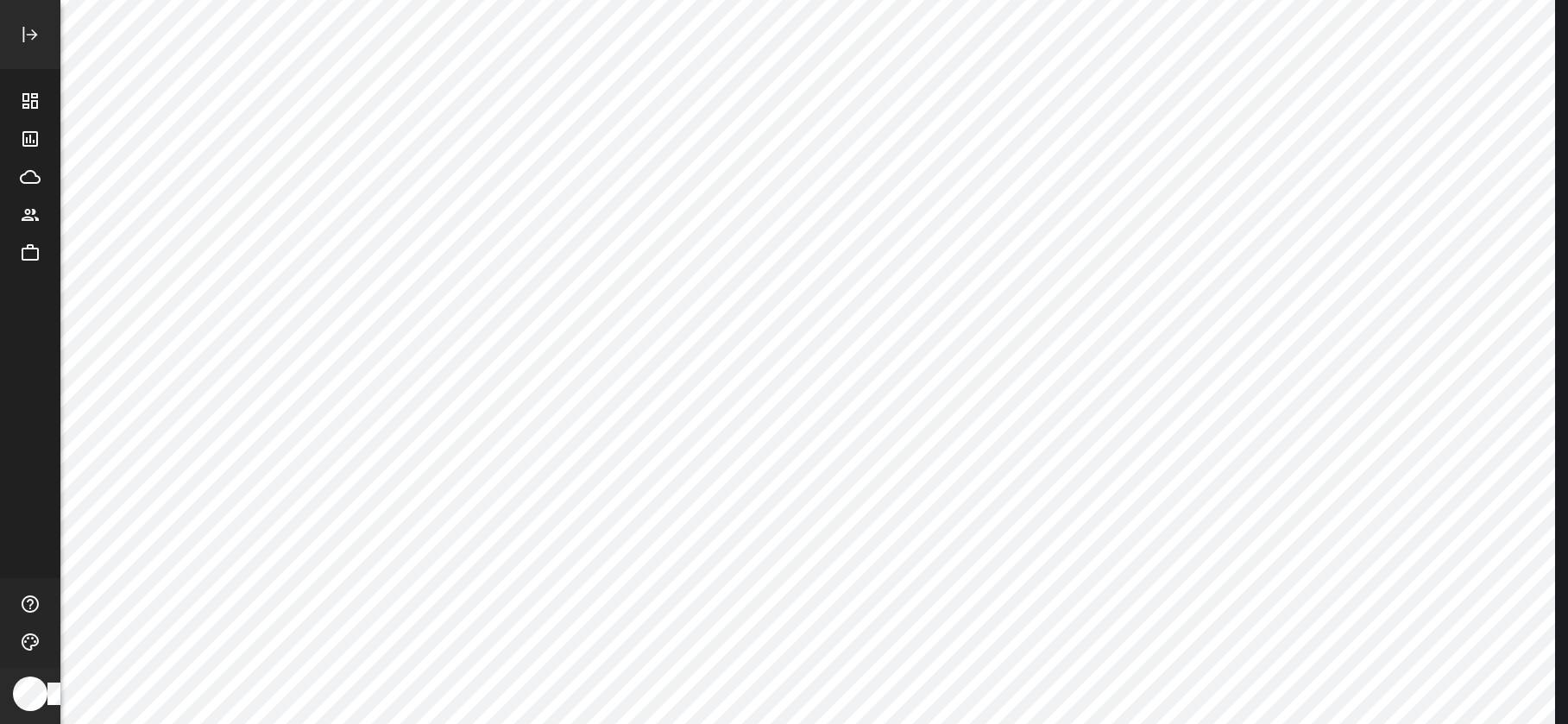
scroll to position [0, 0]
click at [33, 102] on icon "Dashboards" at bounding box center [31, 101] width 21 height 21
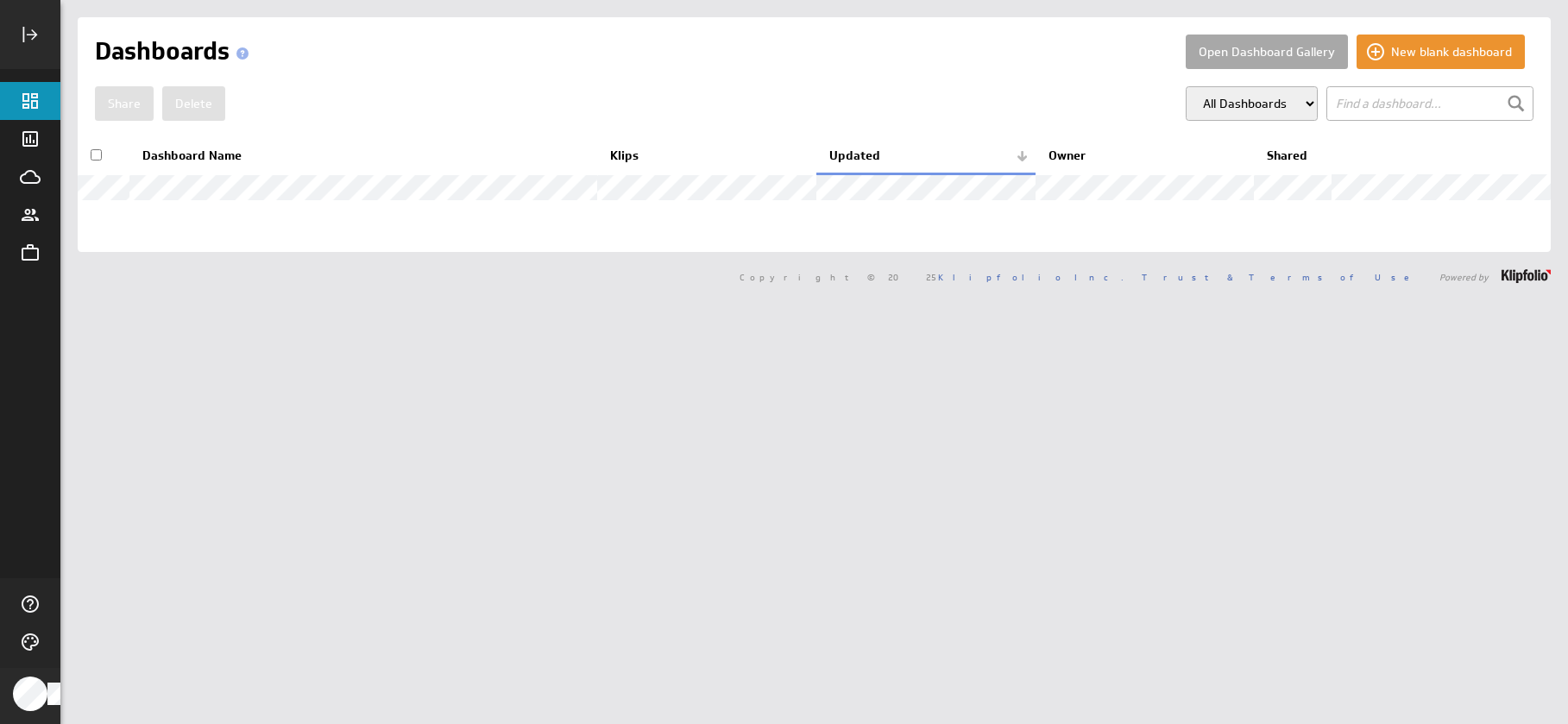
click at [1200, 45] on button "Open Dashboard Gallery" at bounding box center [1268, 52] width 163 height 34
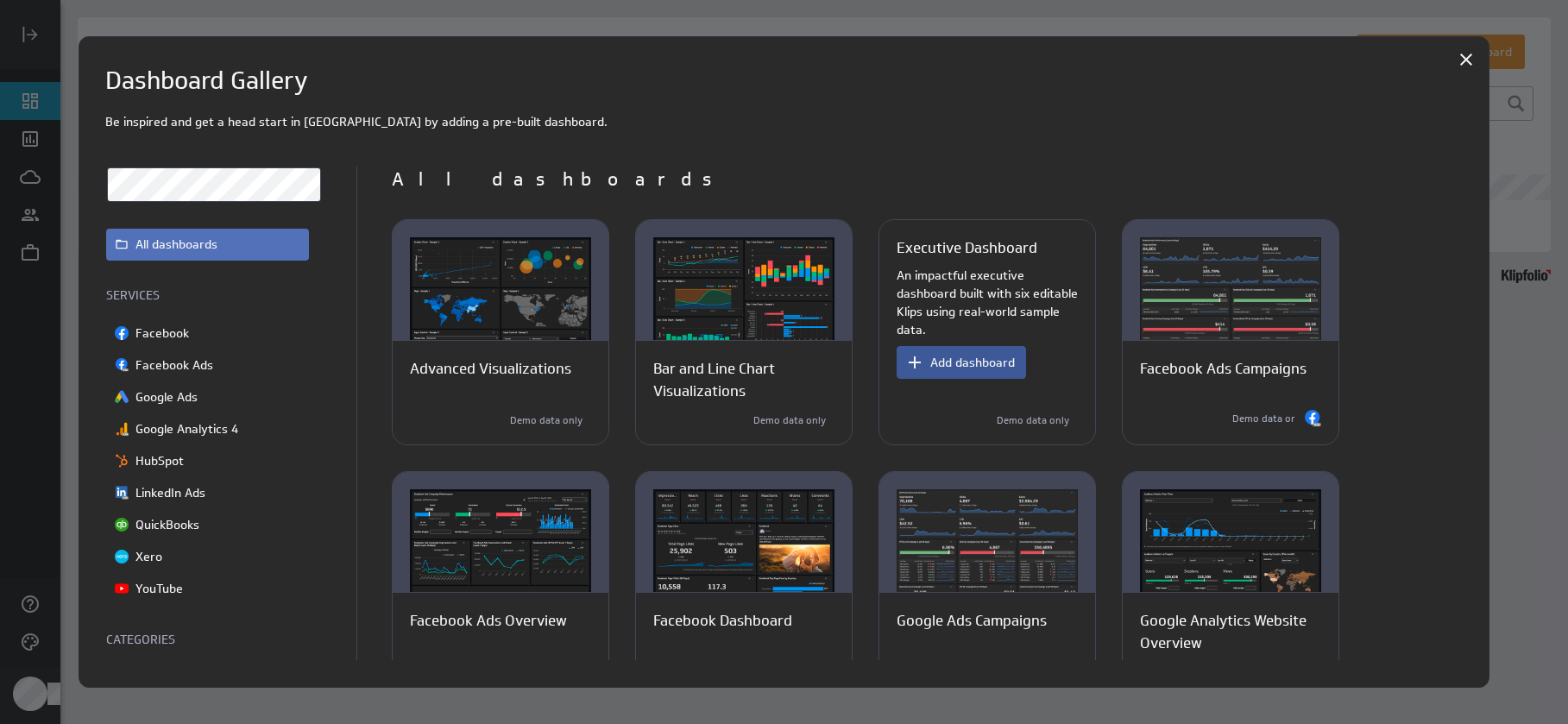
click at [969, 371] on button "Add dashboard" at bounding box center [961, 362] width 129 height 33
click at [967, 366] on span "Add dashboard" at bounding box center [972, 362] width 84 height 15
click at [983, 369] on span "Add dashboard" at bounding box center [972, 362] width 84 height 15
